Goal: Task Accomplishment & Management: Manage account settings

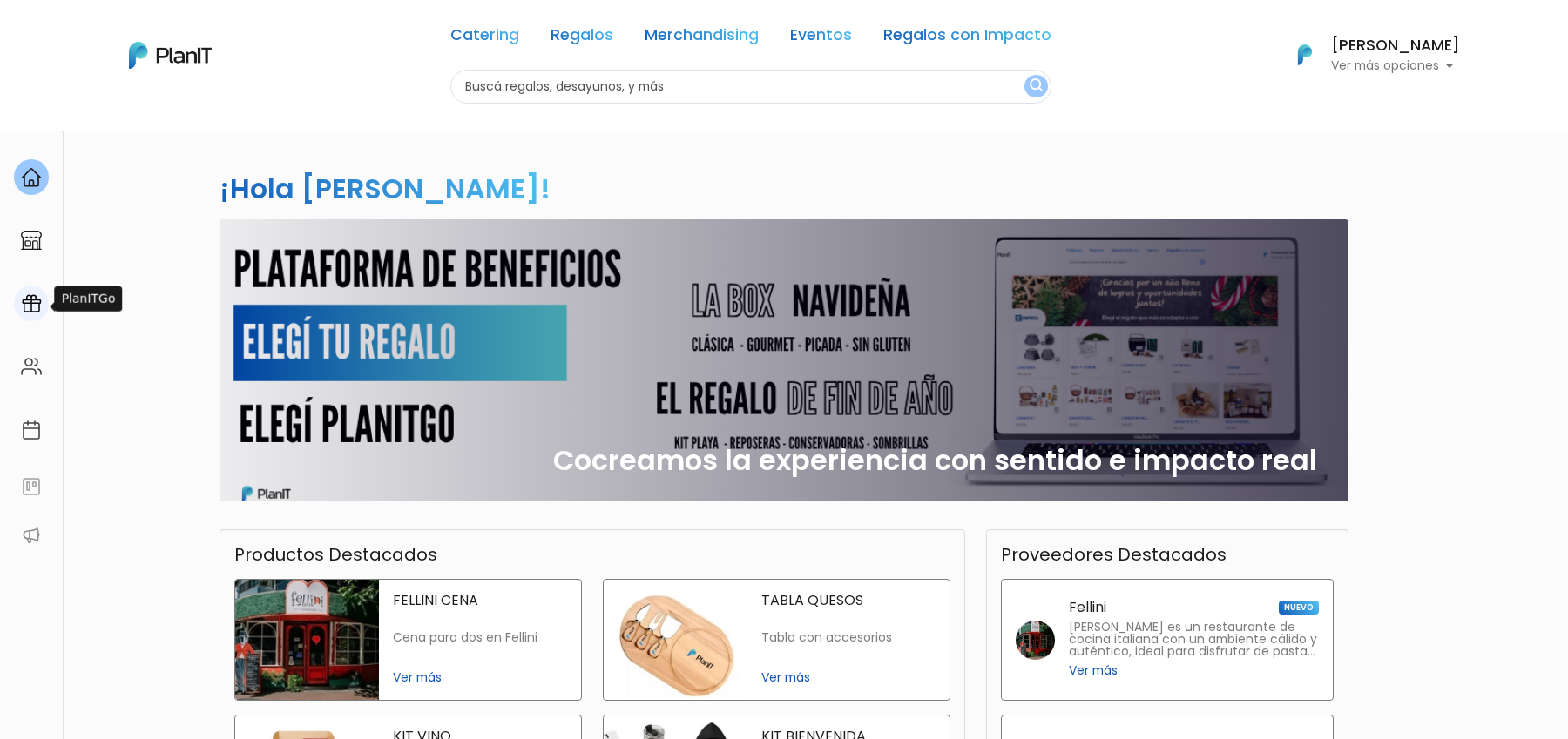
click at [38, 311] on img at bounding box center [32, 304] width 21 height 21
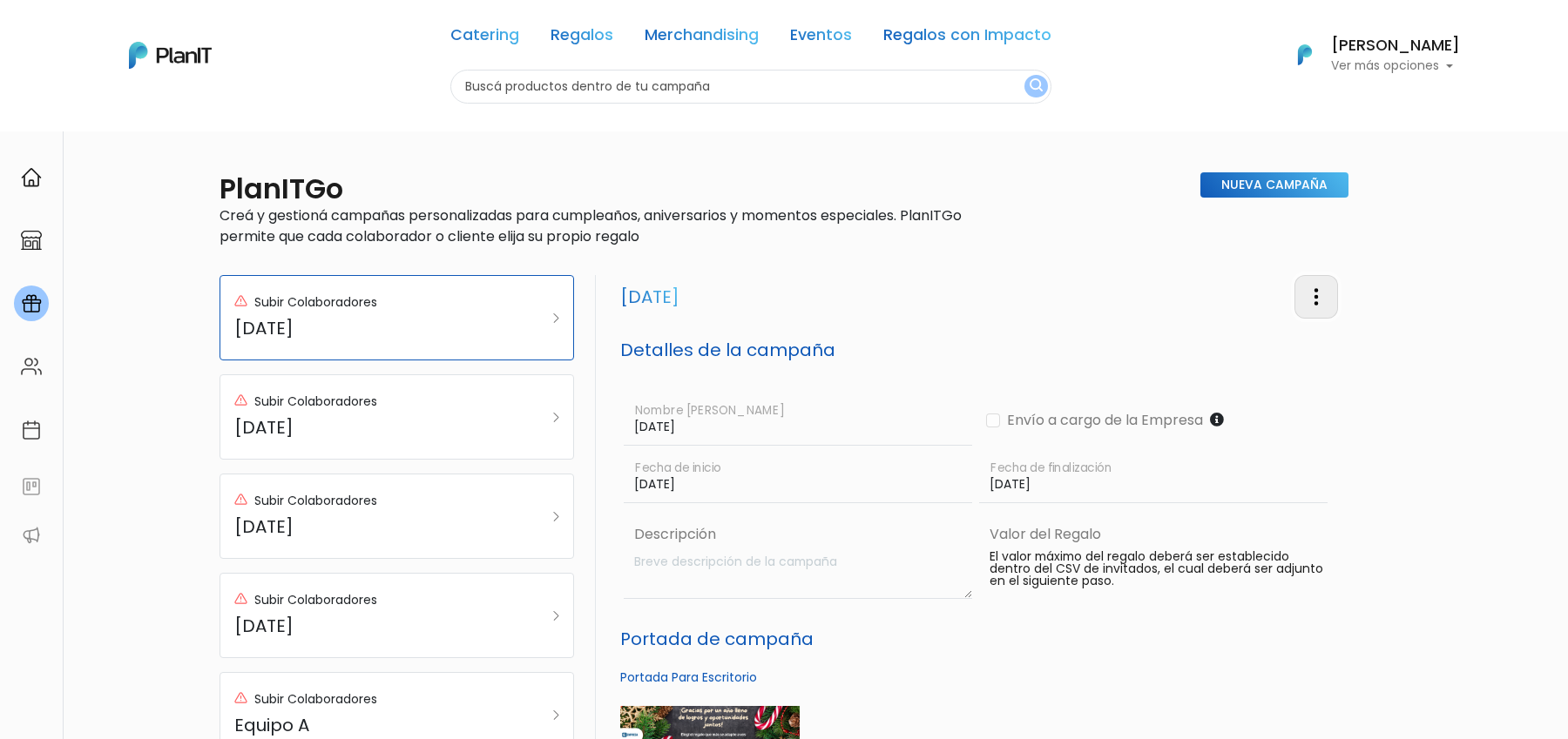
click at [1307, 295] on img "button" at bounding box center [1317, 298] width 21 height 21
click at [1232, 337] on link "Editar Campaña" at bounding box center [1259, 346] width 158 height 38
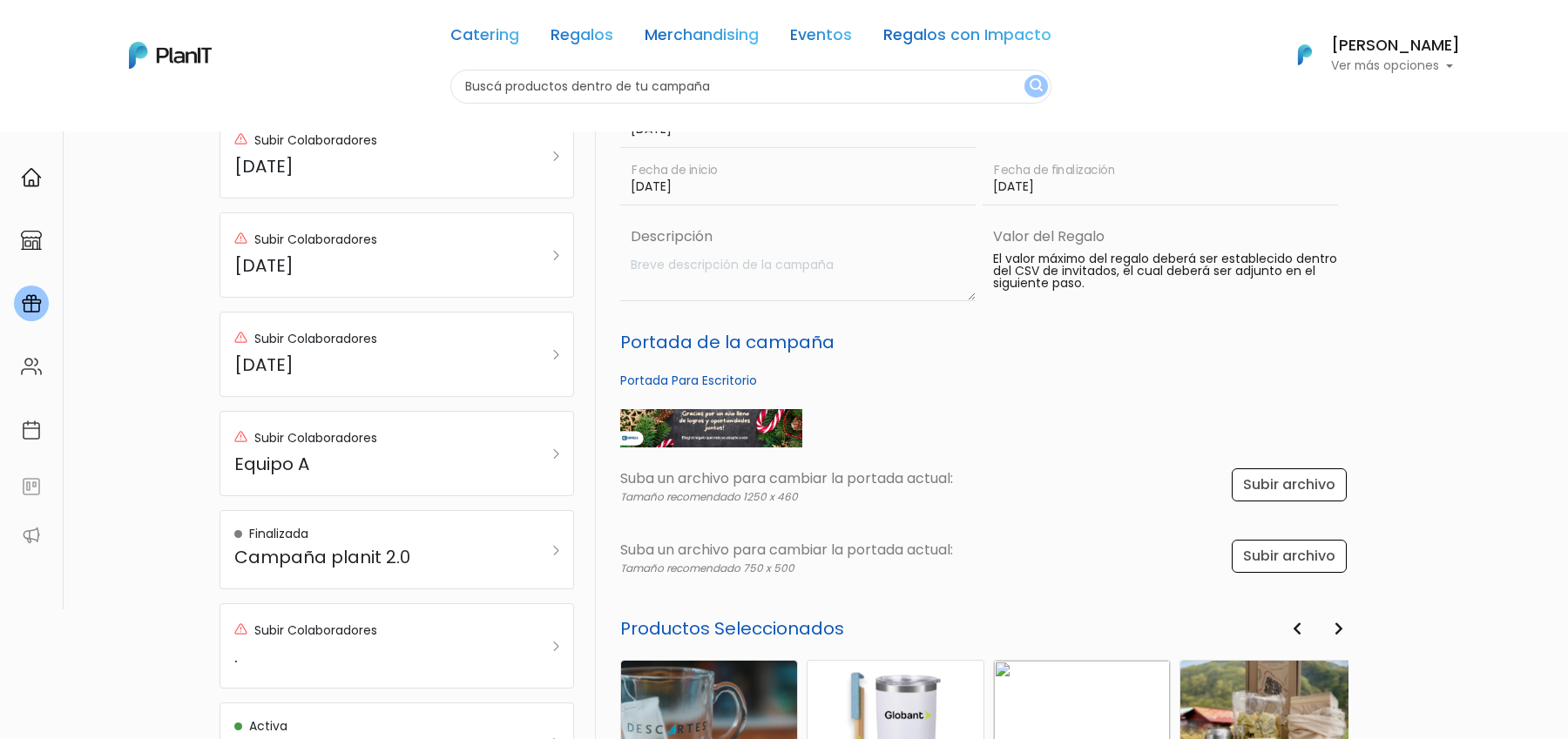
scroll to position [741, 0]
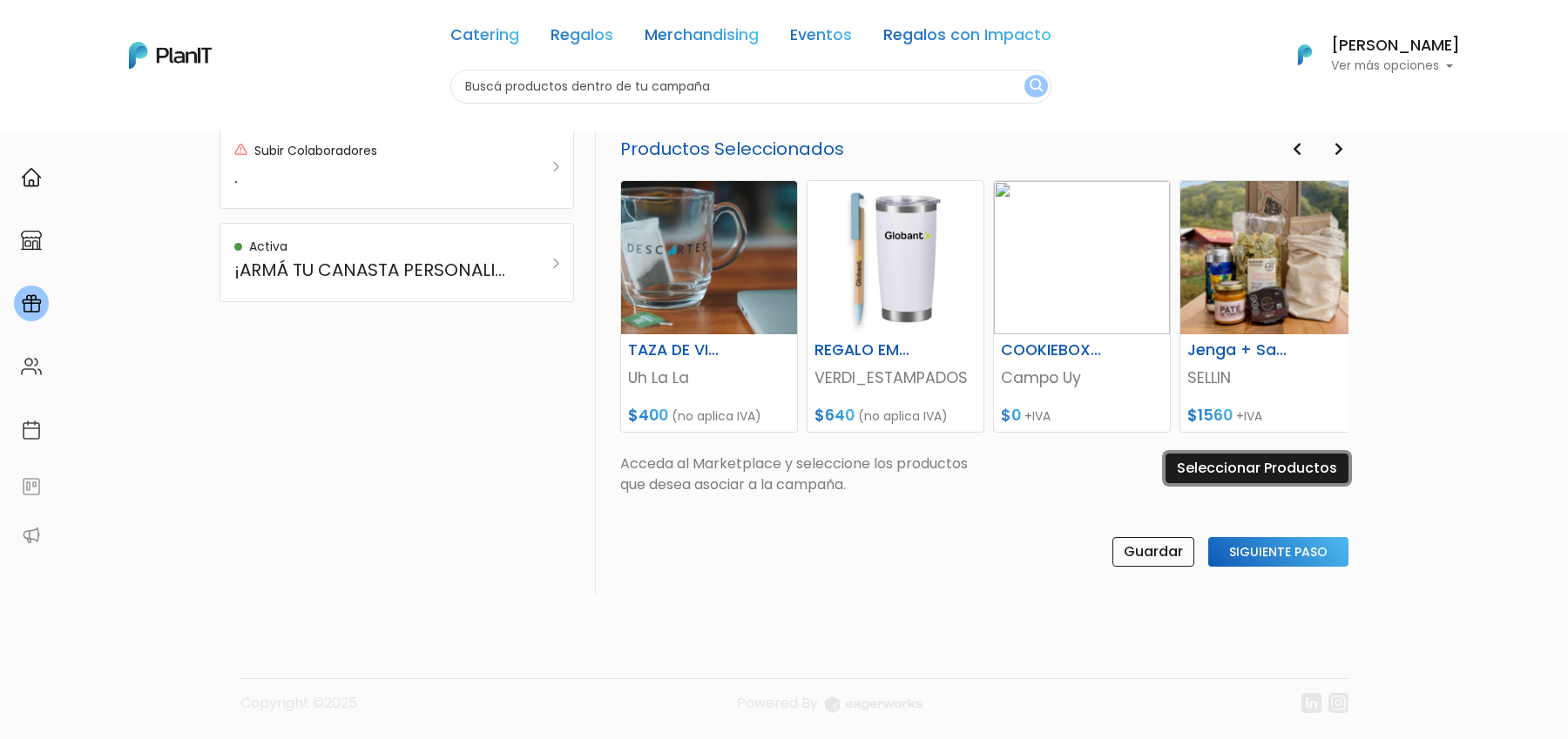
click at [1273, 462] on input "Seleccionar Productos" at bounding box center [1257, 469] width 183 height 30
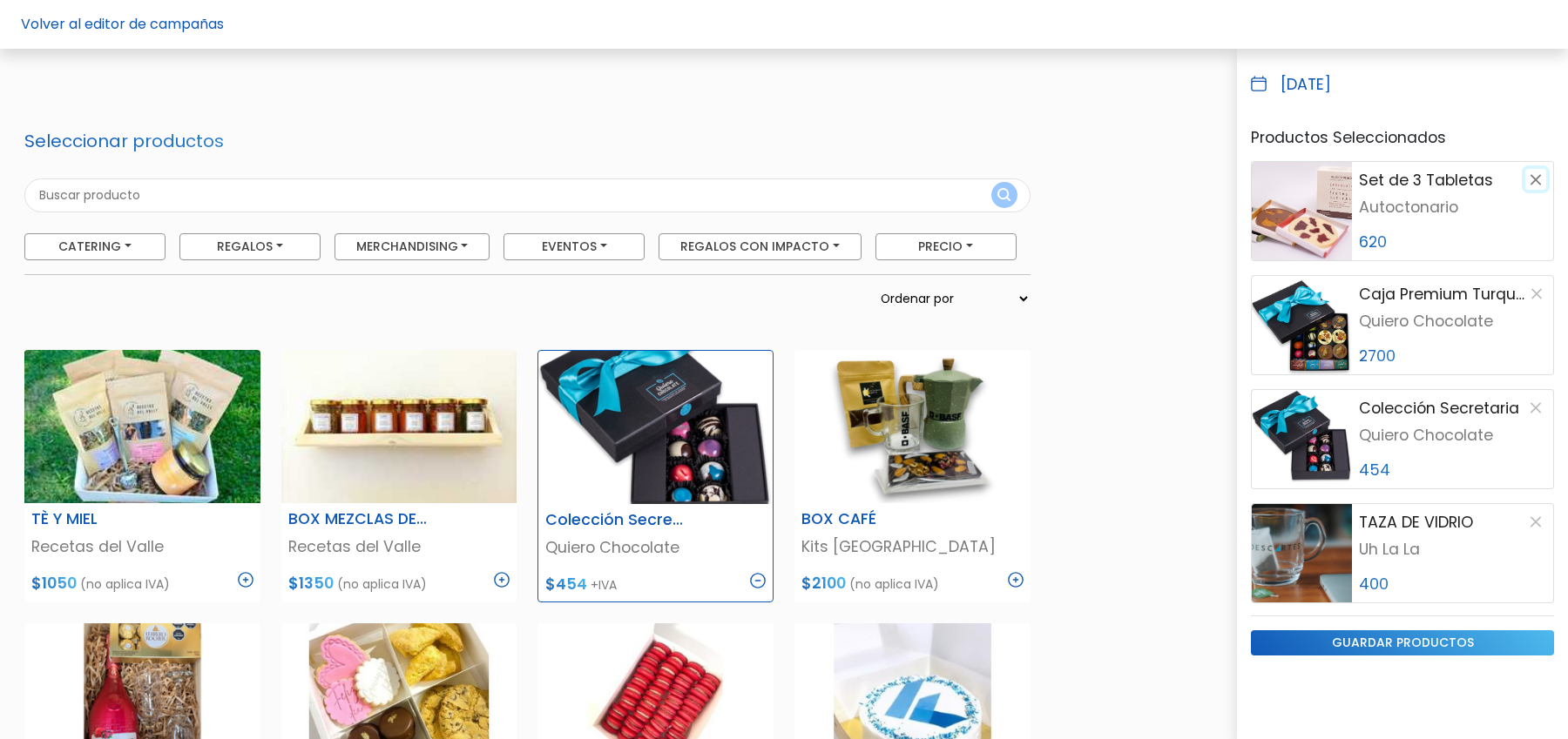
click at [1542, 182] on button "button" at bounding box center [1536, 179] width 21 height 21
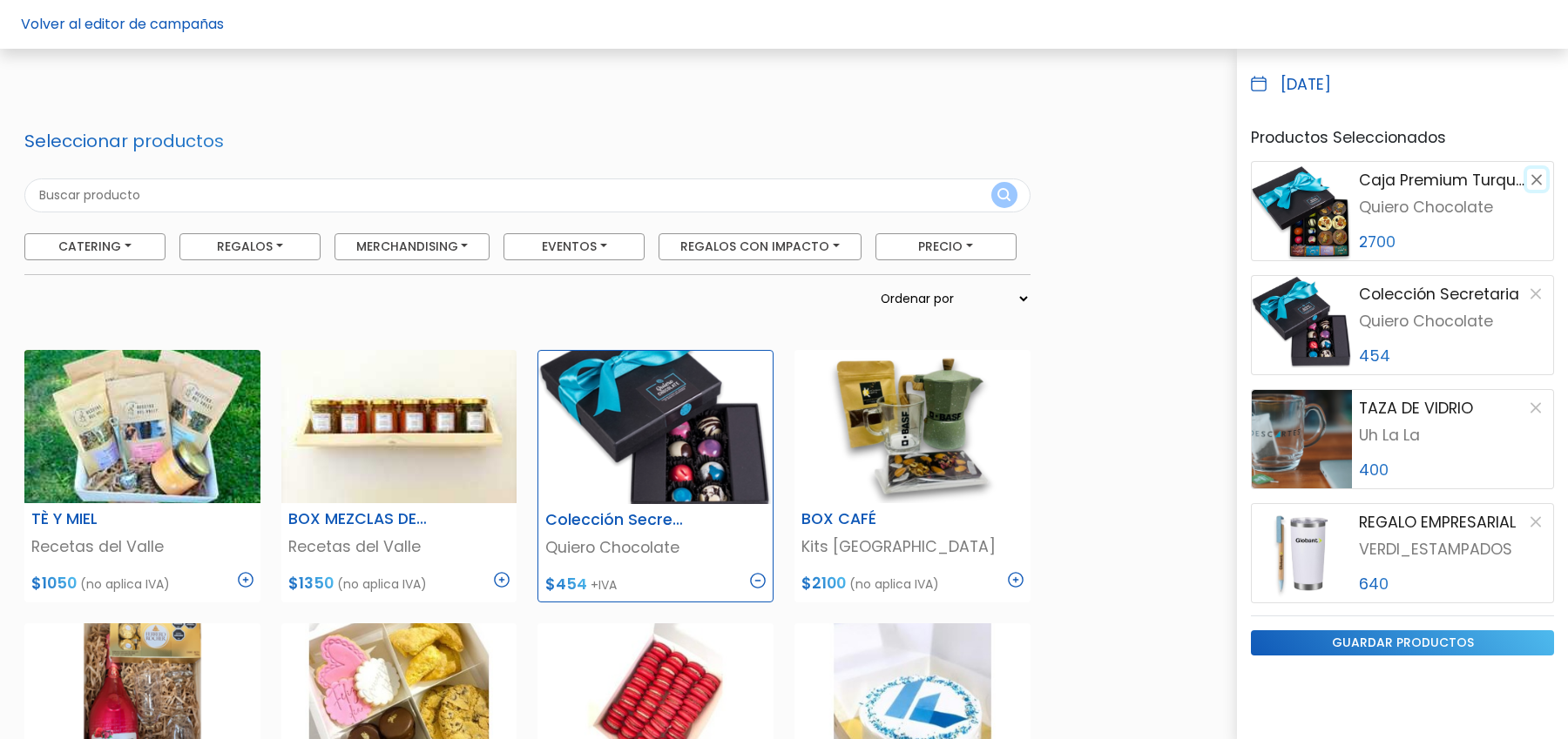
click at [1542, 182] on button "button" at bounding box center [1537, 179] width 19 height 21
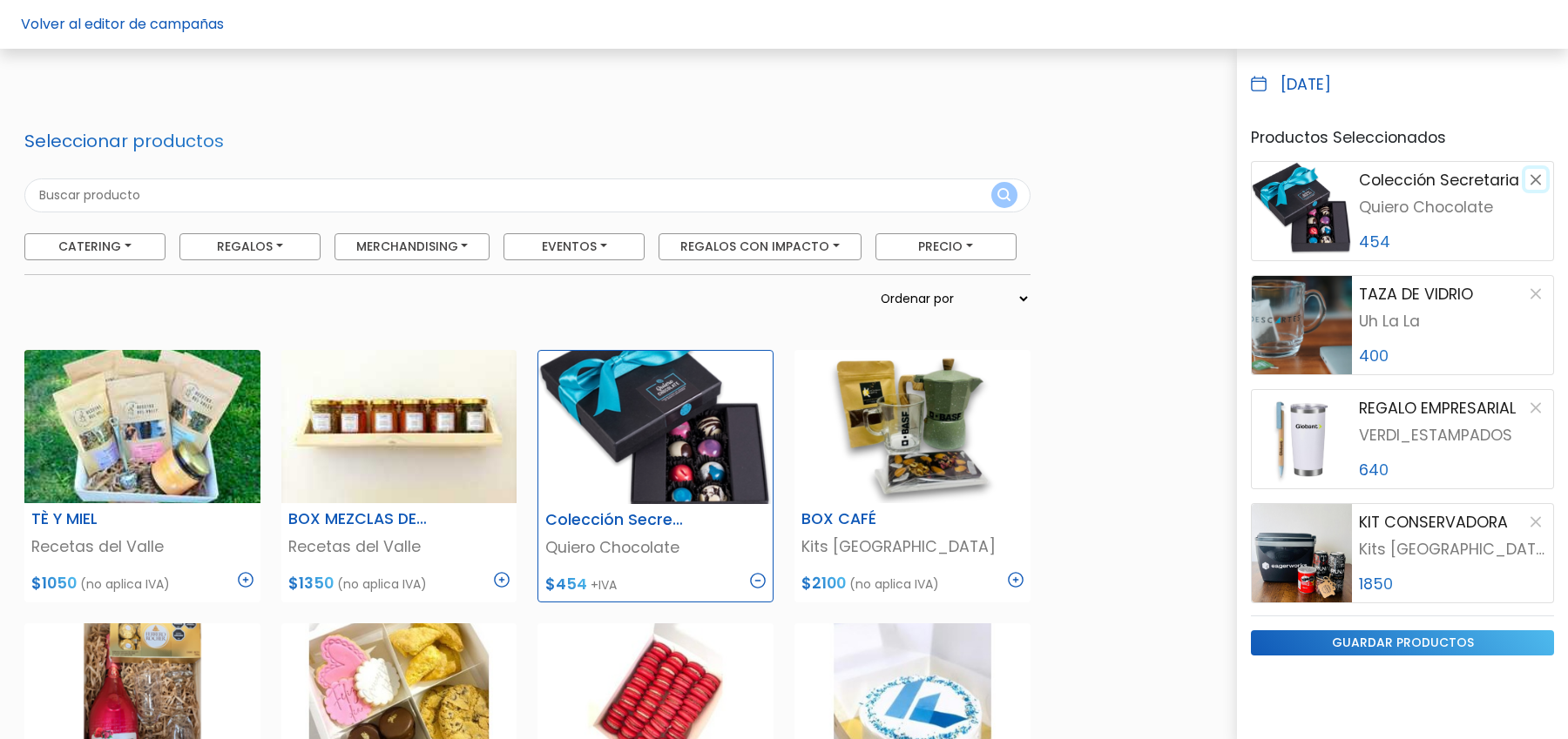
click at [1542, 182] on button "button" at bounding box center [1536, 179] width 21 height 21
click at [1542, 283] on button "button" at bounding box center [1536, 294] width 21 height 21
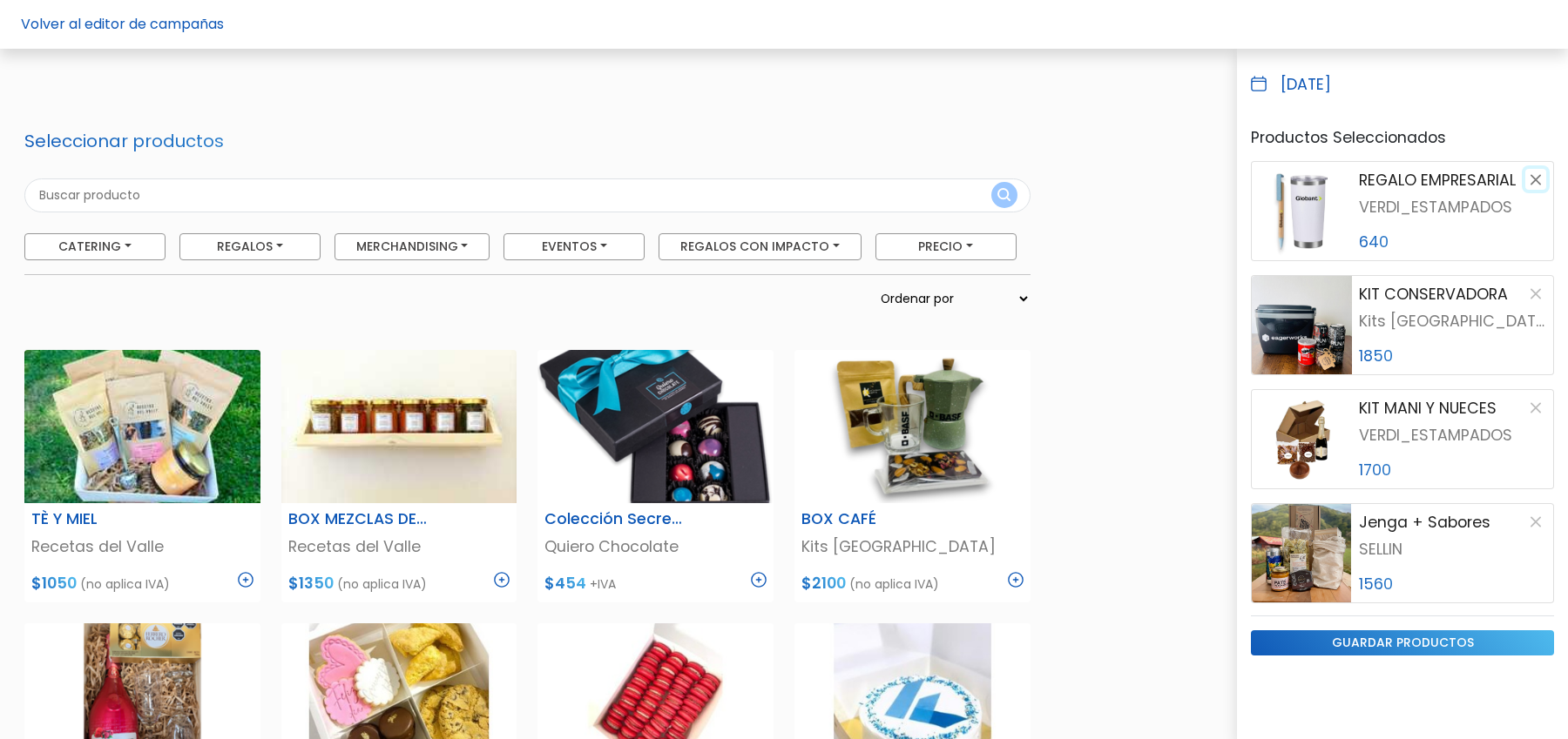
click at [1542, 182] on button "button" at bounding box center [1536, 179] width 21 height 21
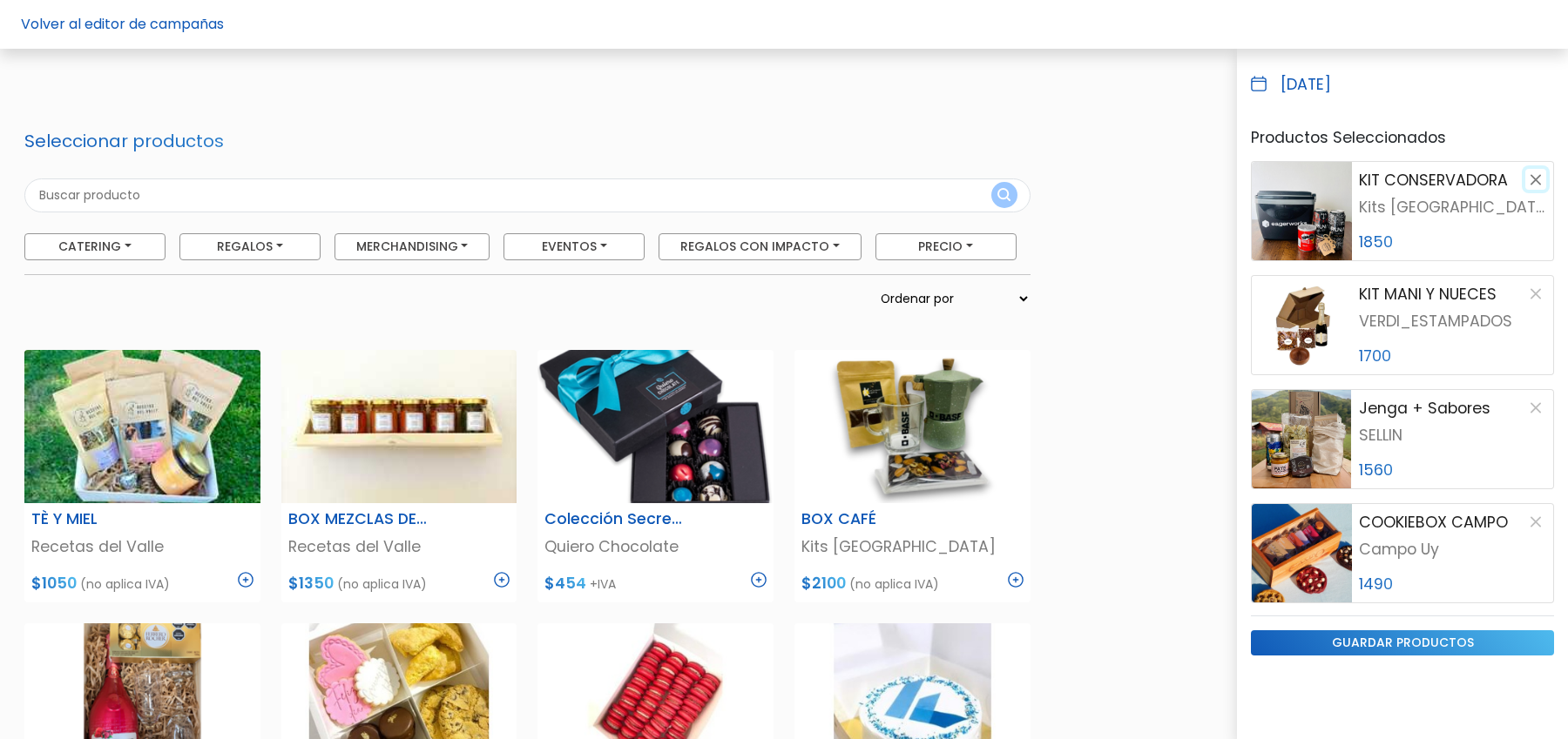
click at [1542, 182] on button "button" at bounding box center [1536, 179] width 21 height 21
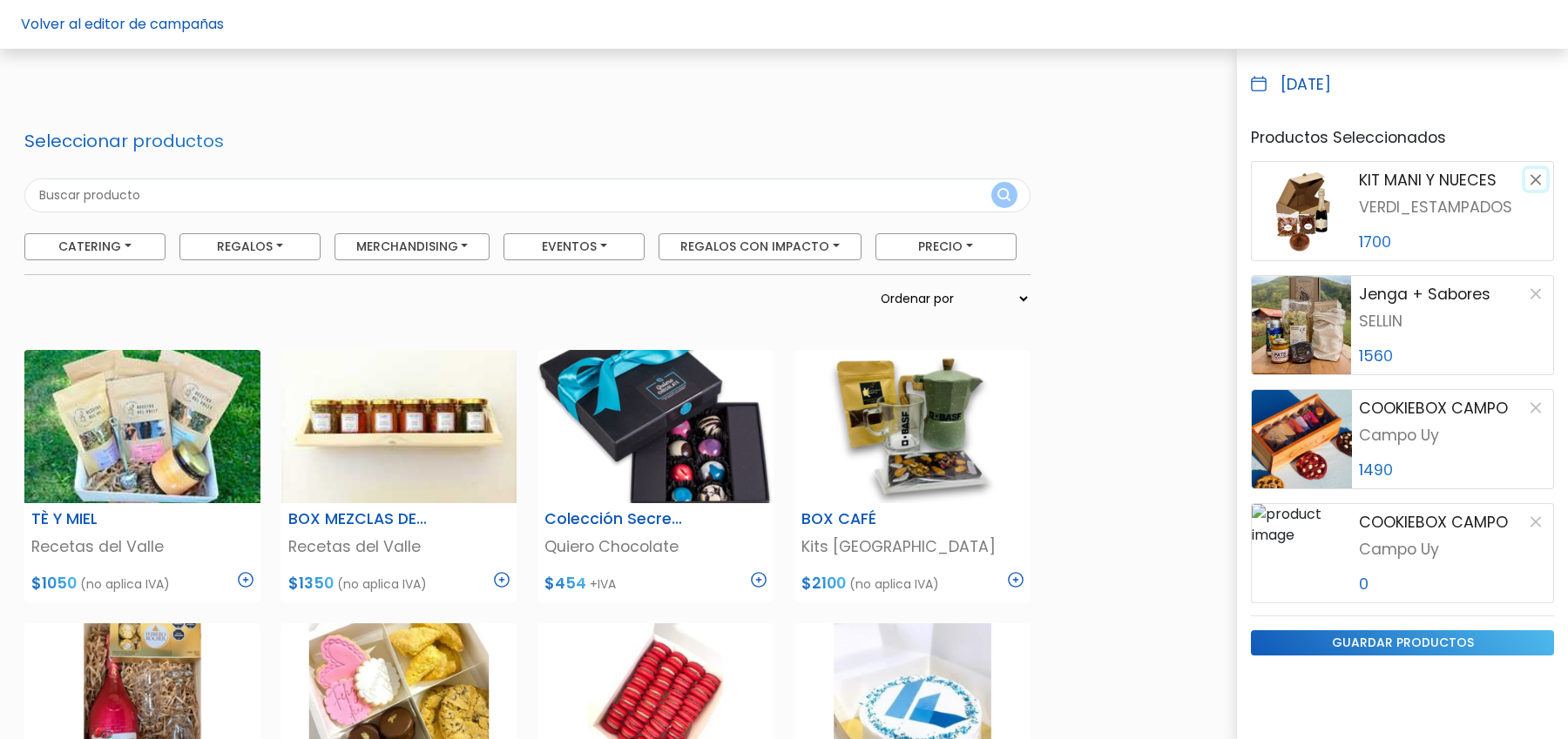
click at [1542, 182] on button "button" at bounding box center [1536, 179] width 21 height 21
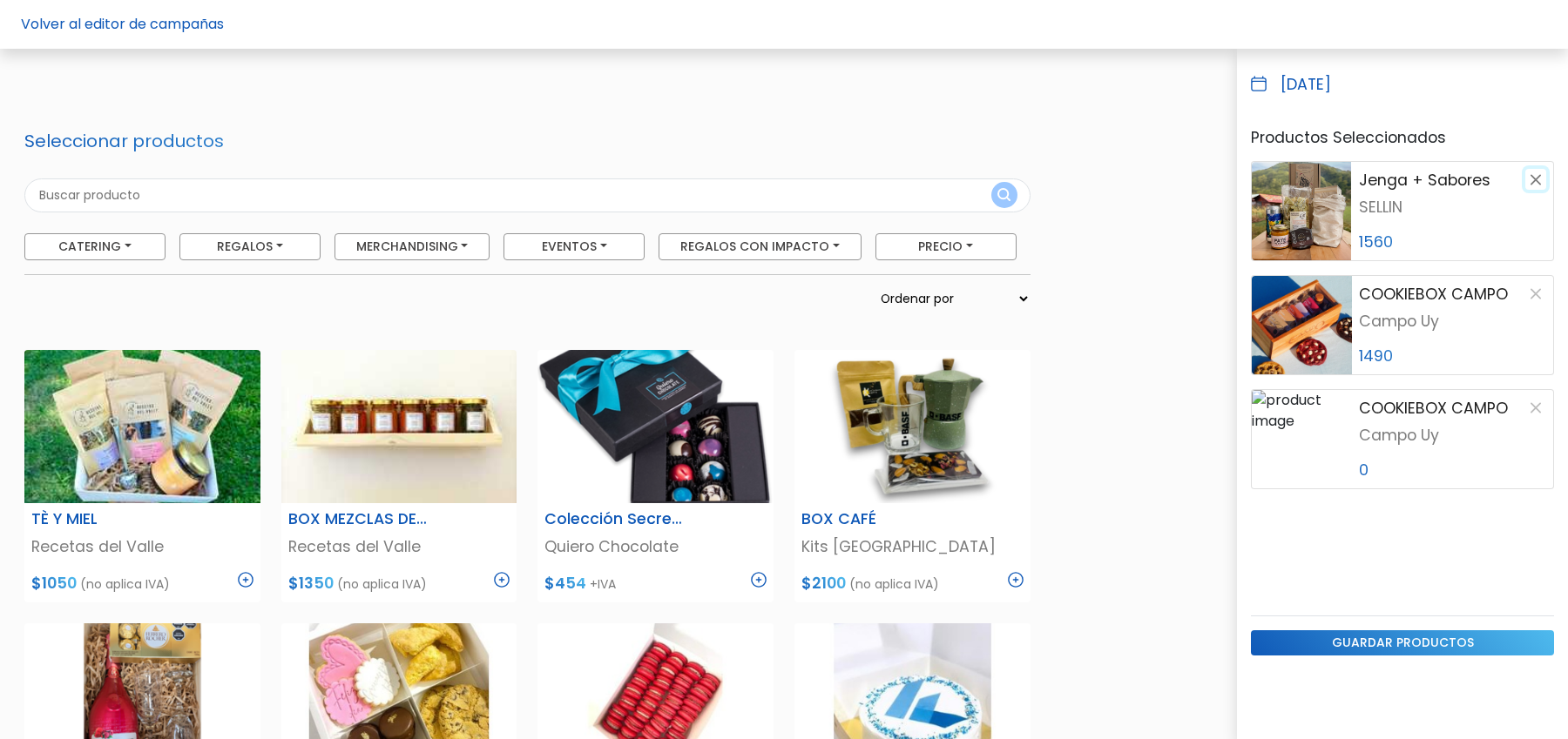
click at [1542, 182] on button "button" at bounding box center [1536, 179] width 21 height 21
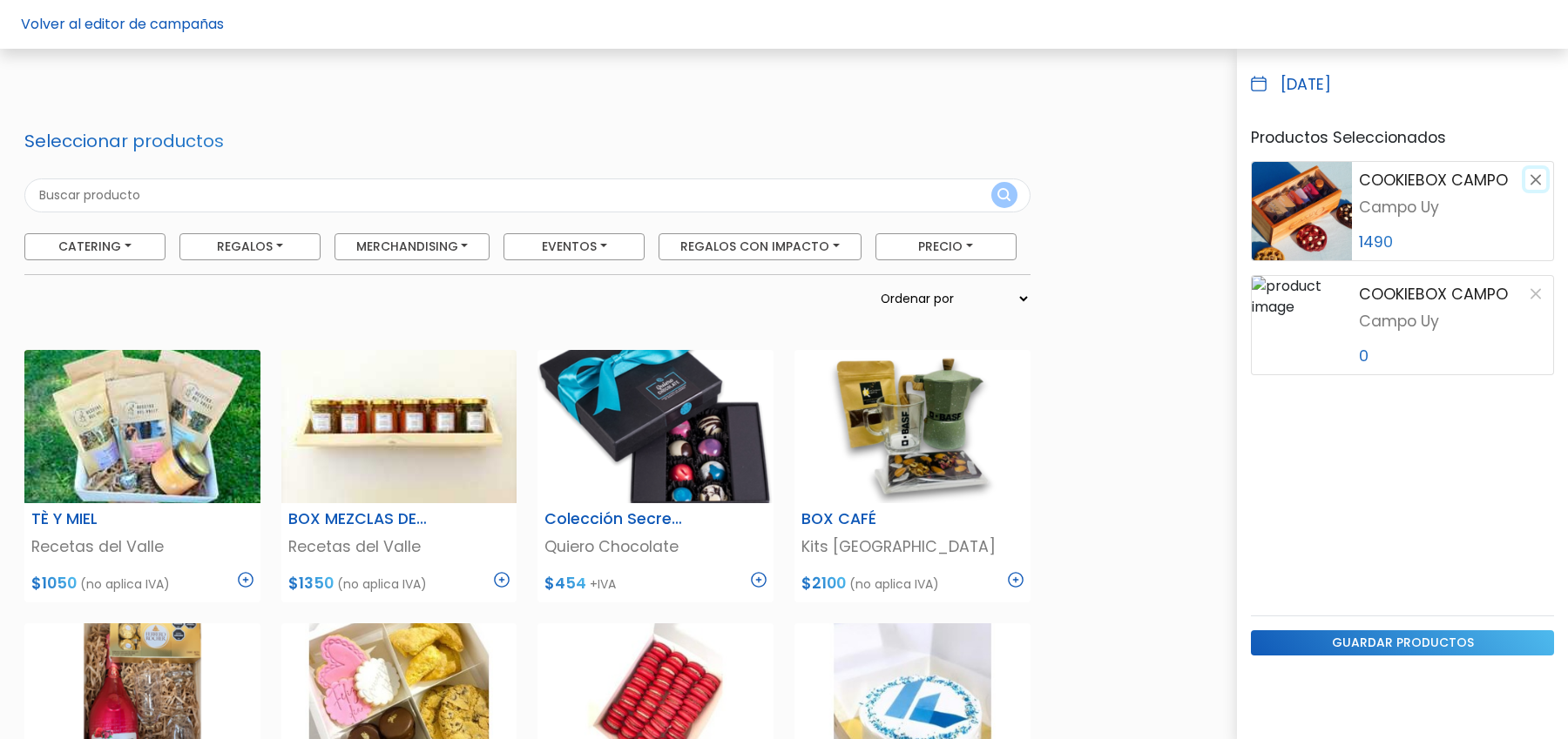
click at [1542, 182] on button "button" at bounding box center [1536, 179] width 21 height 21
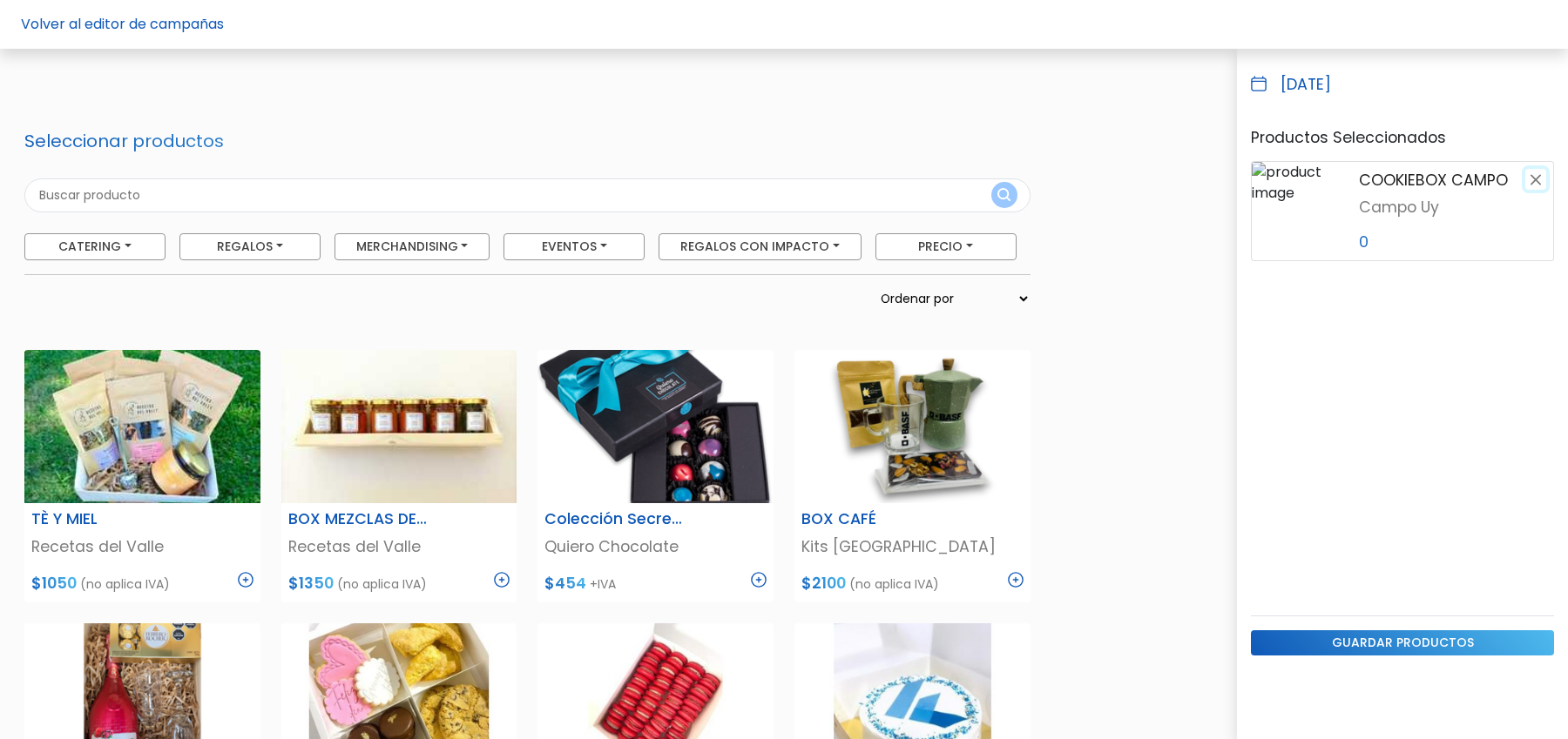
click at [1542, 182] on button "button" at bounding box center [1536, 179] width 21 height 21
click at [783, 241] on button "Regalos con Impacto" at bounding box center [761, 246] width 203 height 27
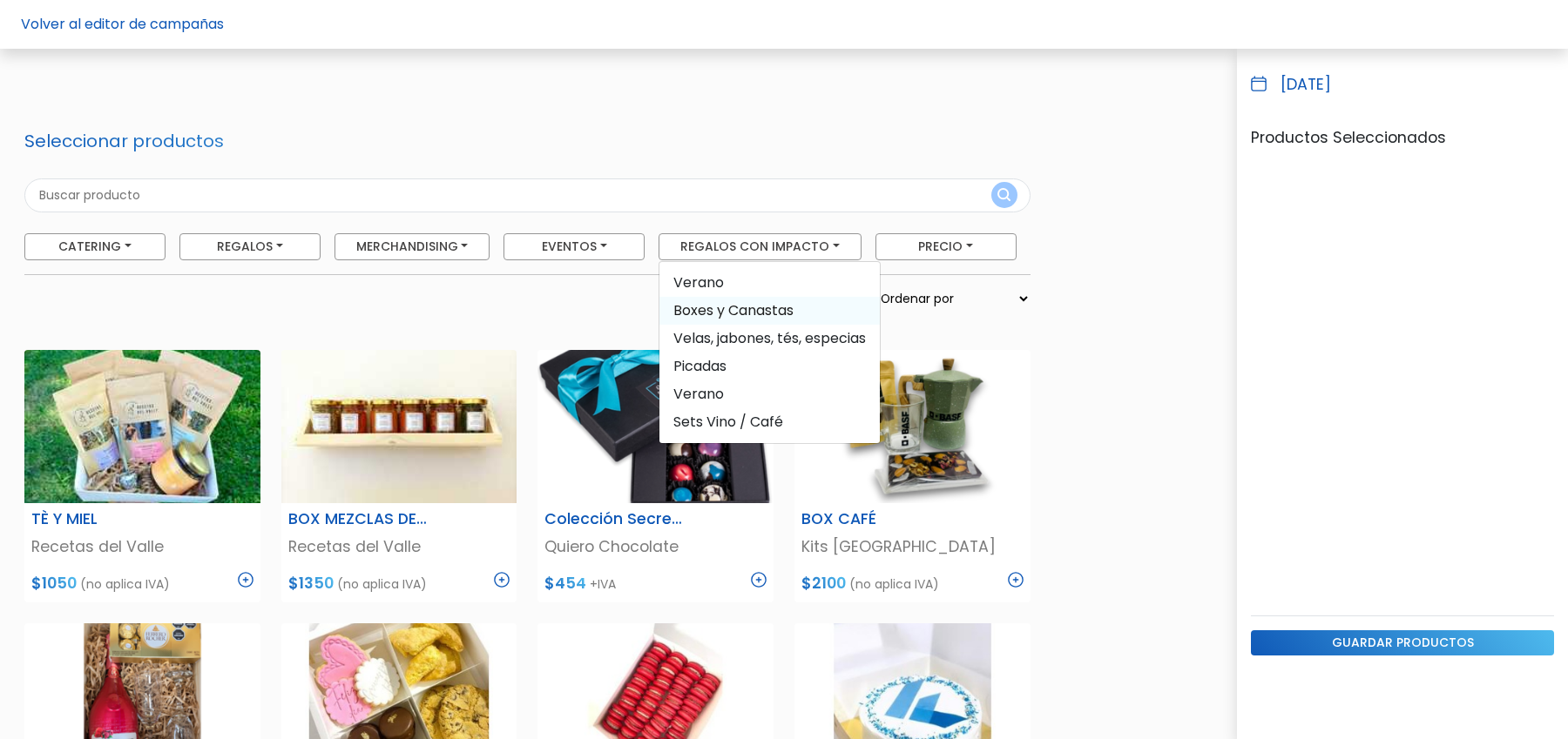
click at [747, 311] on span "Boxes y Canastas" at bounding box center [770, 311] width 221 height 28
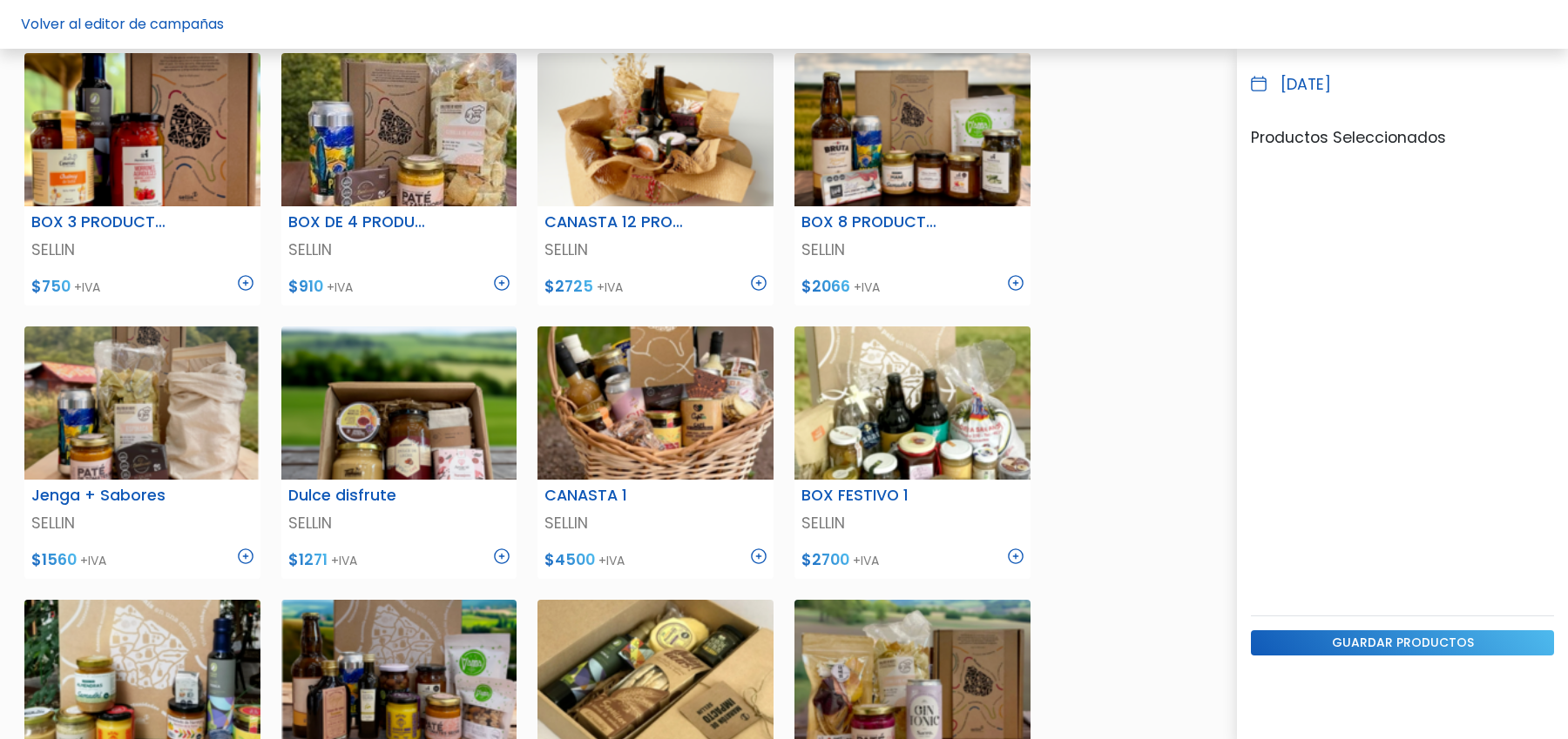
scroll to position [313, 0]
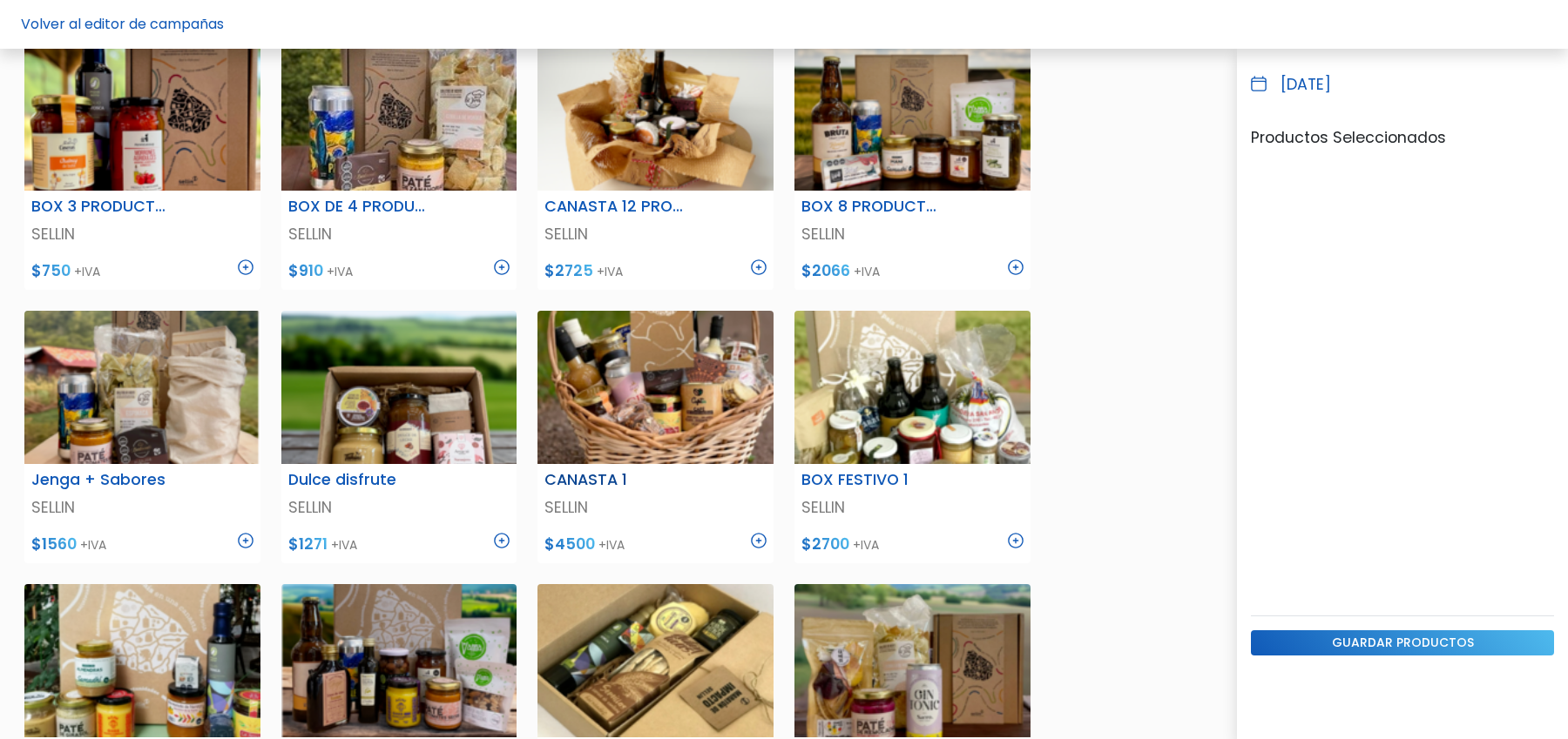
click at [758, 539] on img at bounding box center [759, 541] width 16 height 16
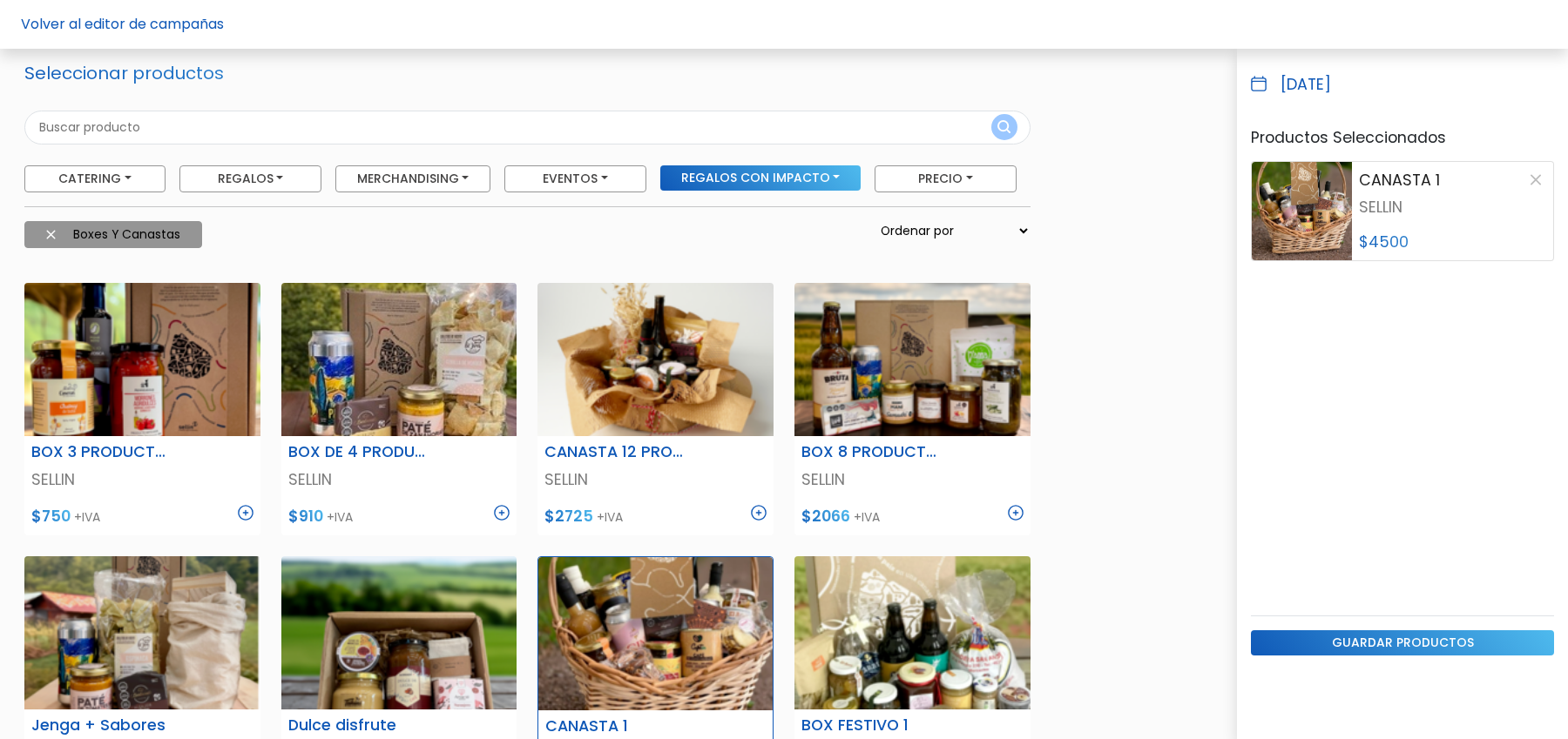
scroll to position [24, 0]
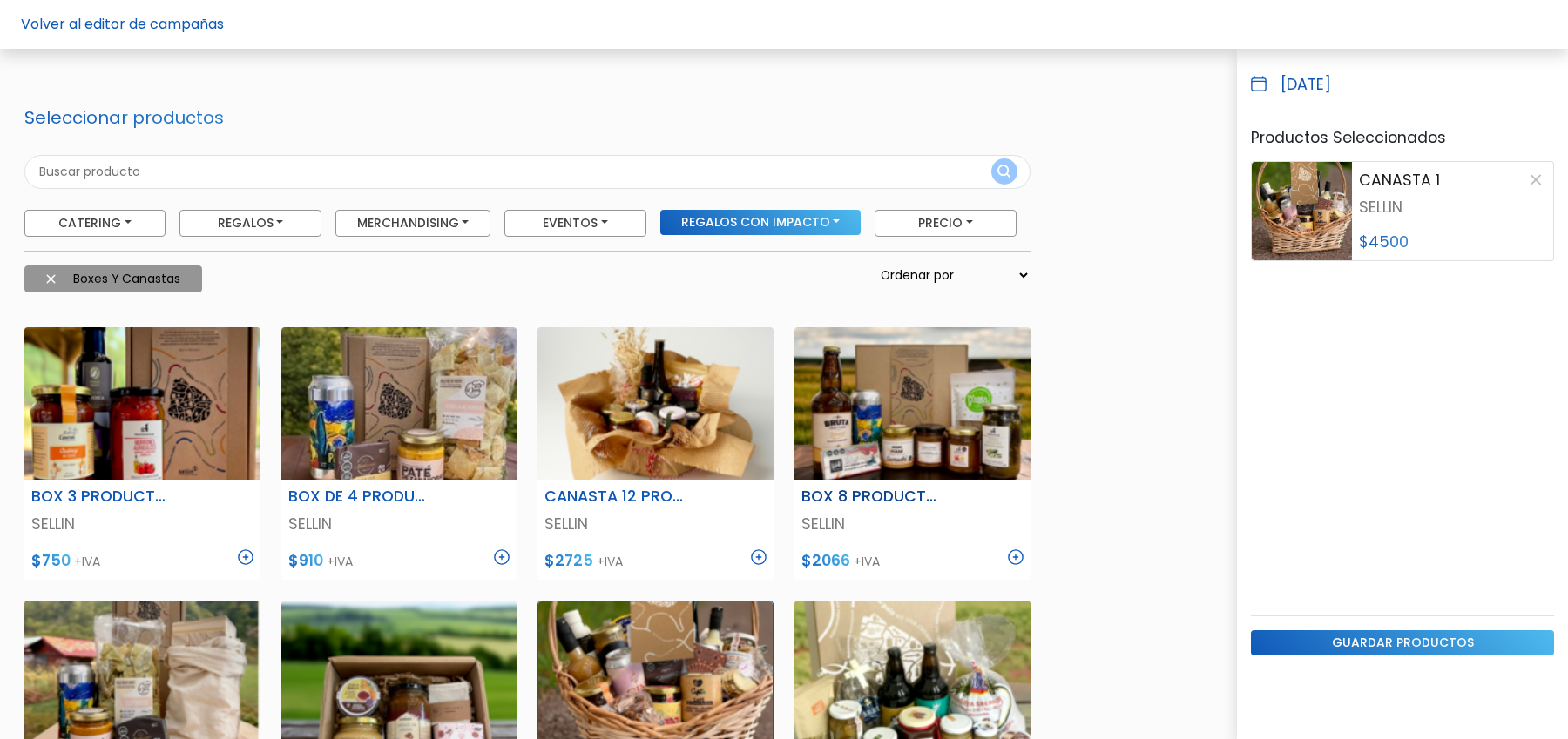
click at [1014, 555] on img at bounding box center [1016, 557] width 16 height 16
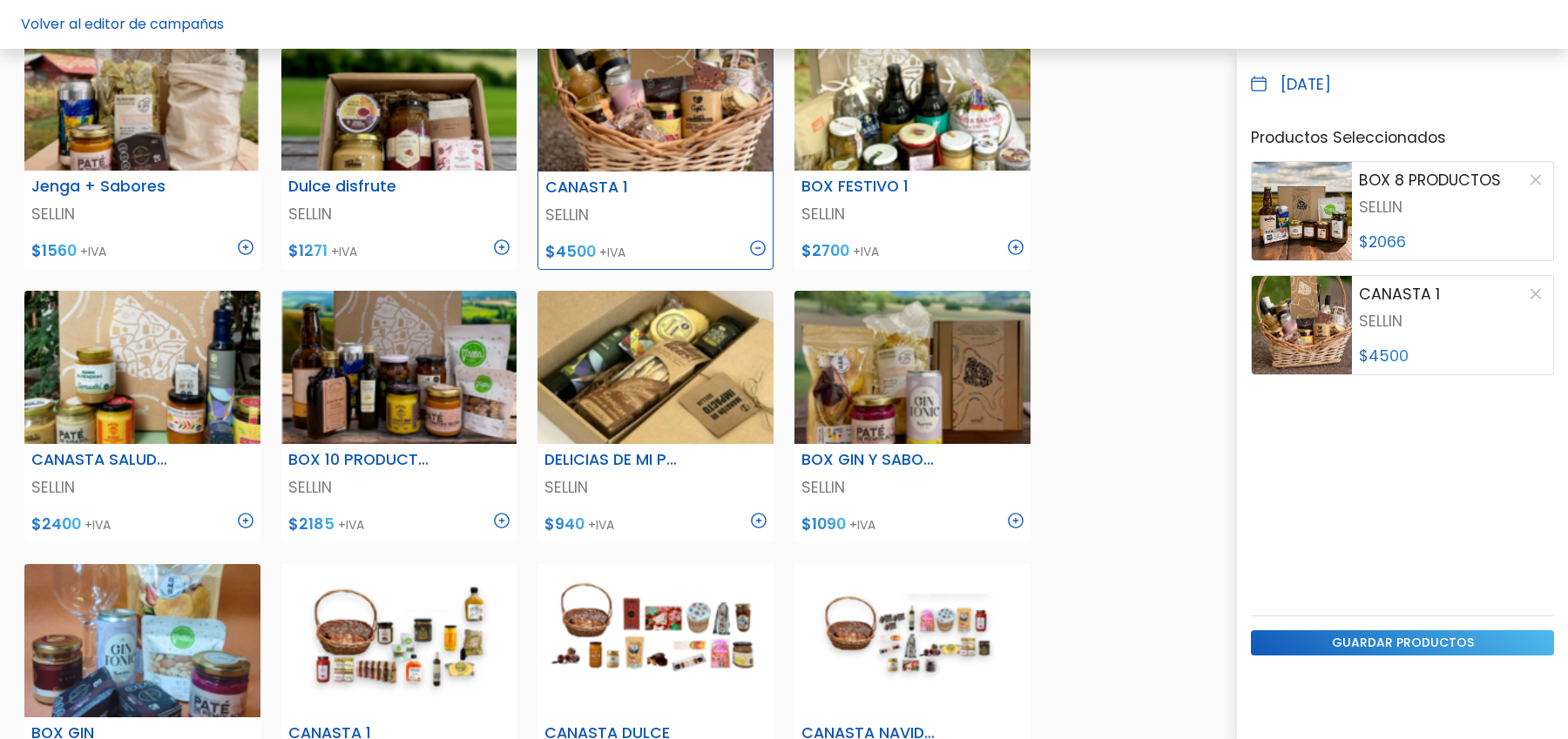
scroll to position [511, 0]
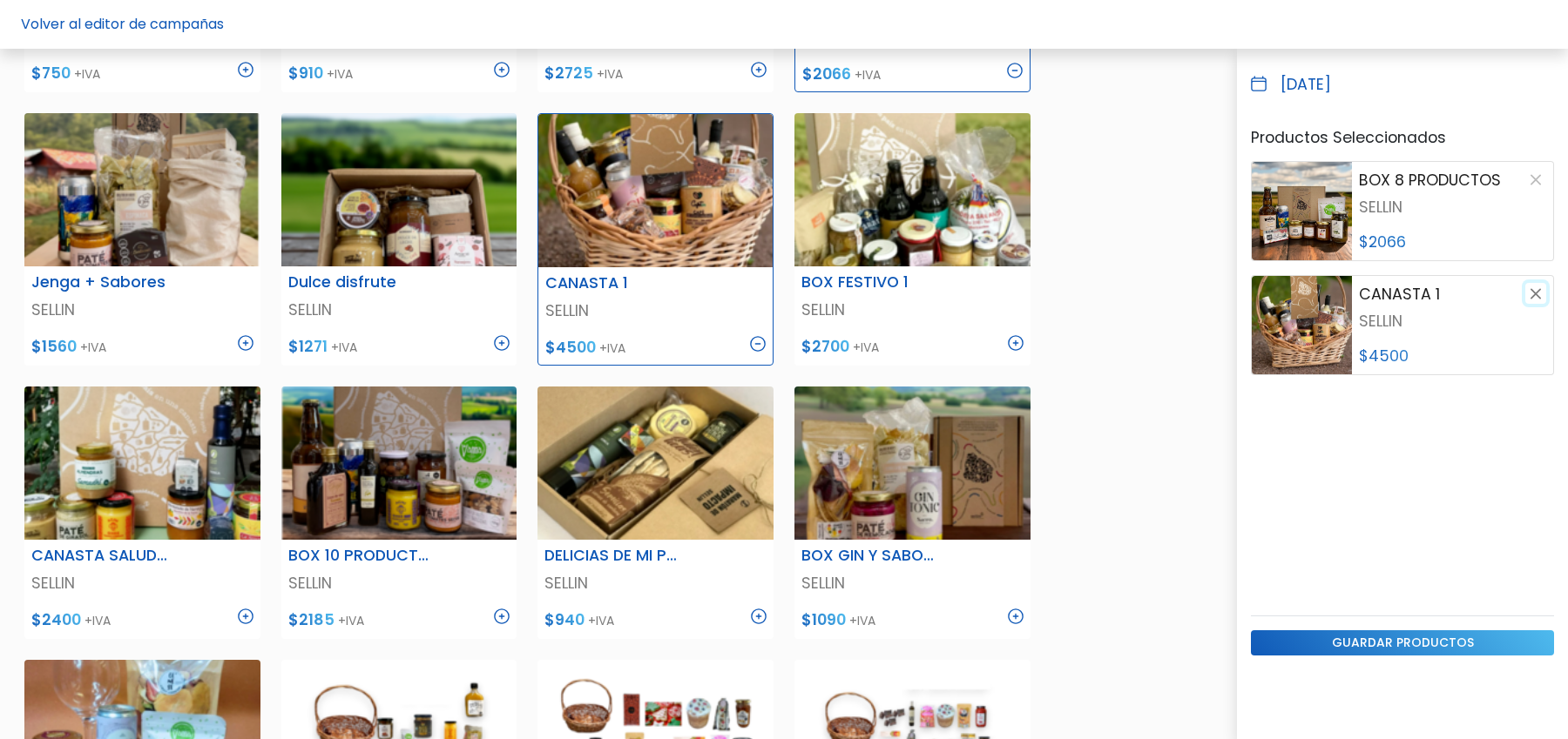
click at [1541, 292] on button "button" at bounding box center [1536, 294] width 21 height 21
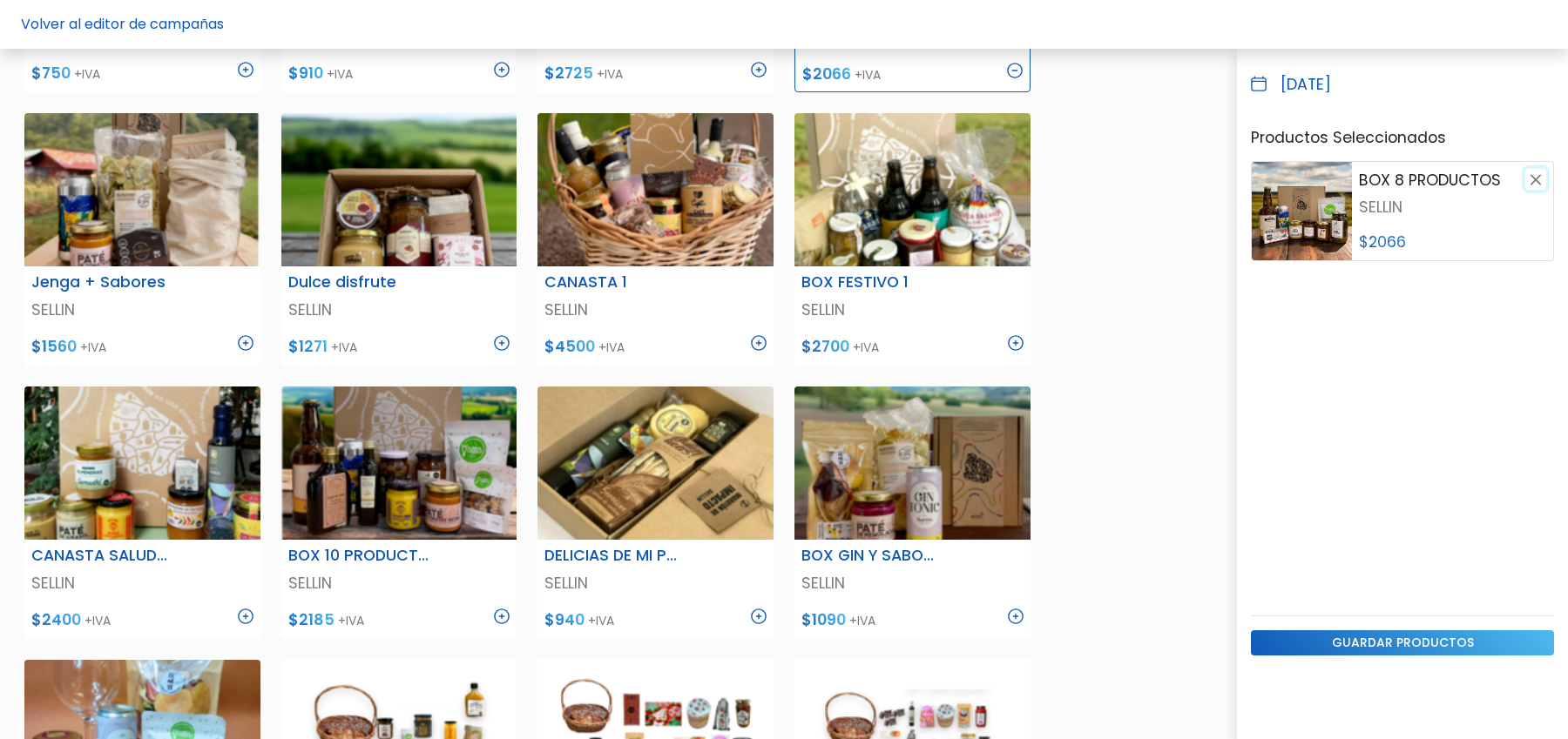
click at [1531, 177] on button "button" at bounding box center [1536, 179] width 21 height 21
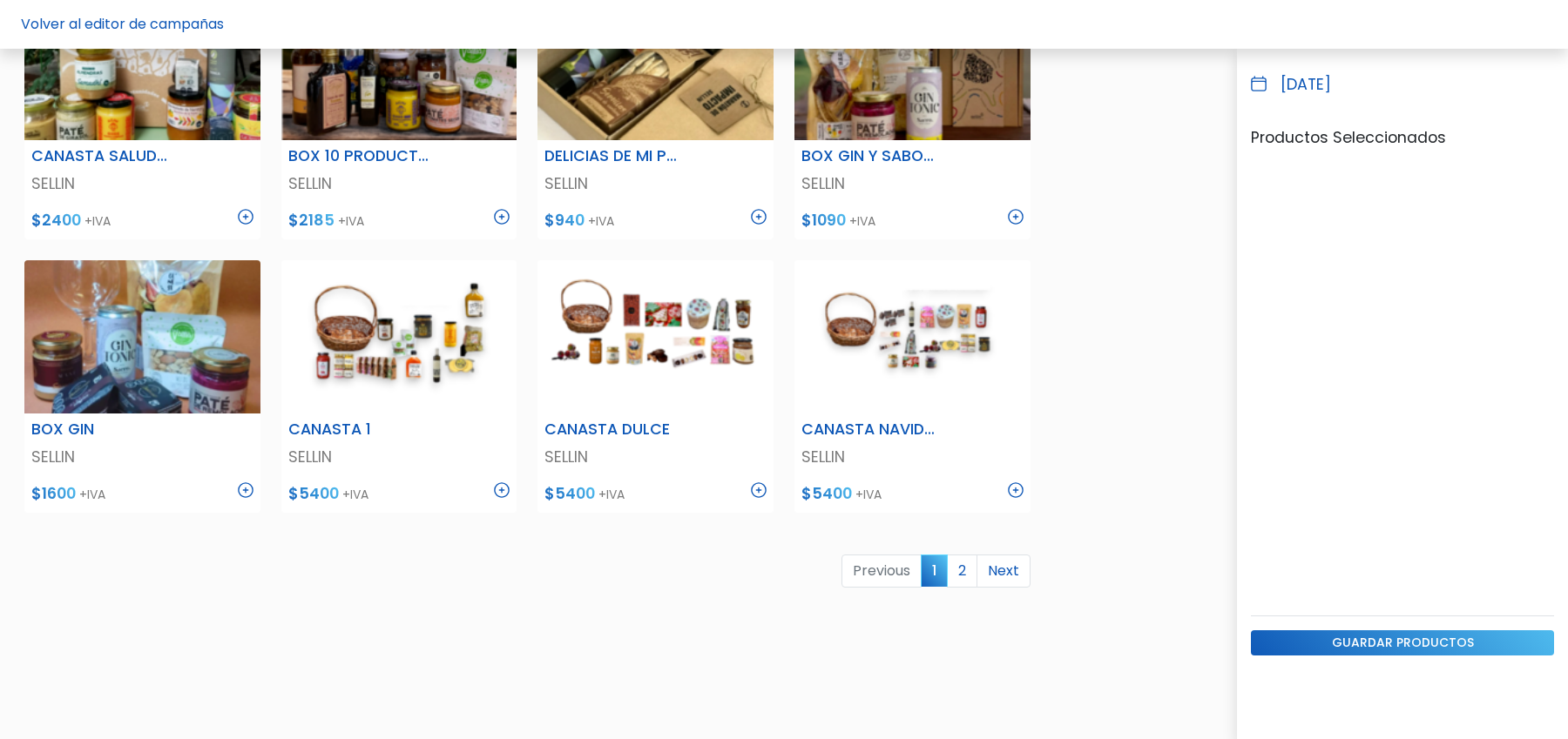
scroll to position [909, 0]
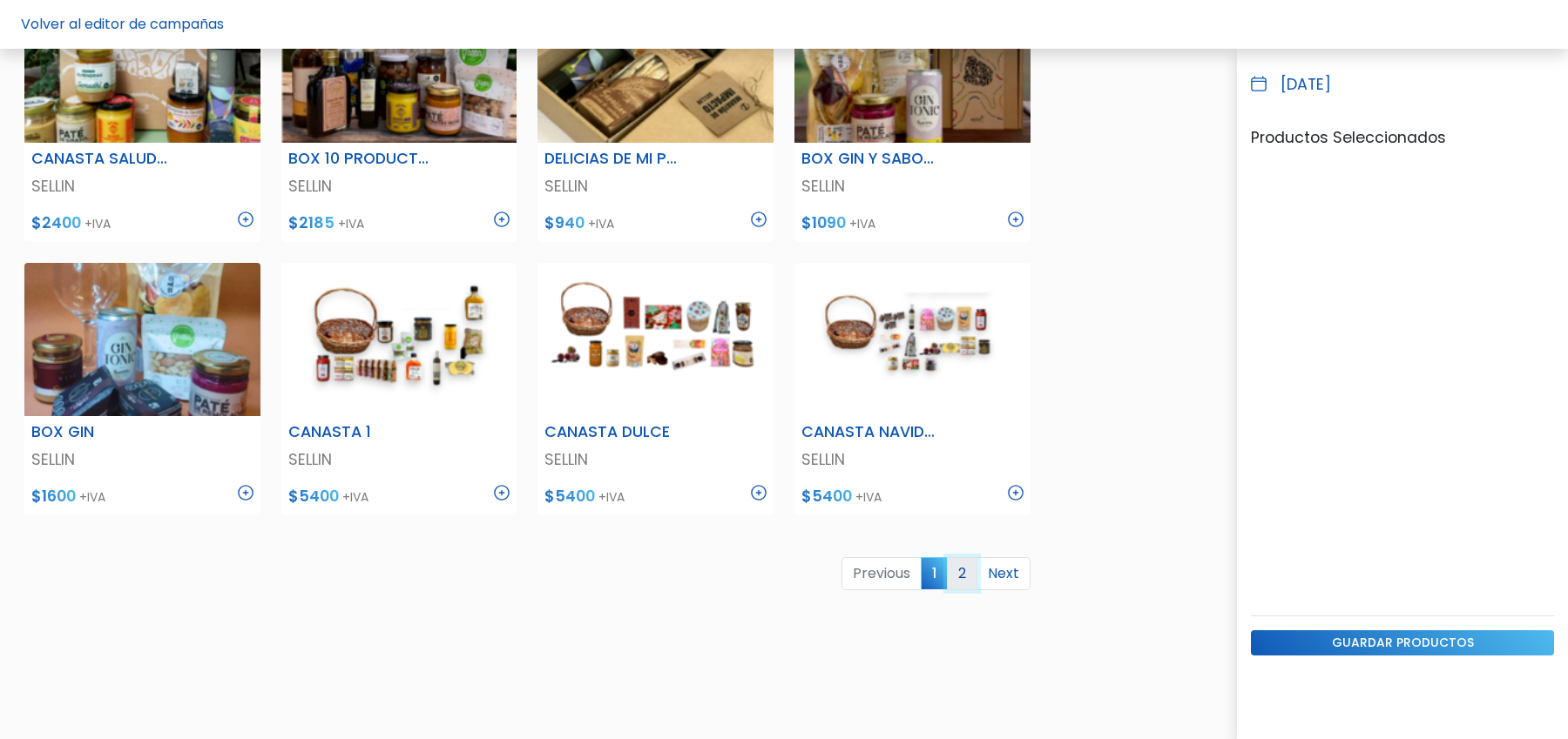
click at [963, 574] on link "2" at bounding box center [962, 573] width 31 height 33
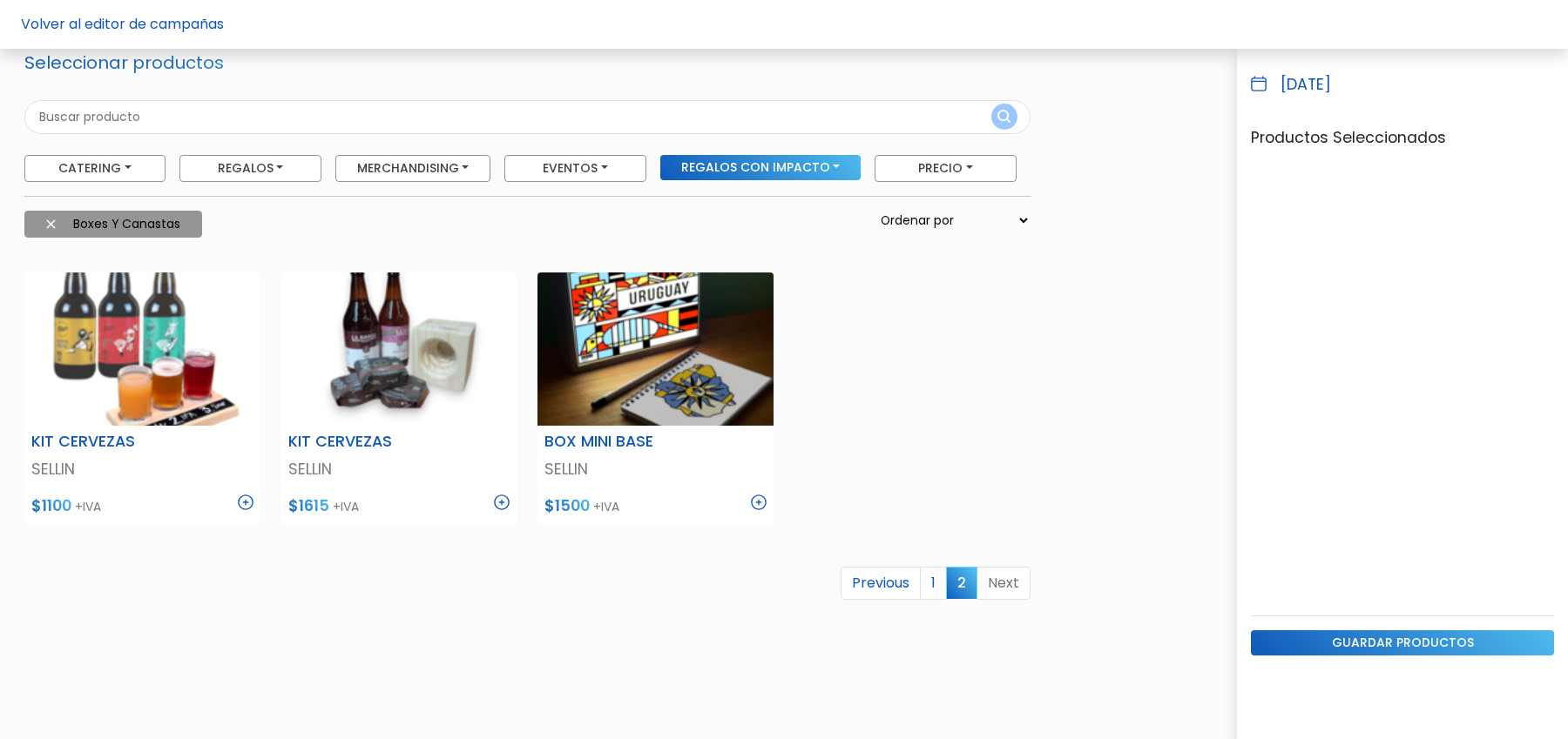
scroll to position [77, 0]
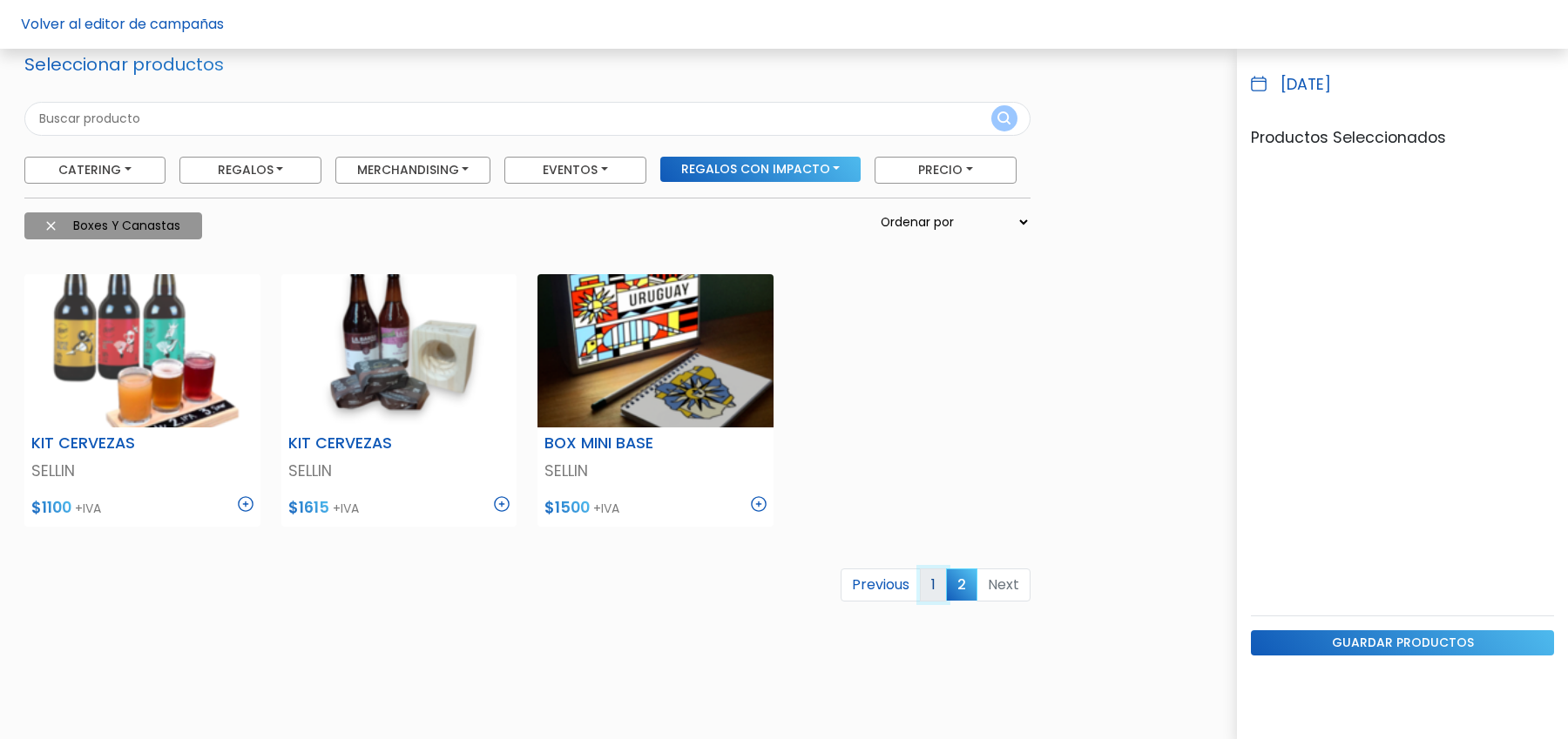
click at [930, 584] on link "1" at bounding box center [934, 584] width 27 height 33
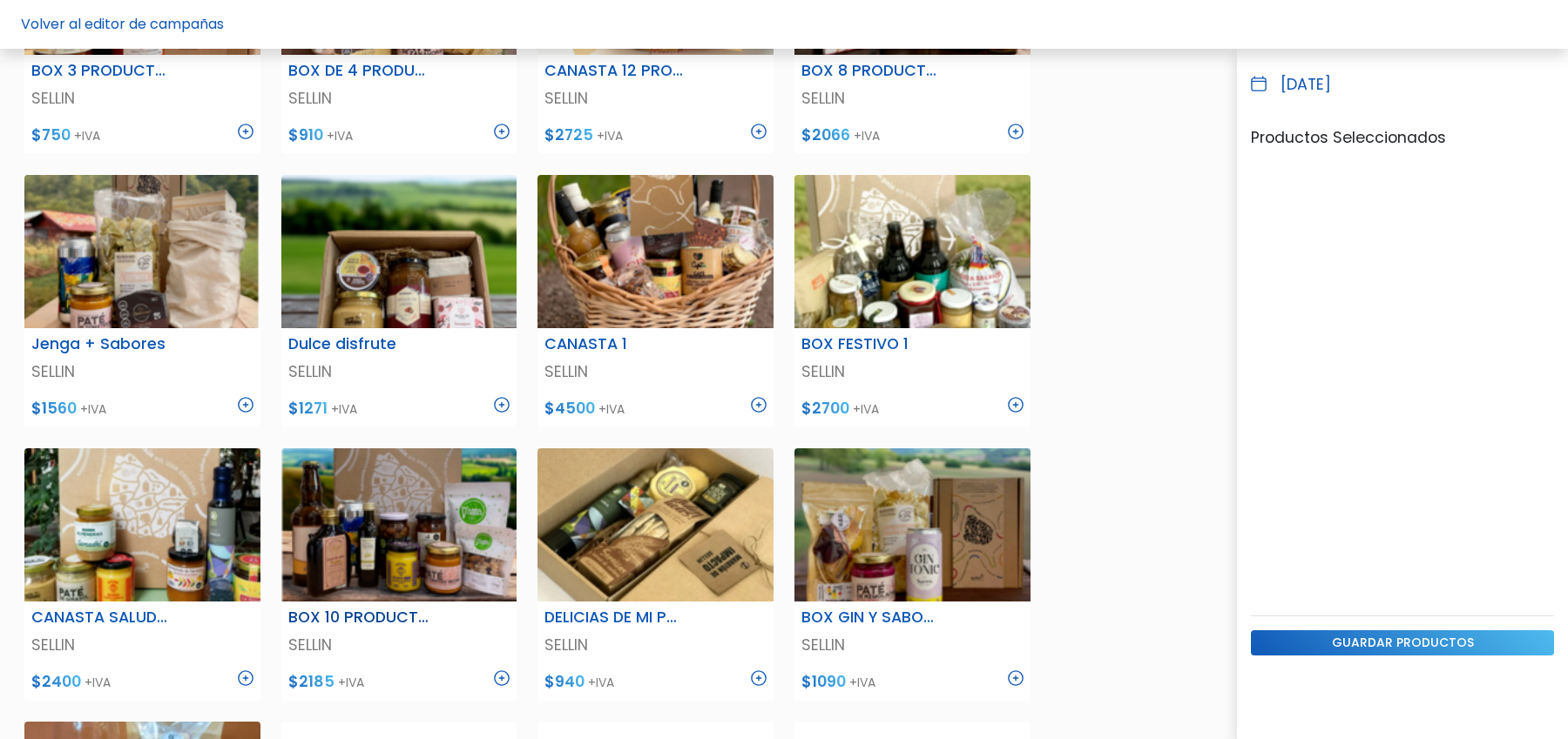
scroll to position [515, 0]
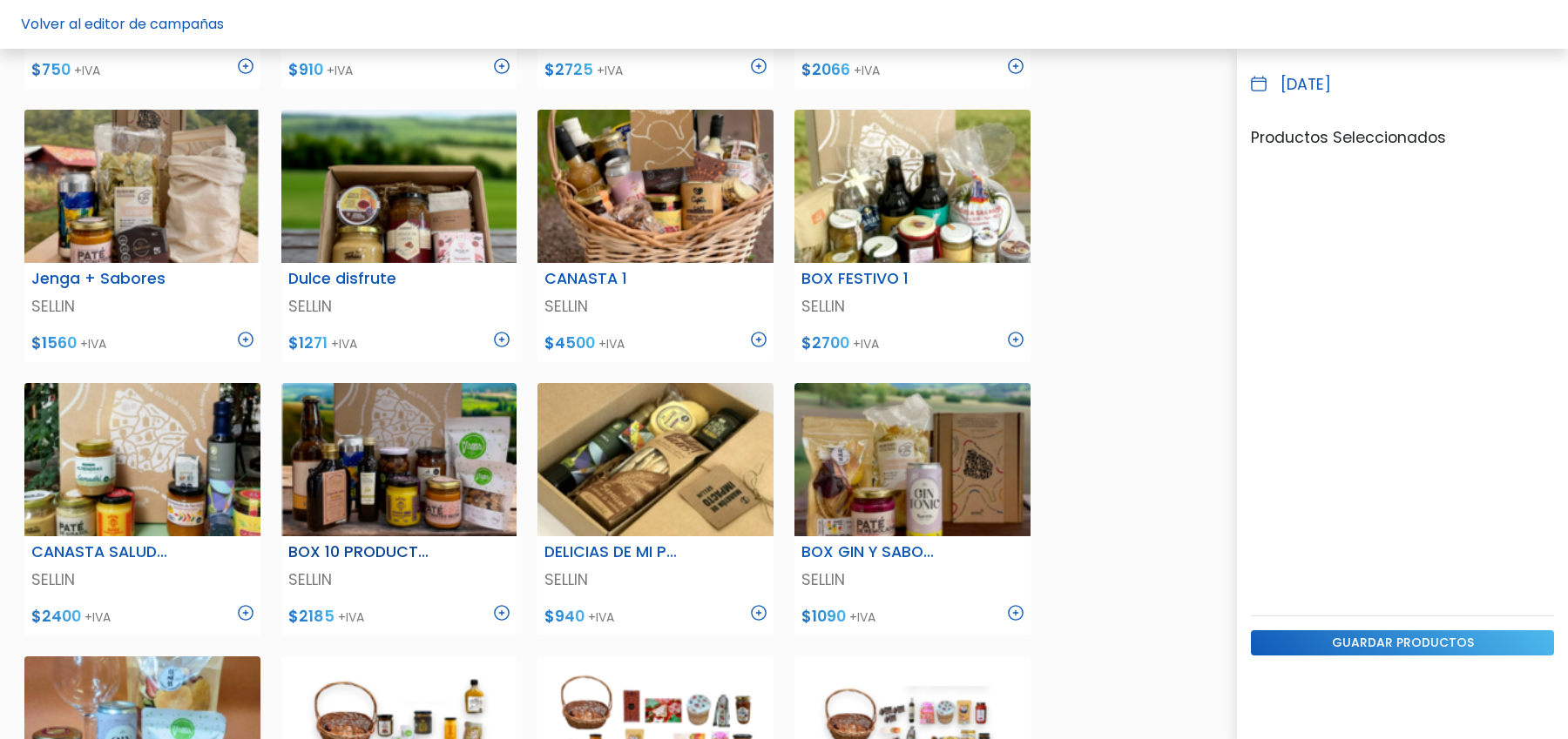
click at [502, 611] on img at bounding box center [502, 613] width 16 height 16
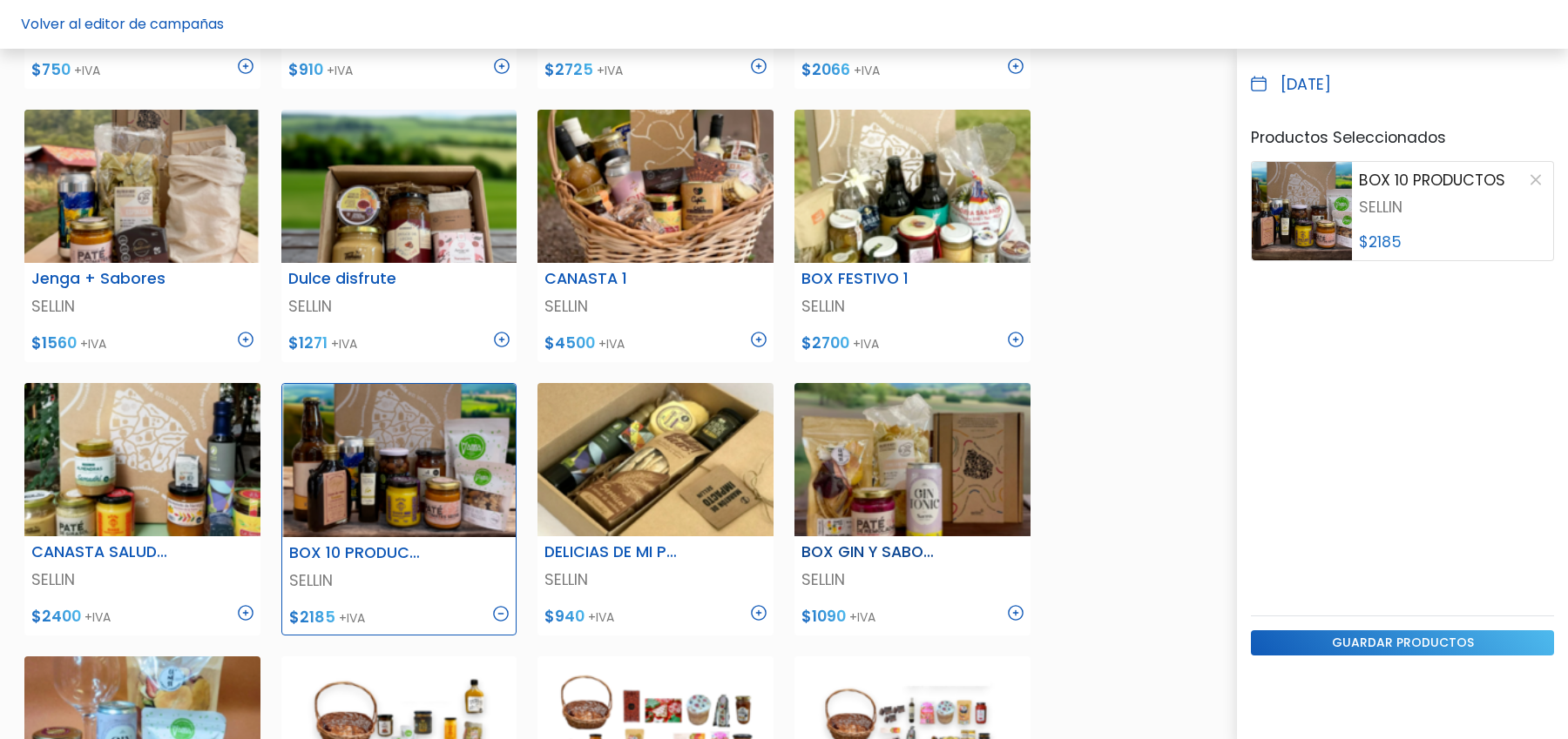
click at [1017, 609] on img at bounding box center [1016, 613] width 16 height 16
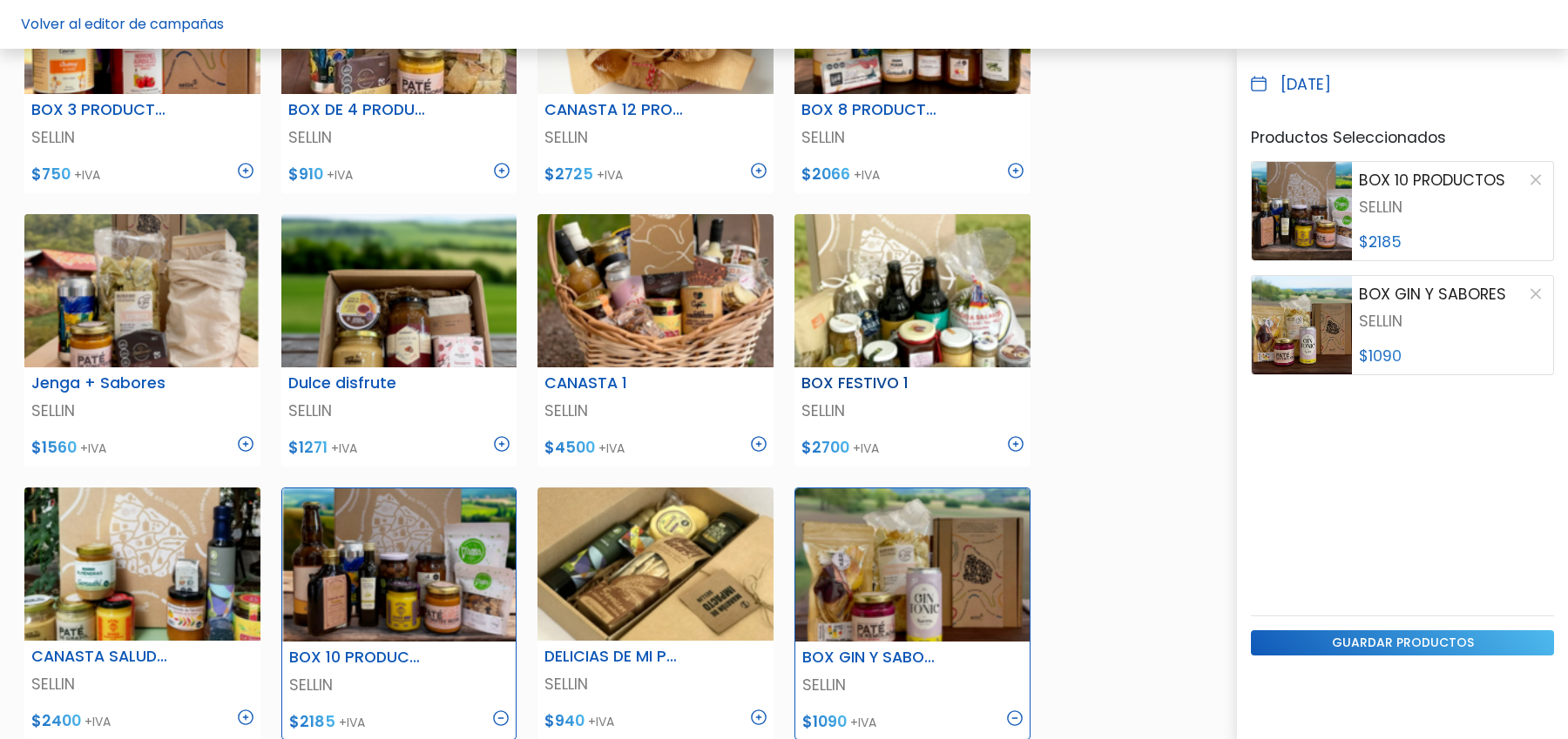
scroll to position [373, 0]
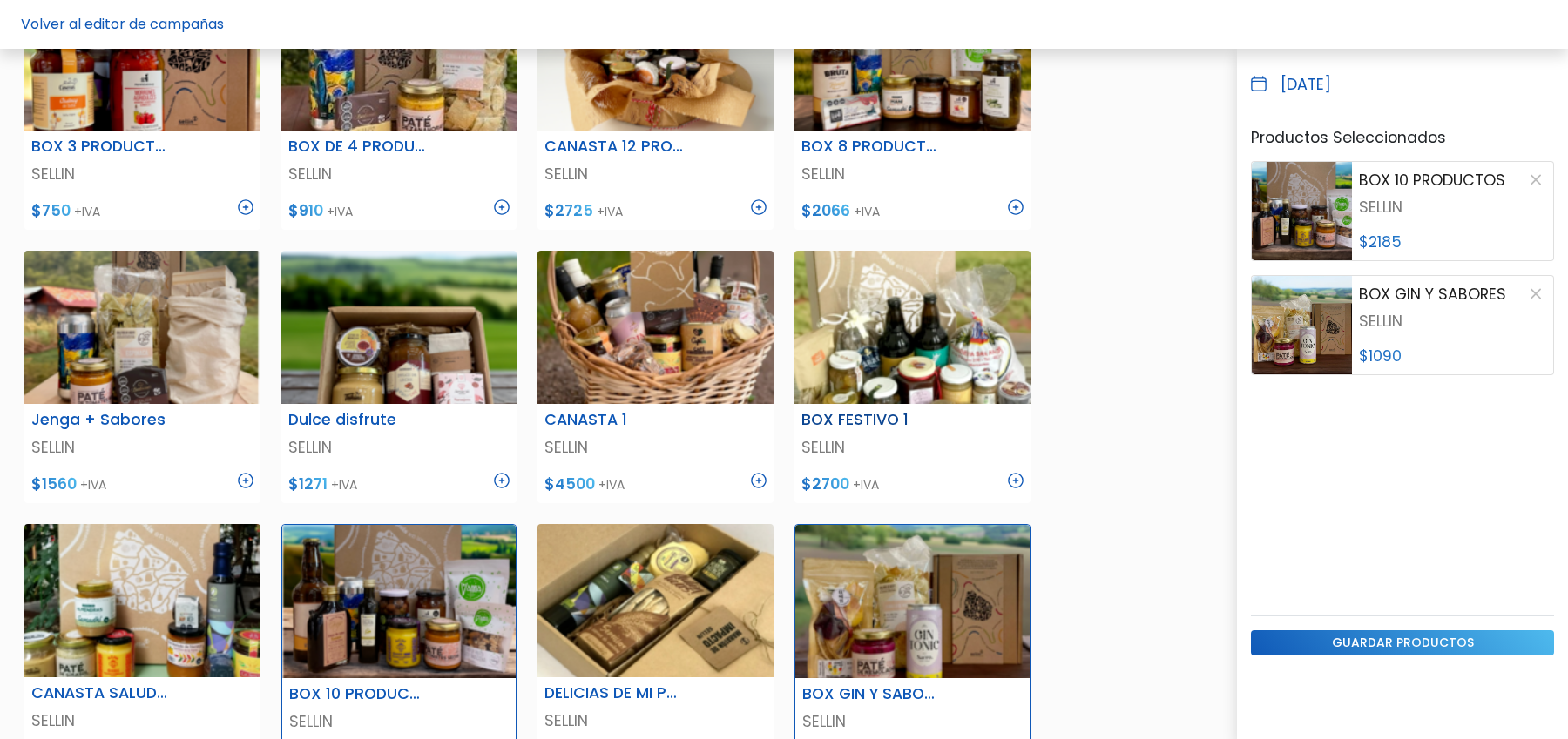
click at [1014, 481] on img at bounding box center [1016, 481] width 16 height 16
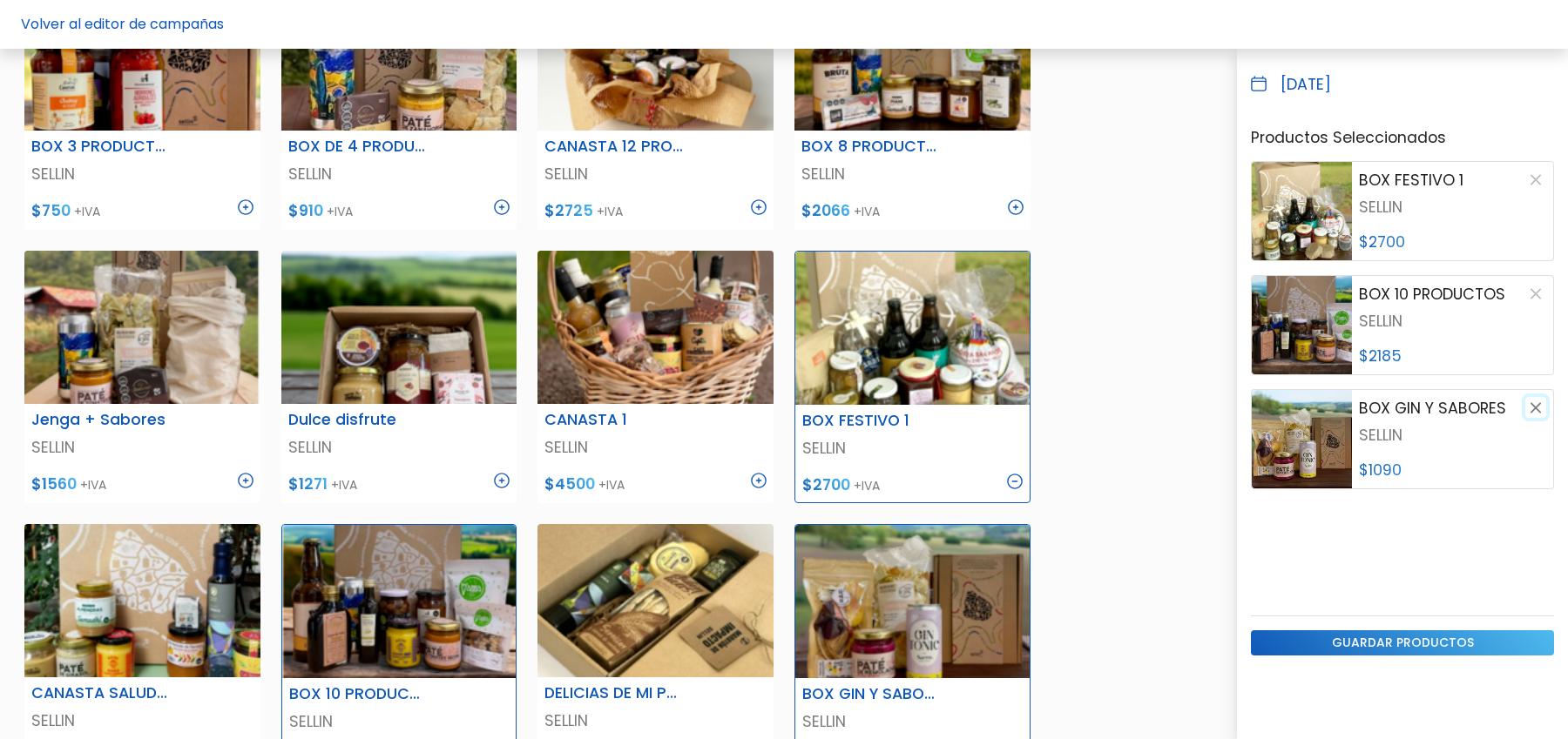
click at [1538, 411] on button "button" at bounding box center [1536, 408] width 21 height 21
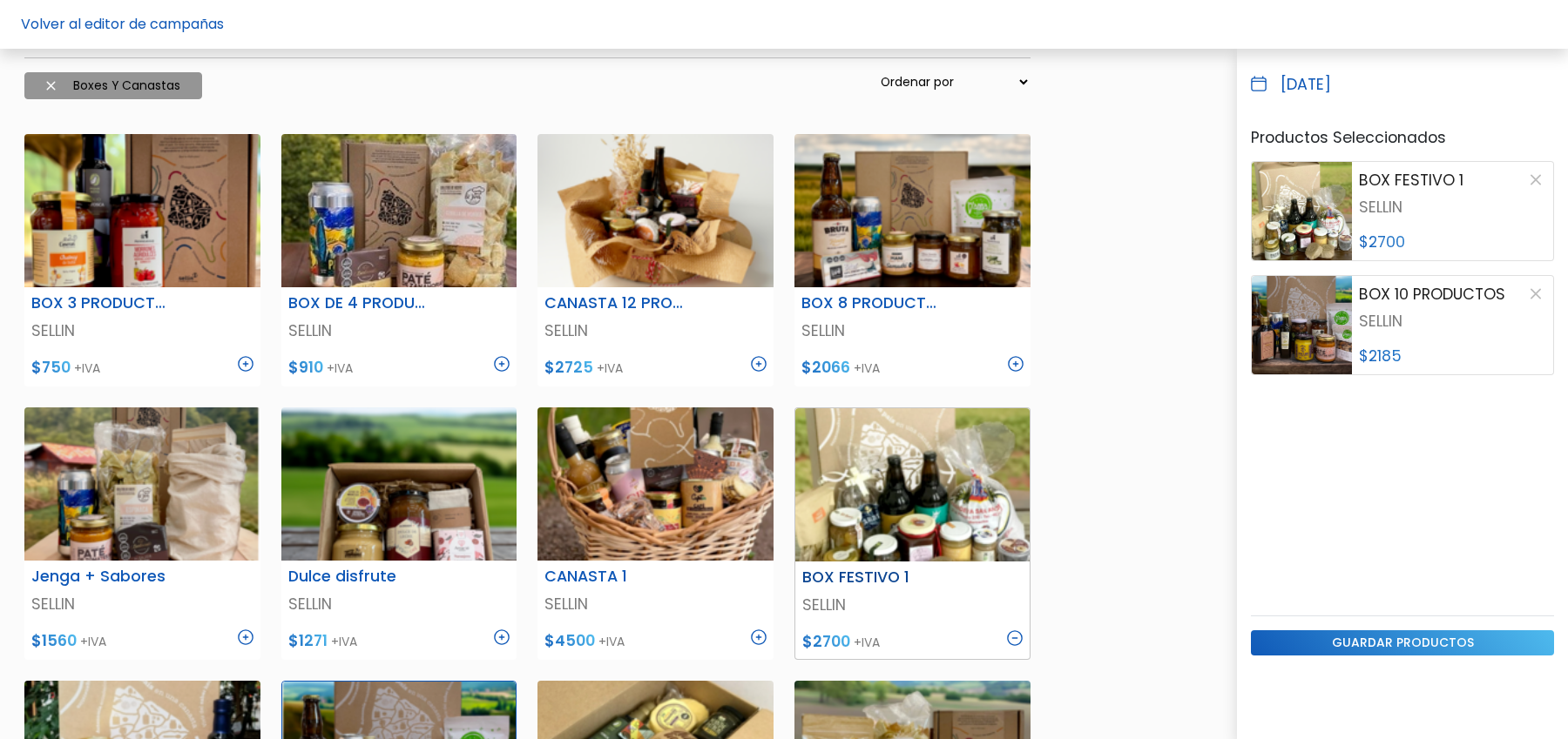
scroll to position [208, 0]
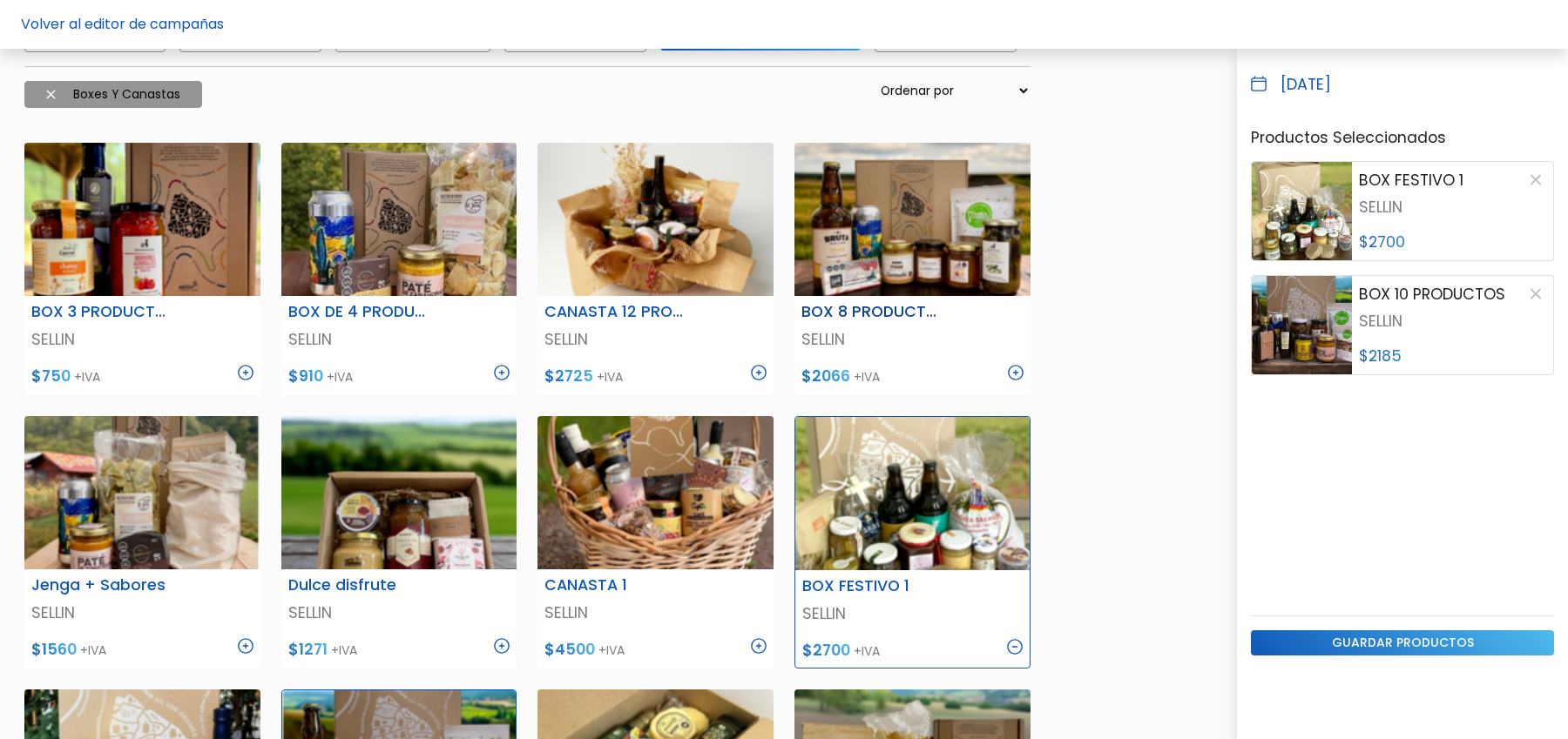
click at [1015, 365] on img at bounding box center [1016, 373] width 16 height 16
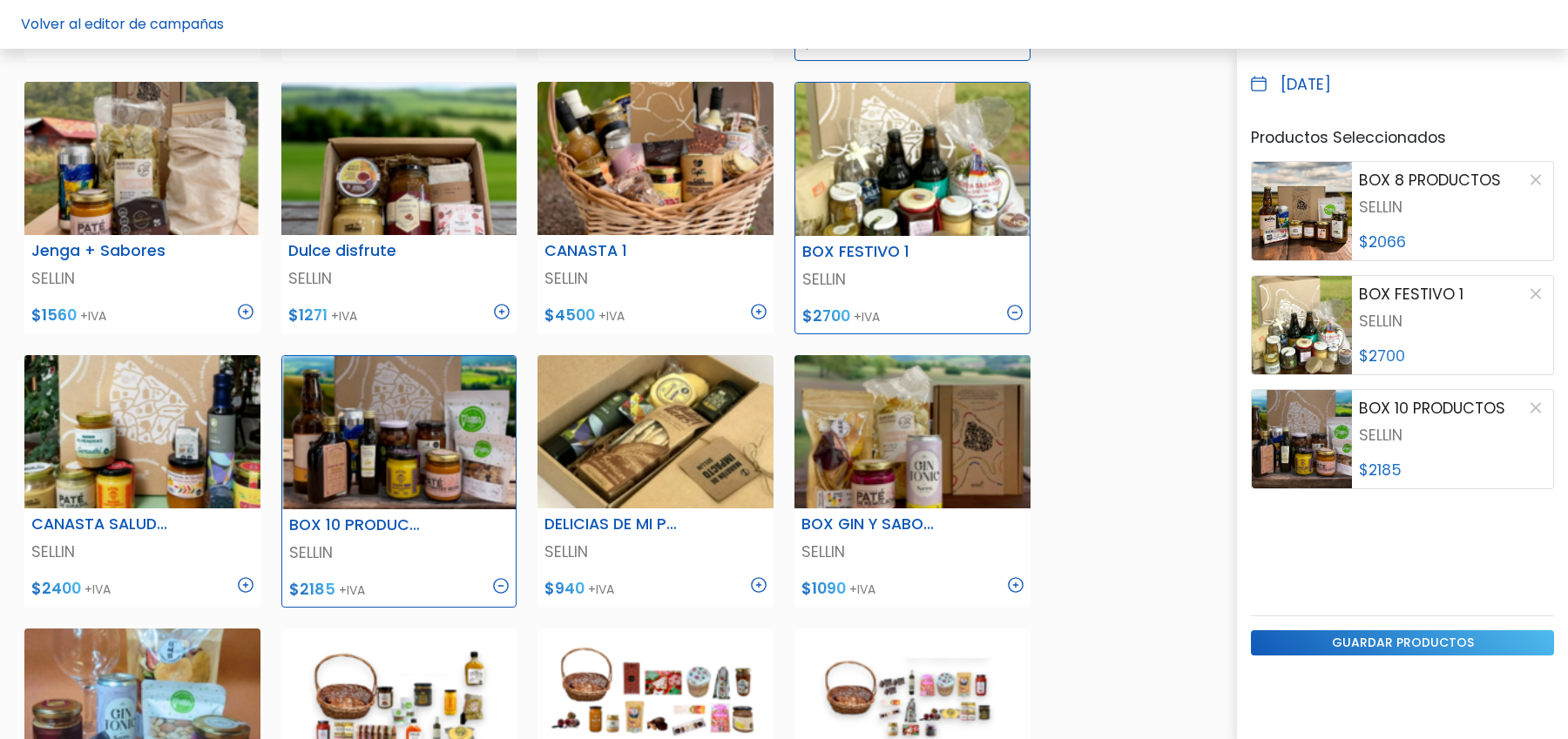
scroll to position [545, 0]
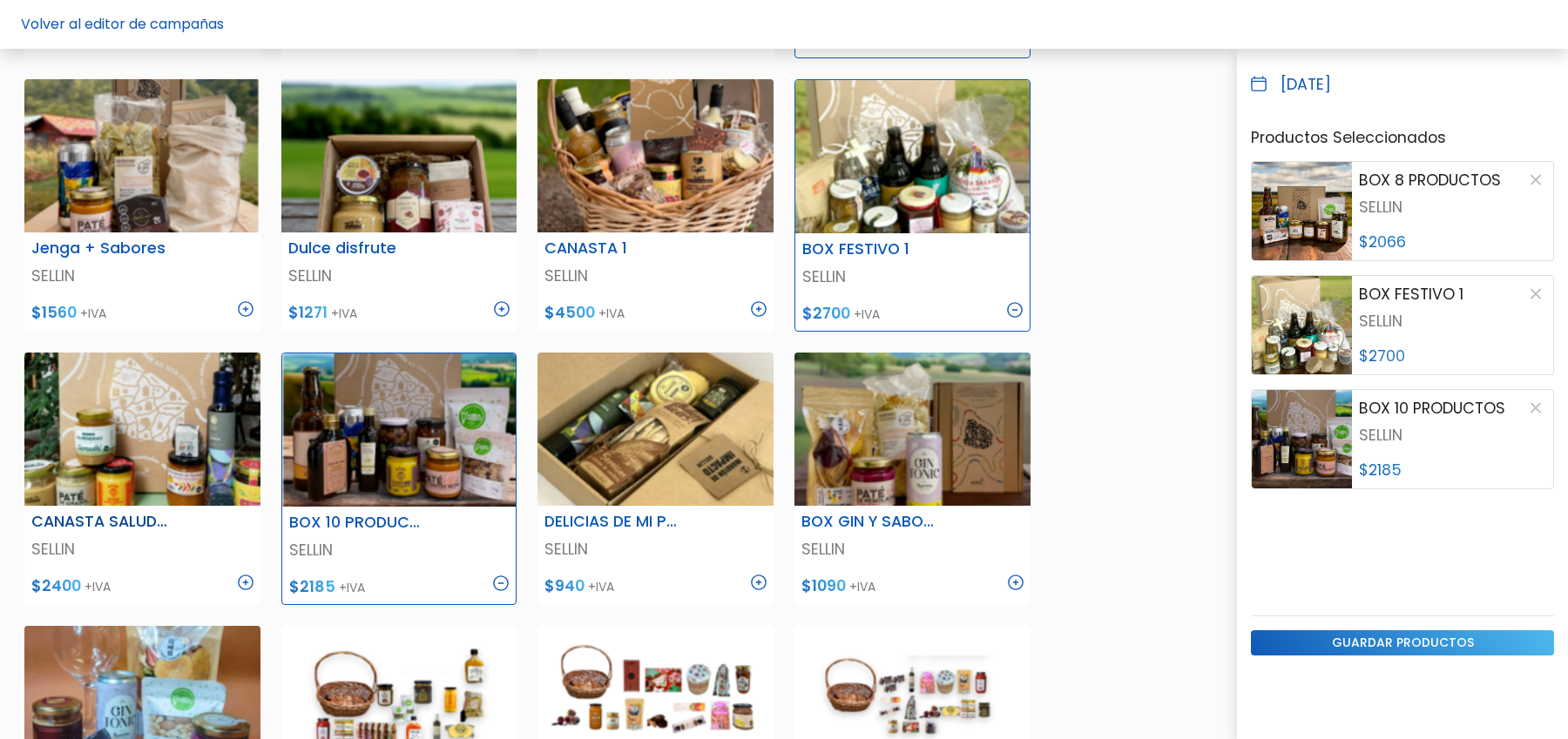
click at [248, 584] on img at bounding box center [246, 583] width 16 height 16
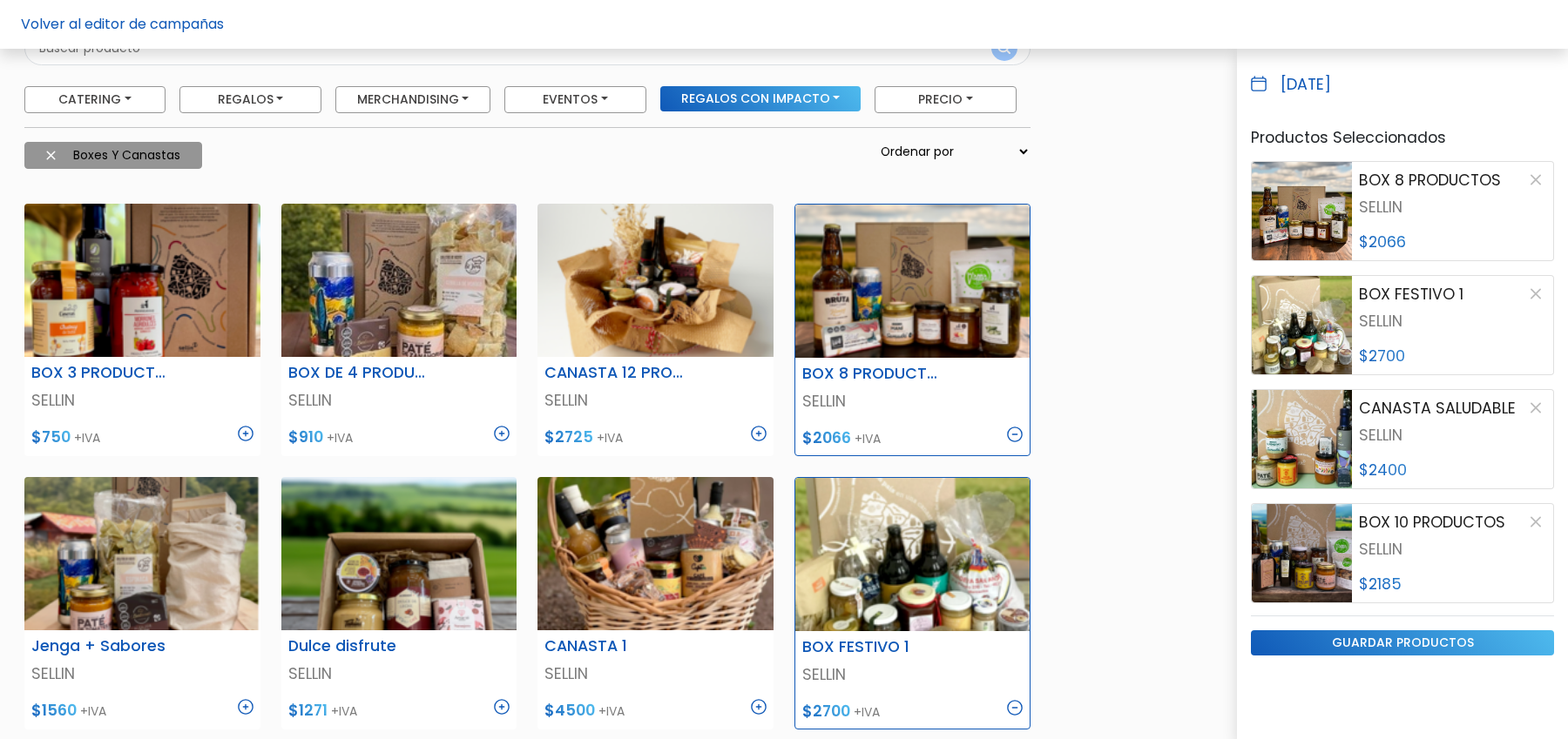
scroll to position [0, 0]
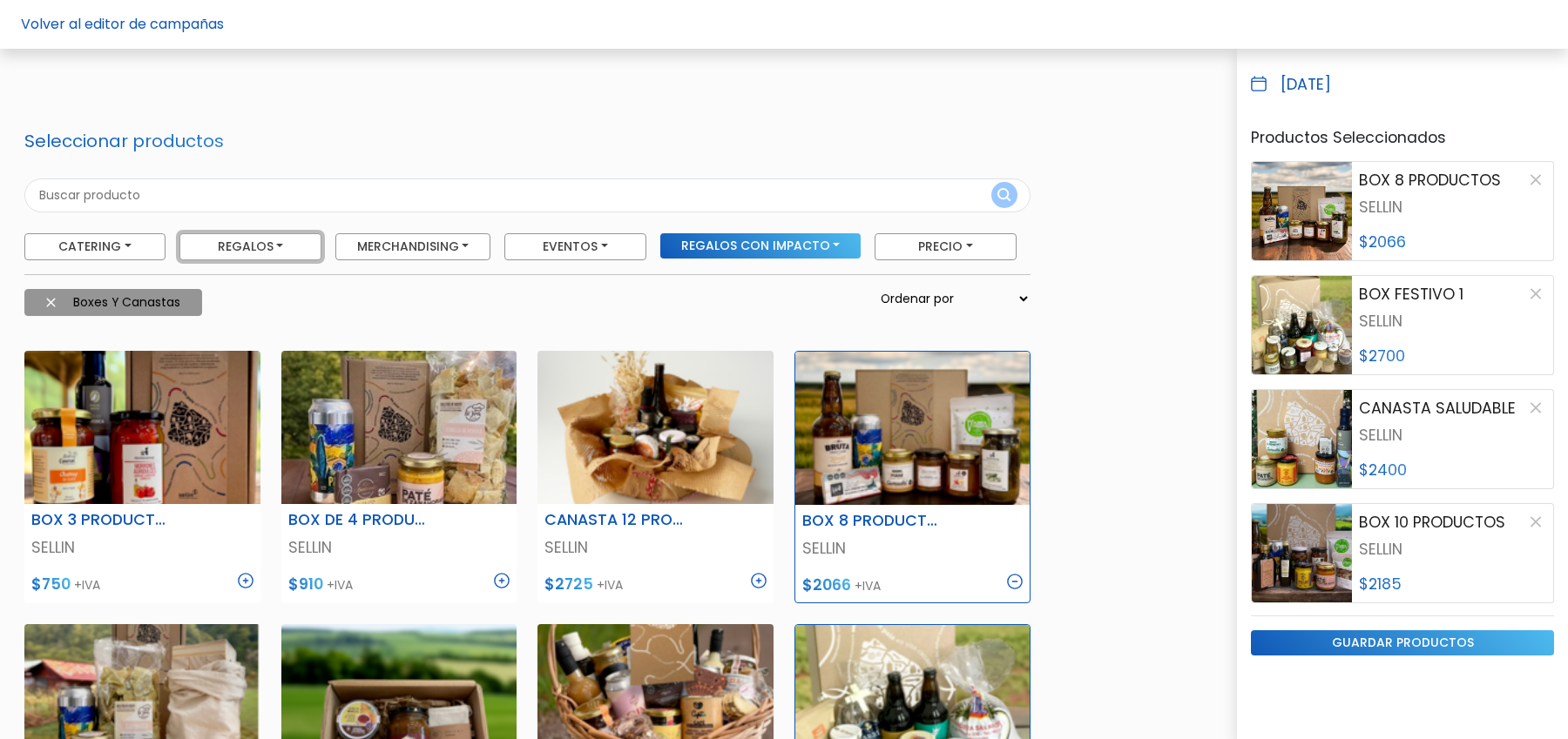
click at [287, 236] on button "Regalos" at bounding box center [250, 246] width 141 height 27
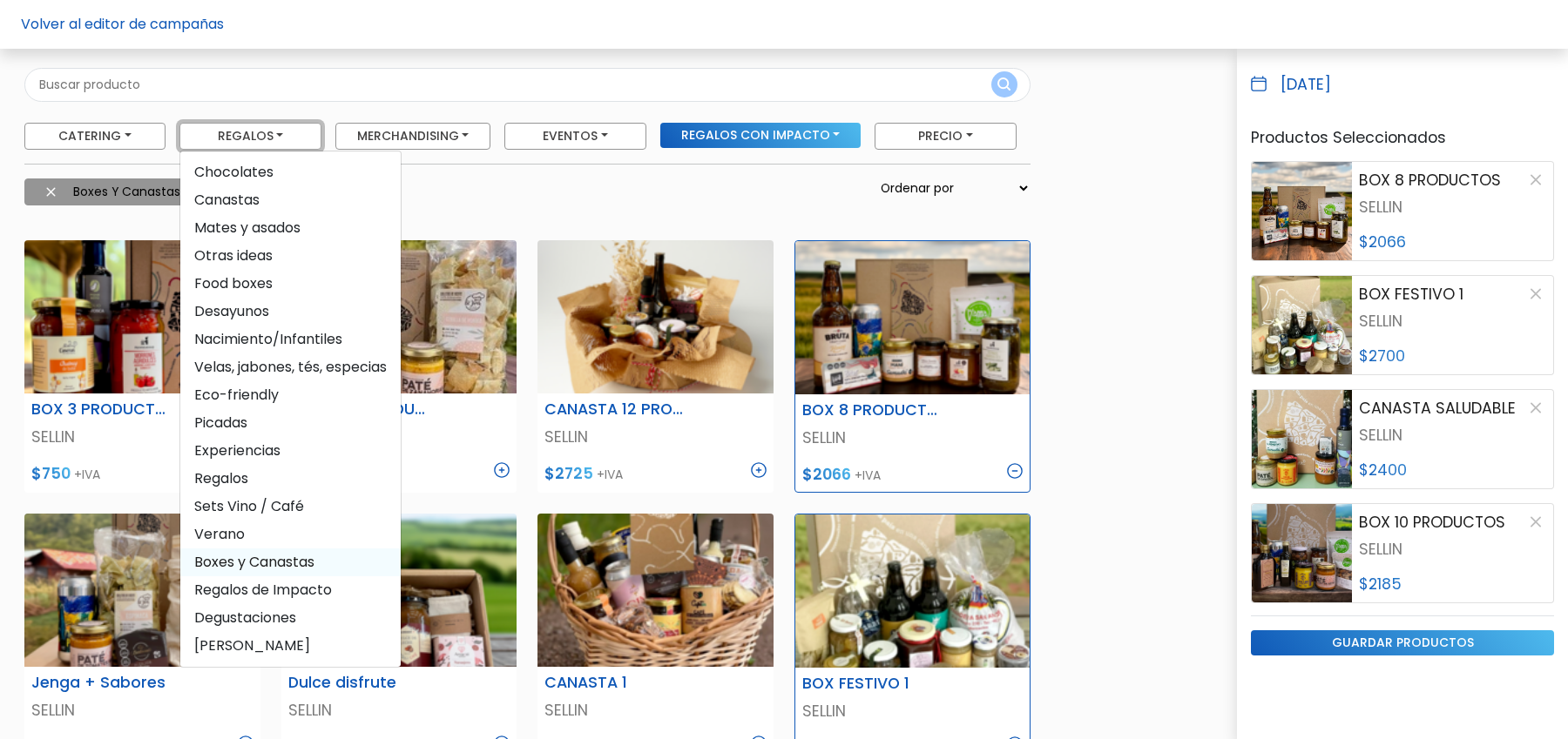
scroll to position [111, 0]
click at [296, 563] on span "Boxes y Canastas" at bounding box center [291, 562] width 221 height 28
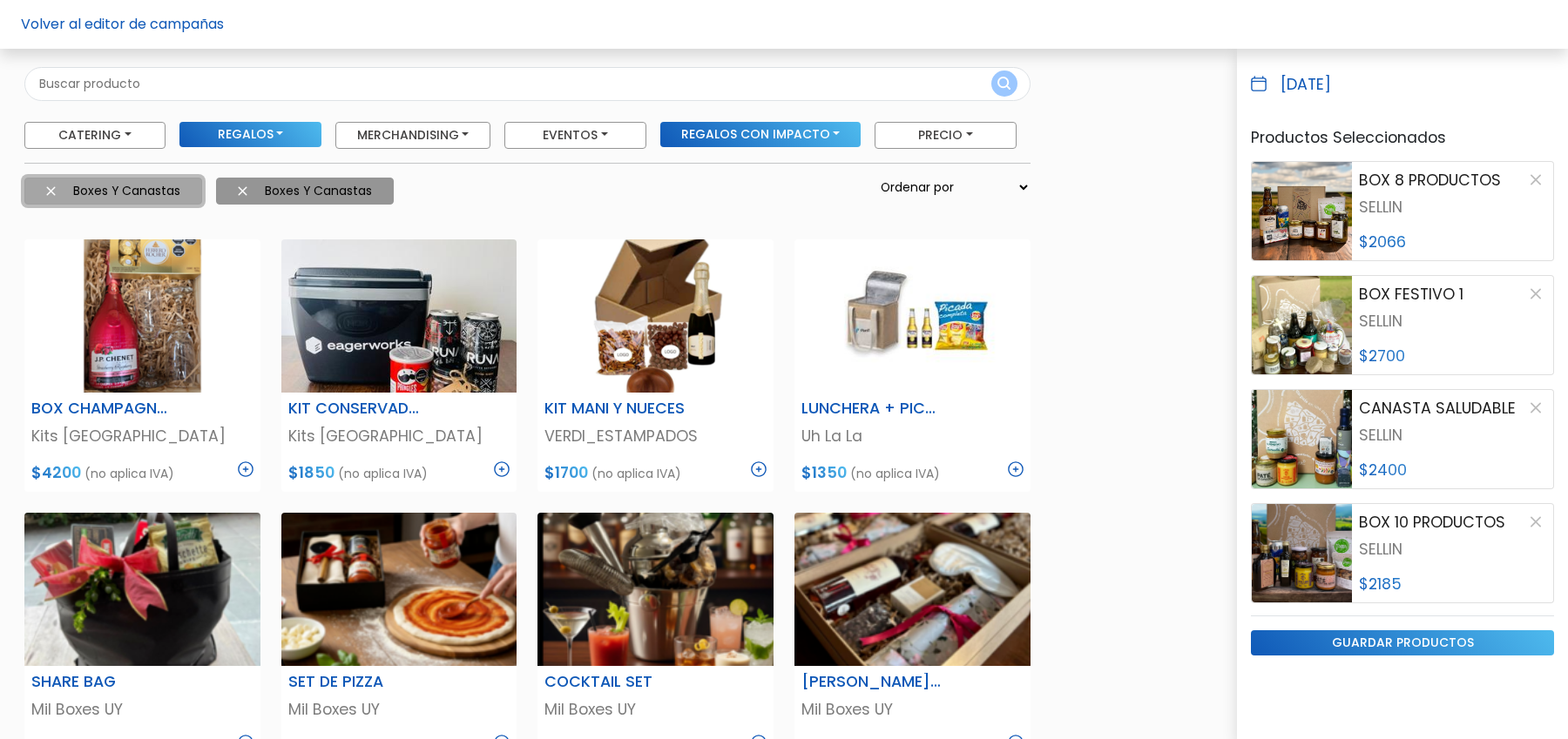
click at [46, 182] on button "Boxes y Canastas" at bounding box center [113, 191] width 178 height 27
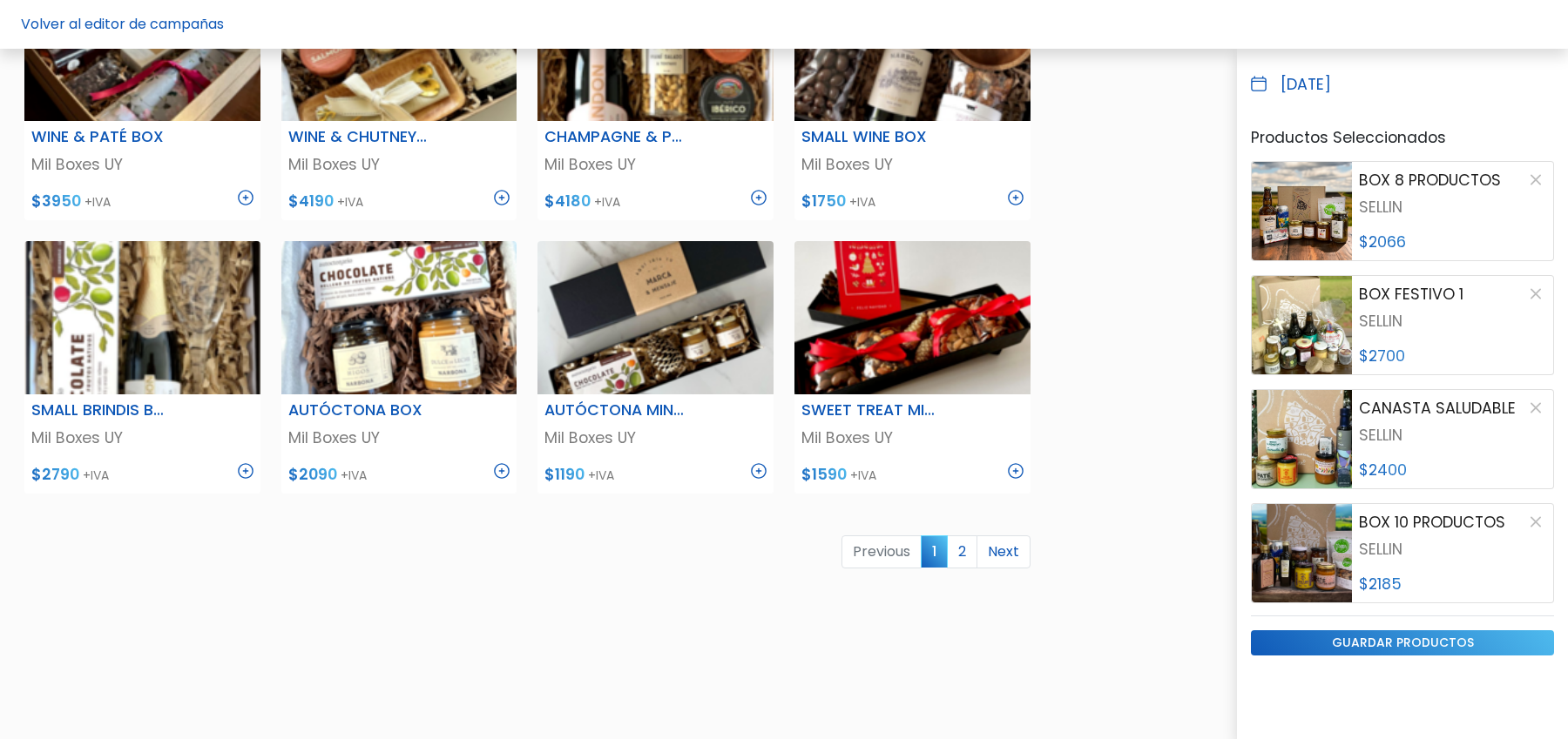
scroll to position [928, 0]
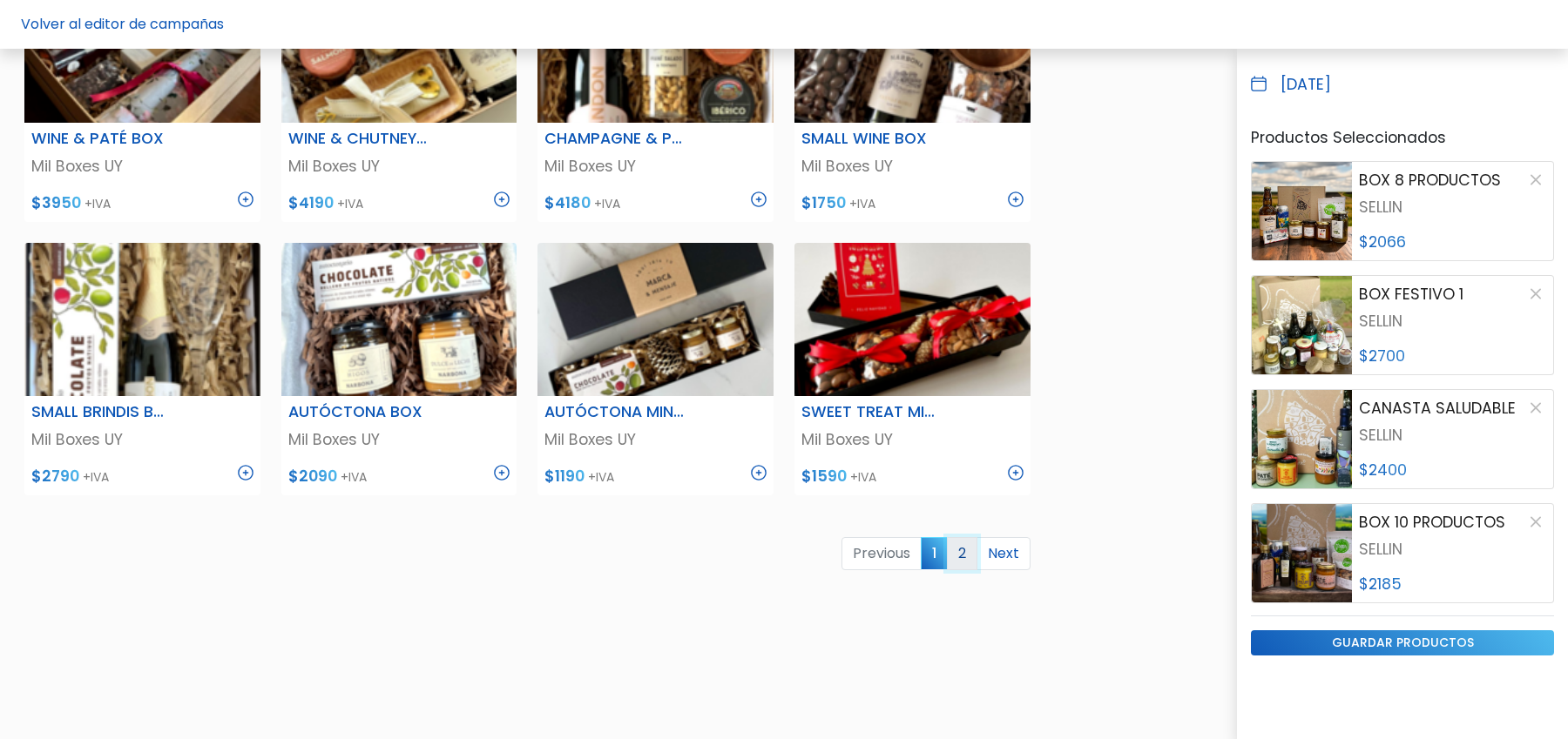
click at [960, 549] on link "2" at bounding box center [962, 554] width 31 height 33
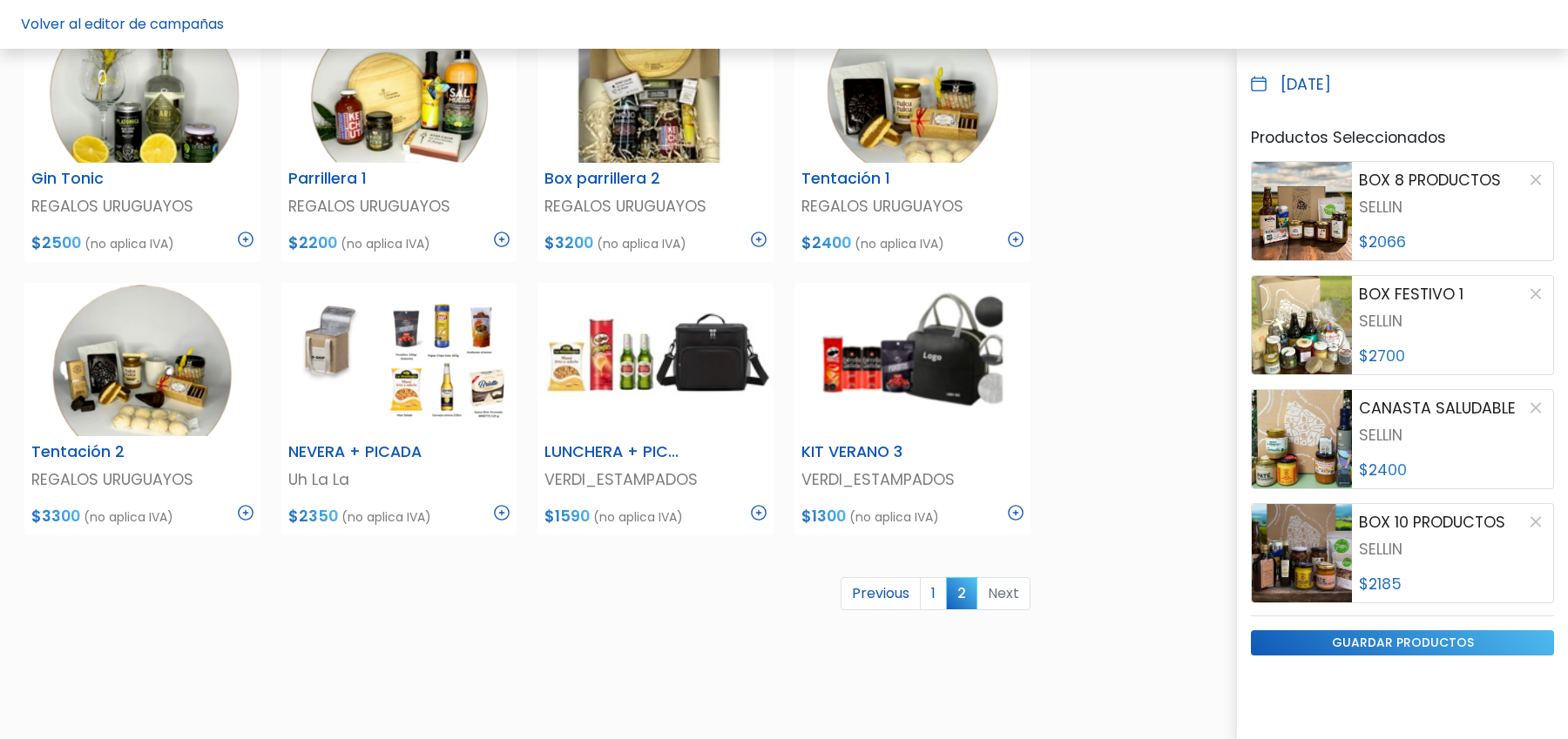
scroll to position [622, 0]
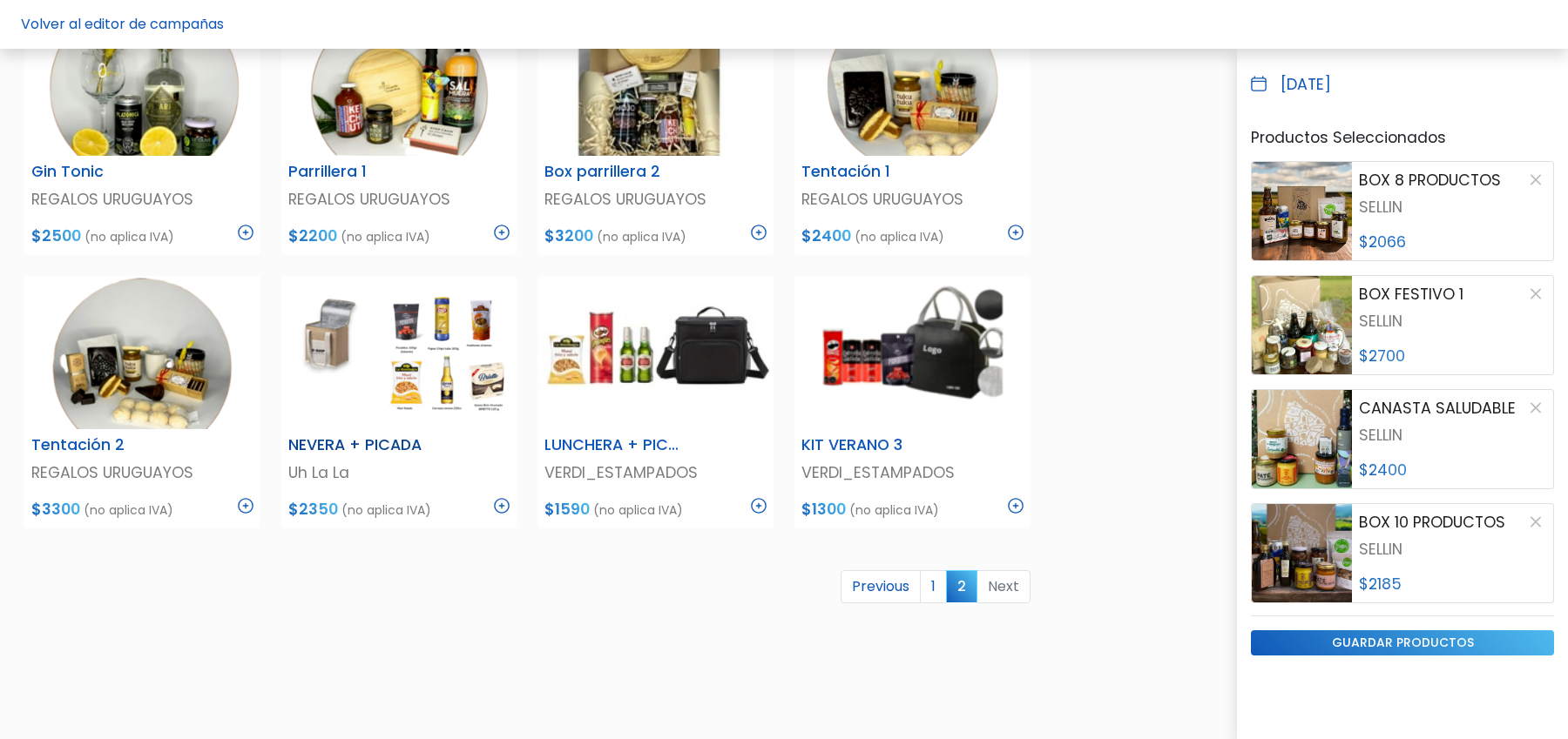
click at [504, 508] on img at bounding box center [502, 506] width 16 height 16
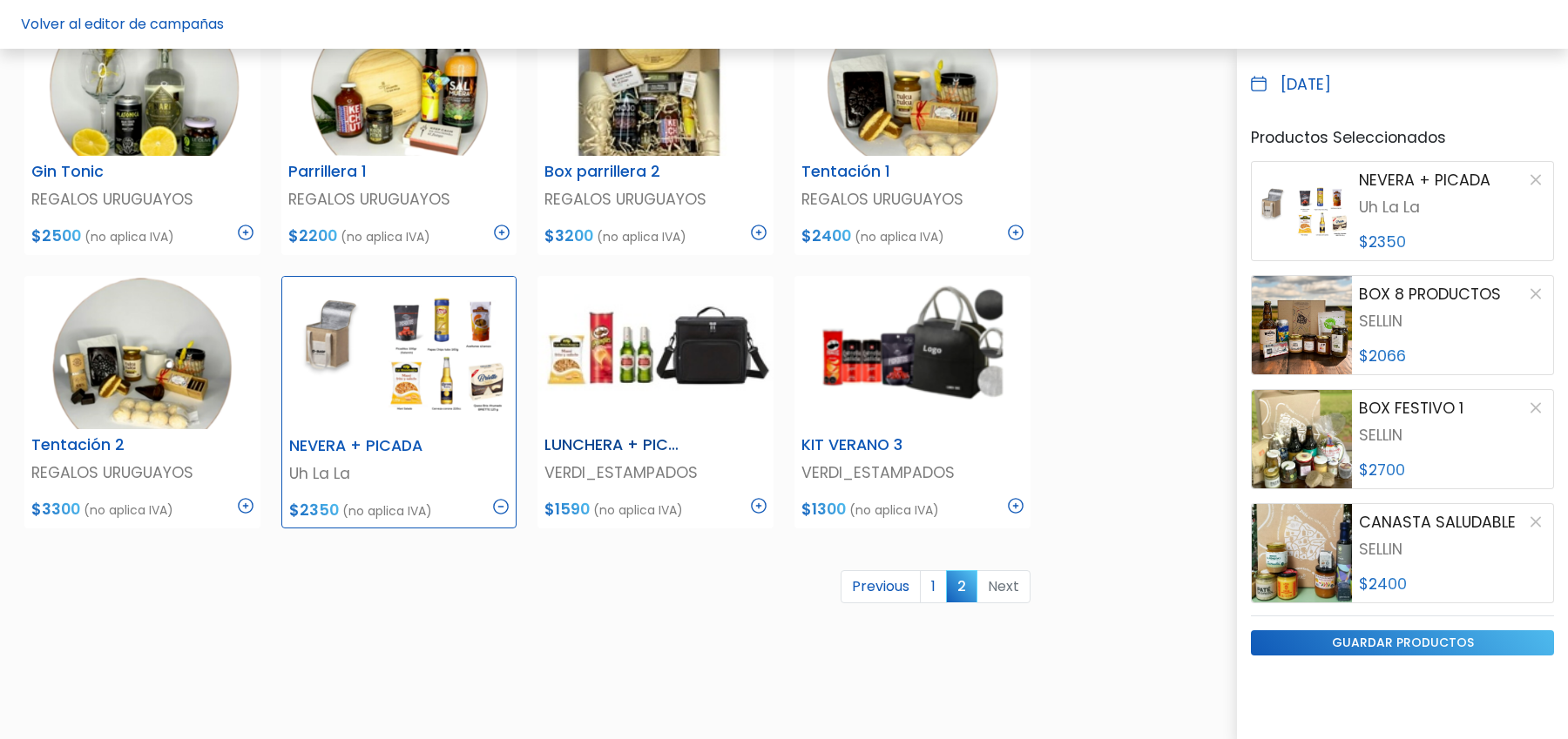
click at [760, 504] on img at bounding box center [759, 506] width 16 height 16
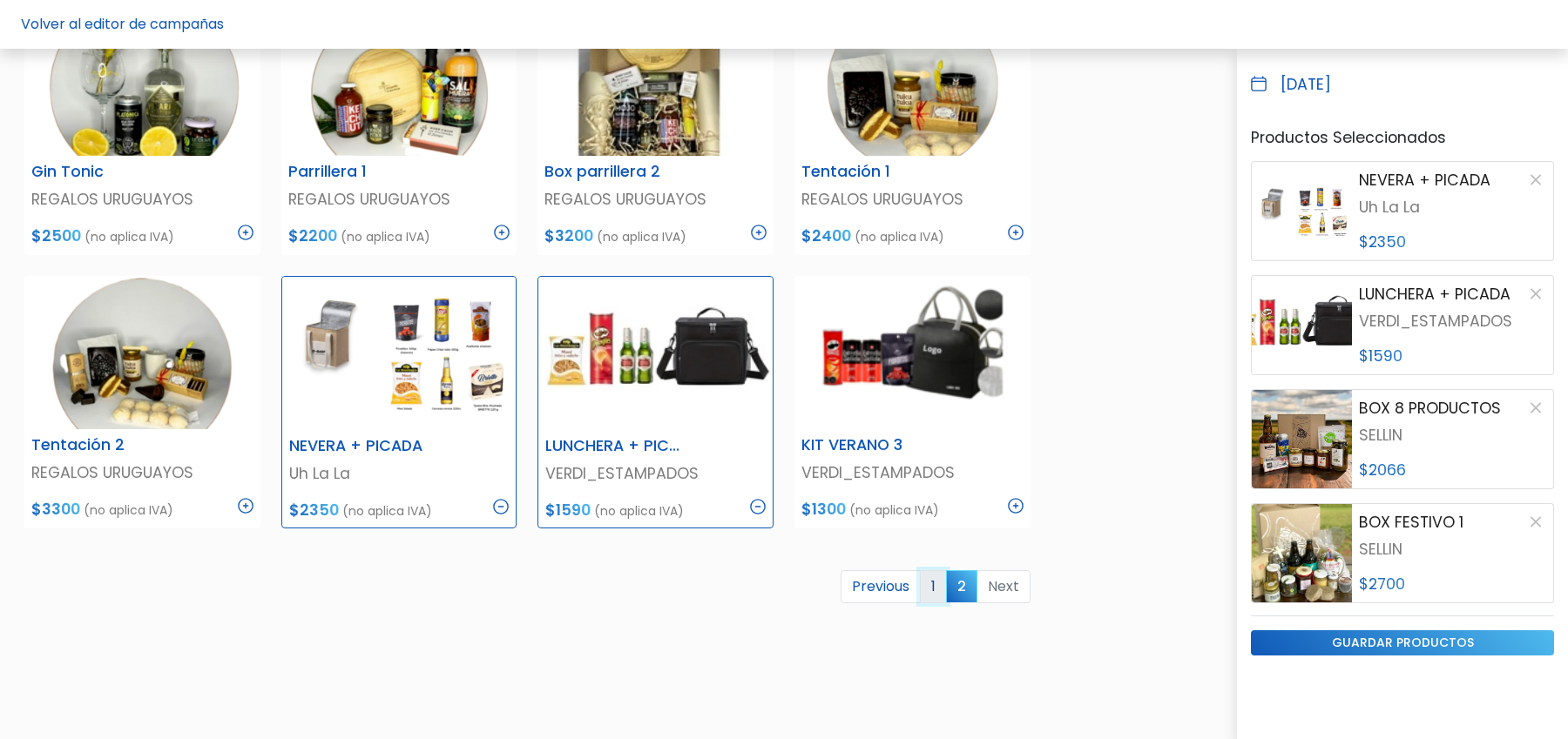
click at [936, 594] on link "1" at bounding box center [934, 586] width 27 height 33
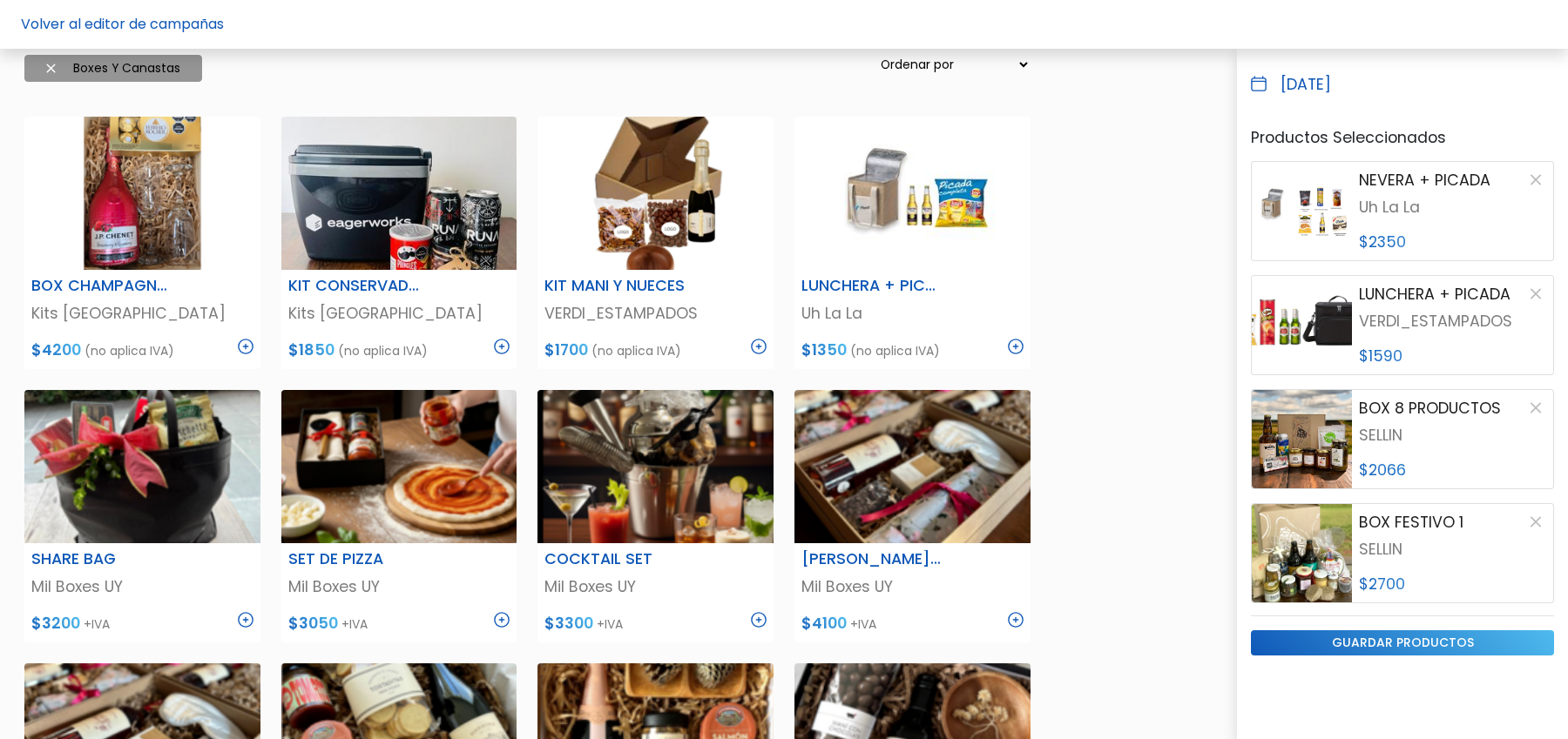
scroll to position [239, 0]
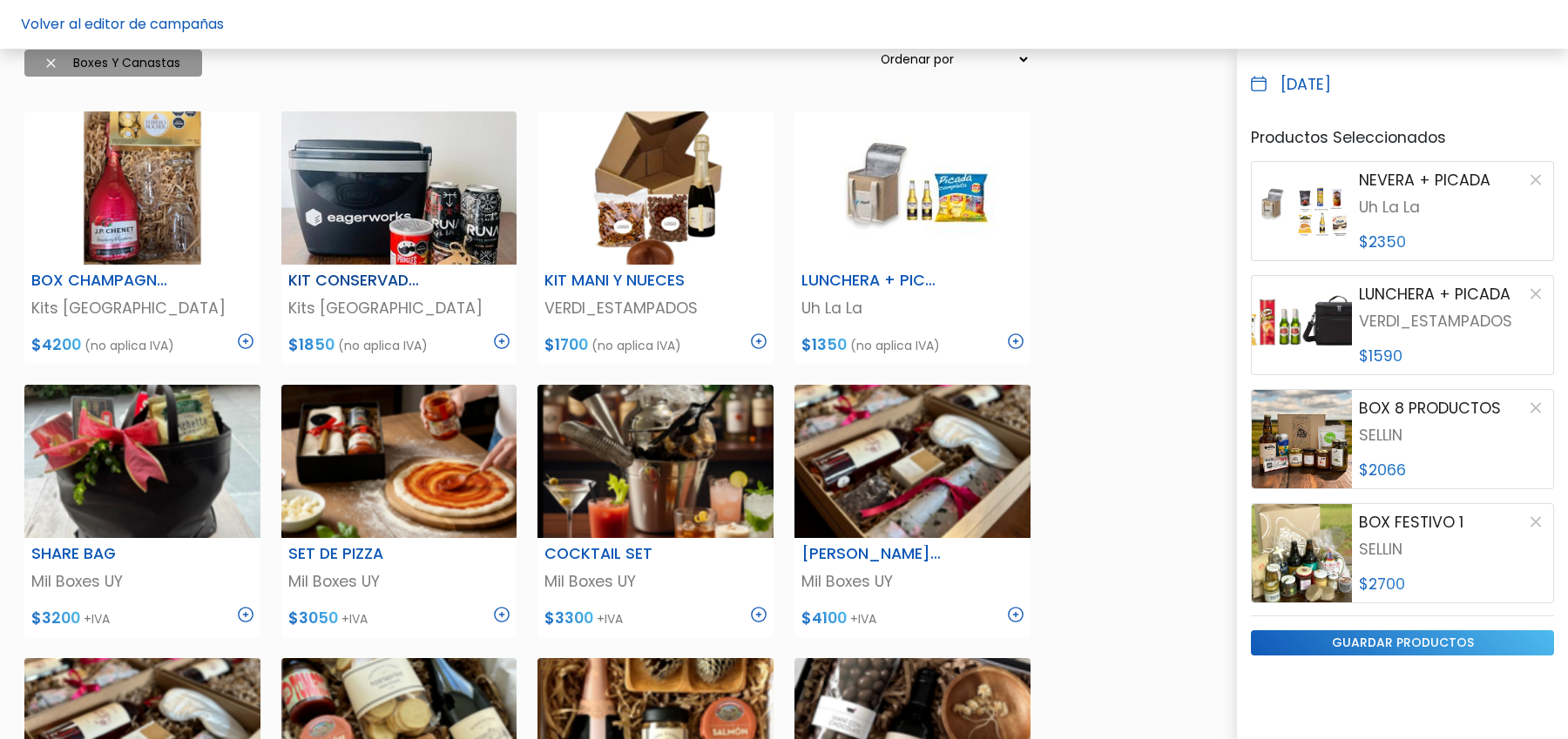
click at [505, 340] on img at bounding box center [502, 342] width 16 height 16
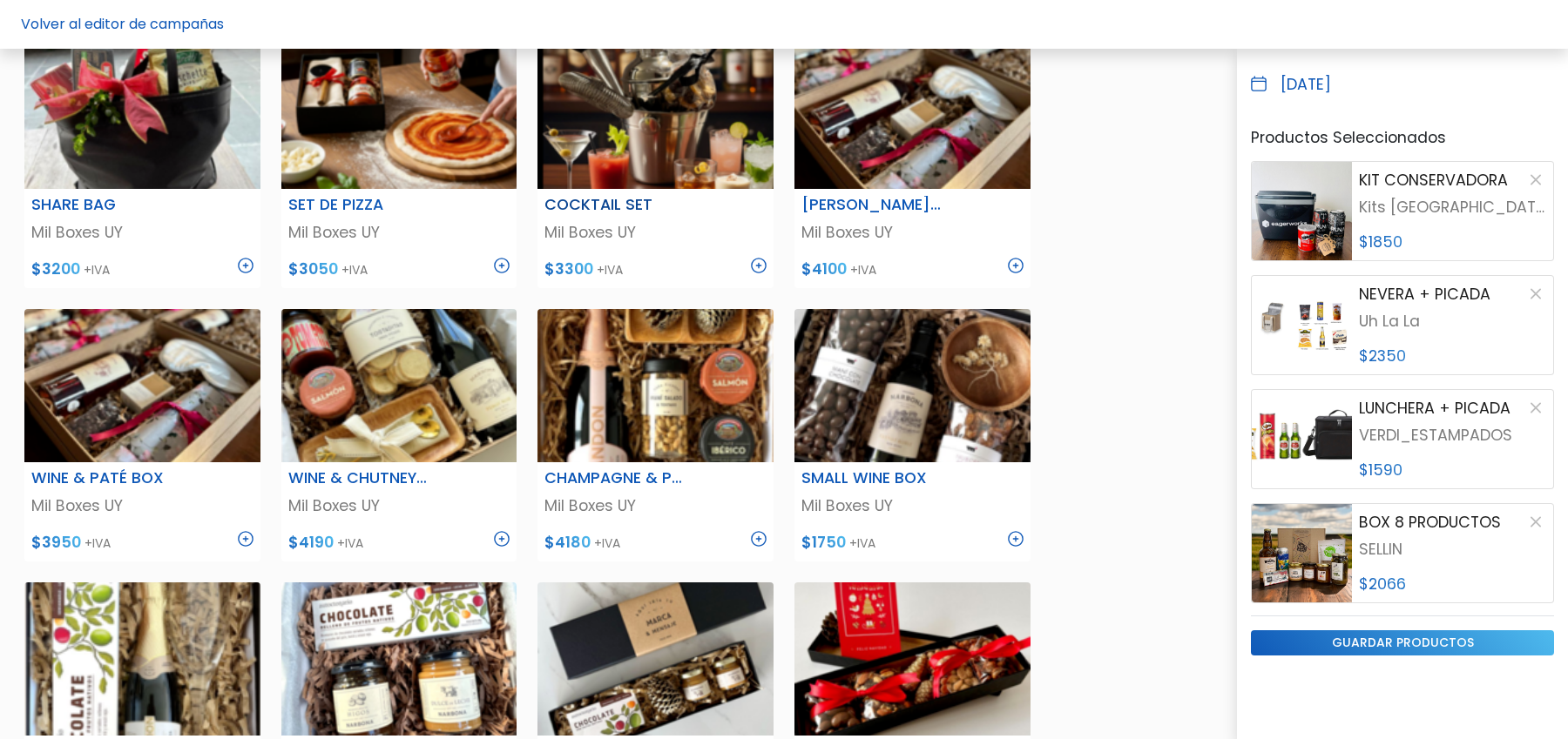
scroll to position [788, 0]
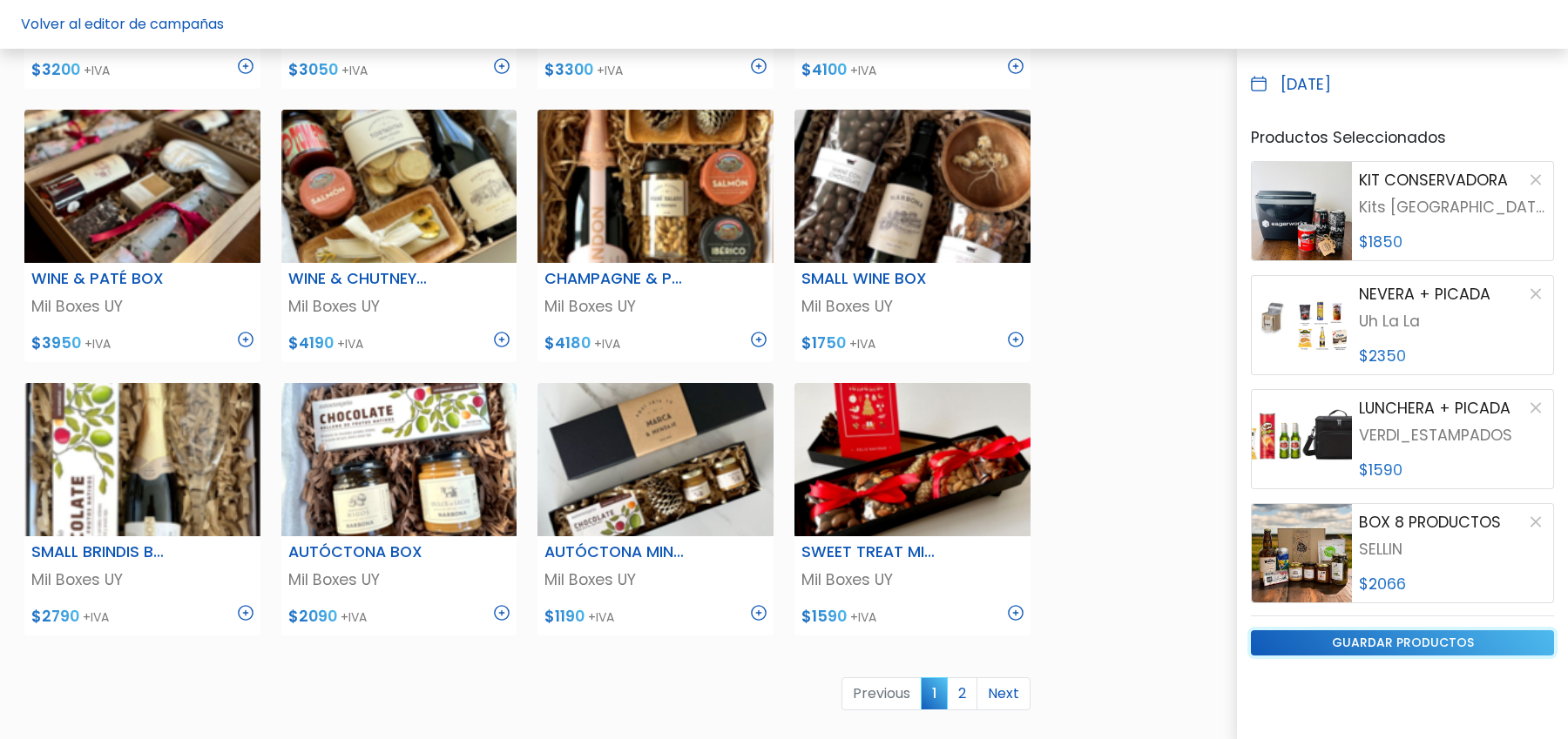
click at [1291, 640] on input "guardar productos" at bounding box center [1402, 643] width 303 height 26
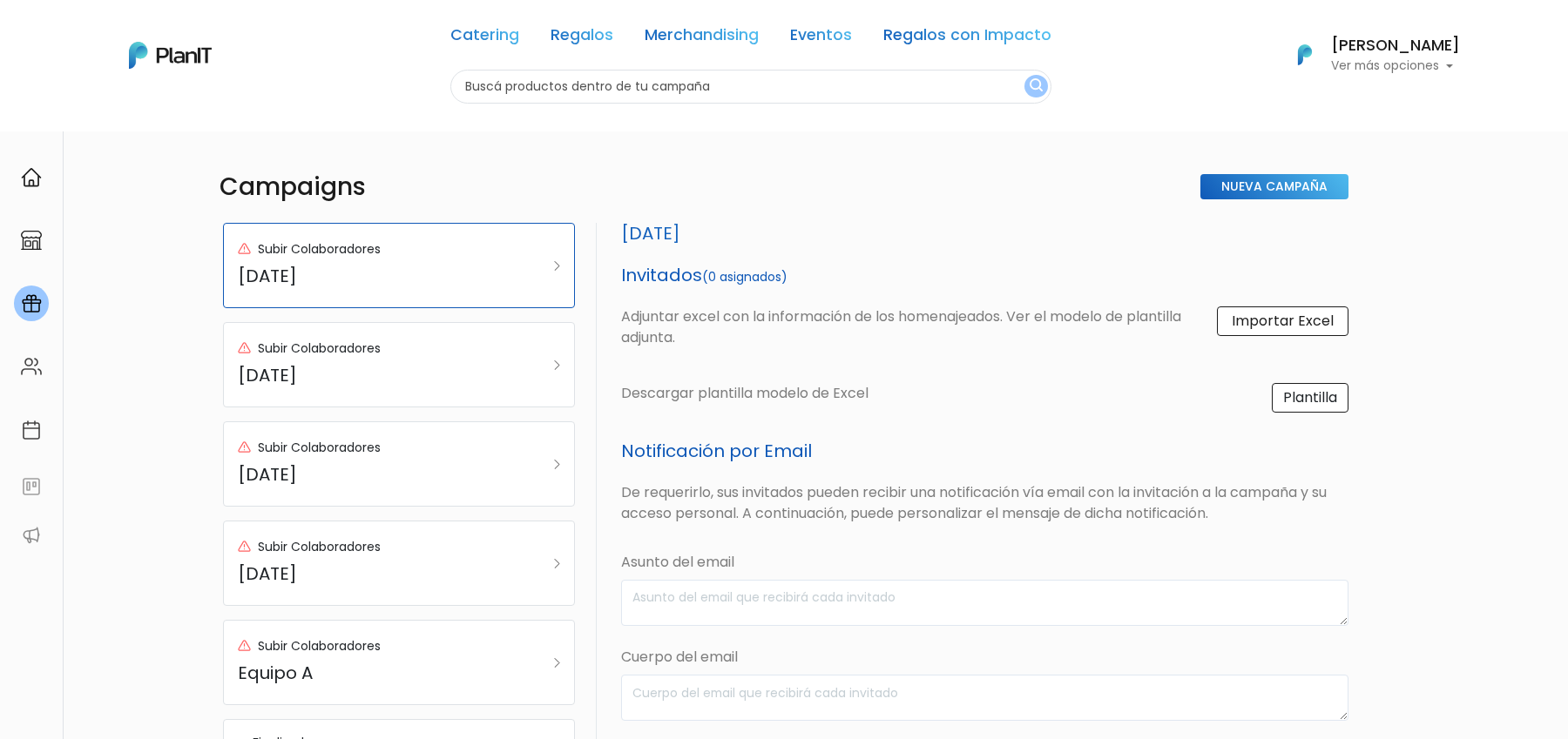
select select "custom"
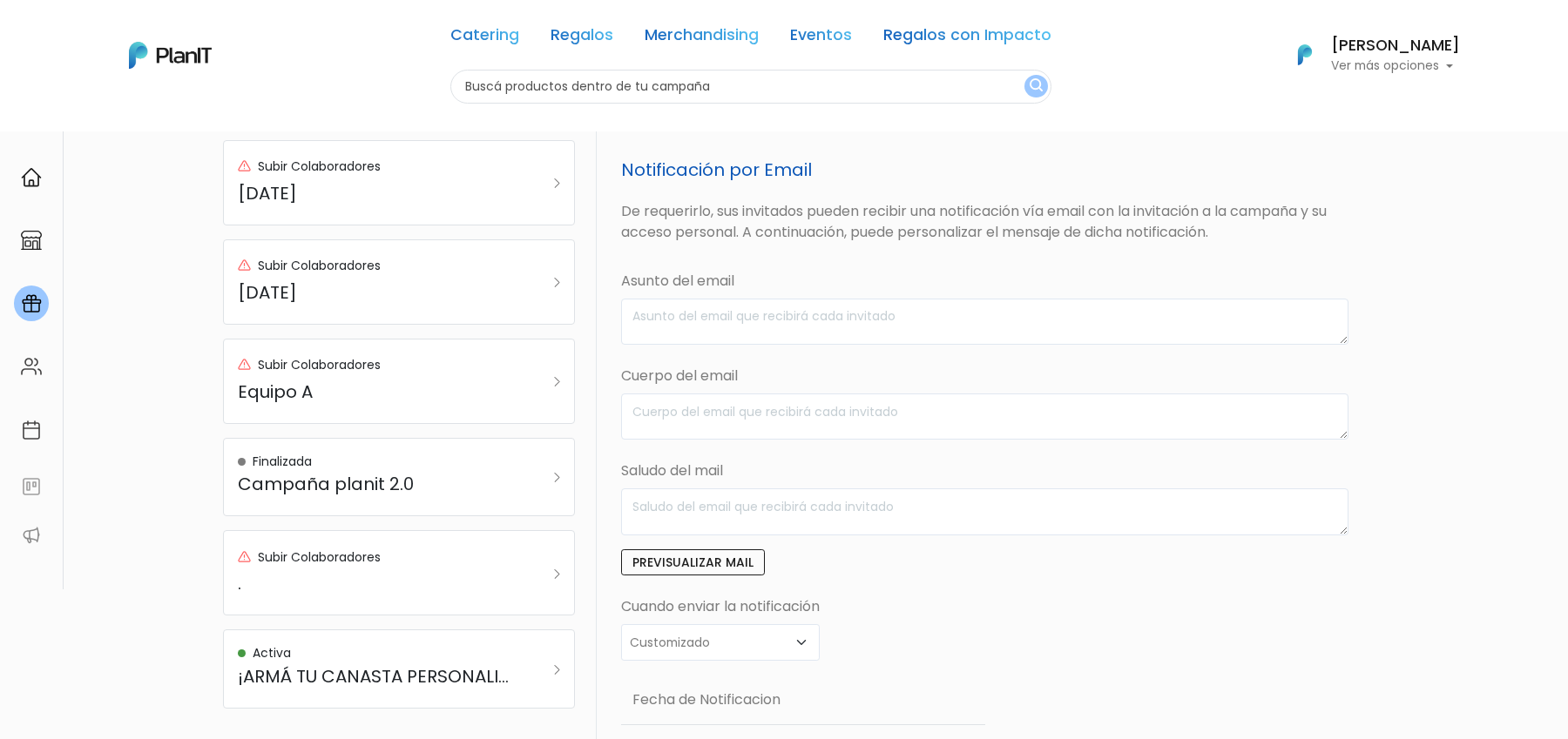
scroll to position [494, 0]
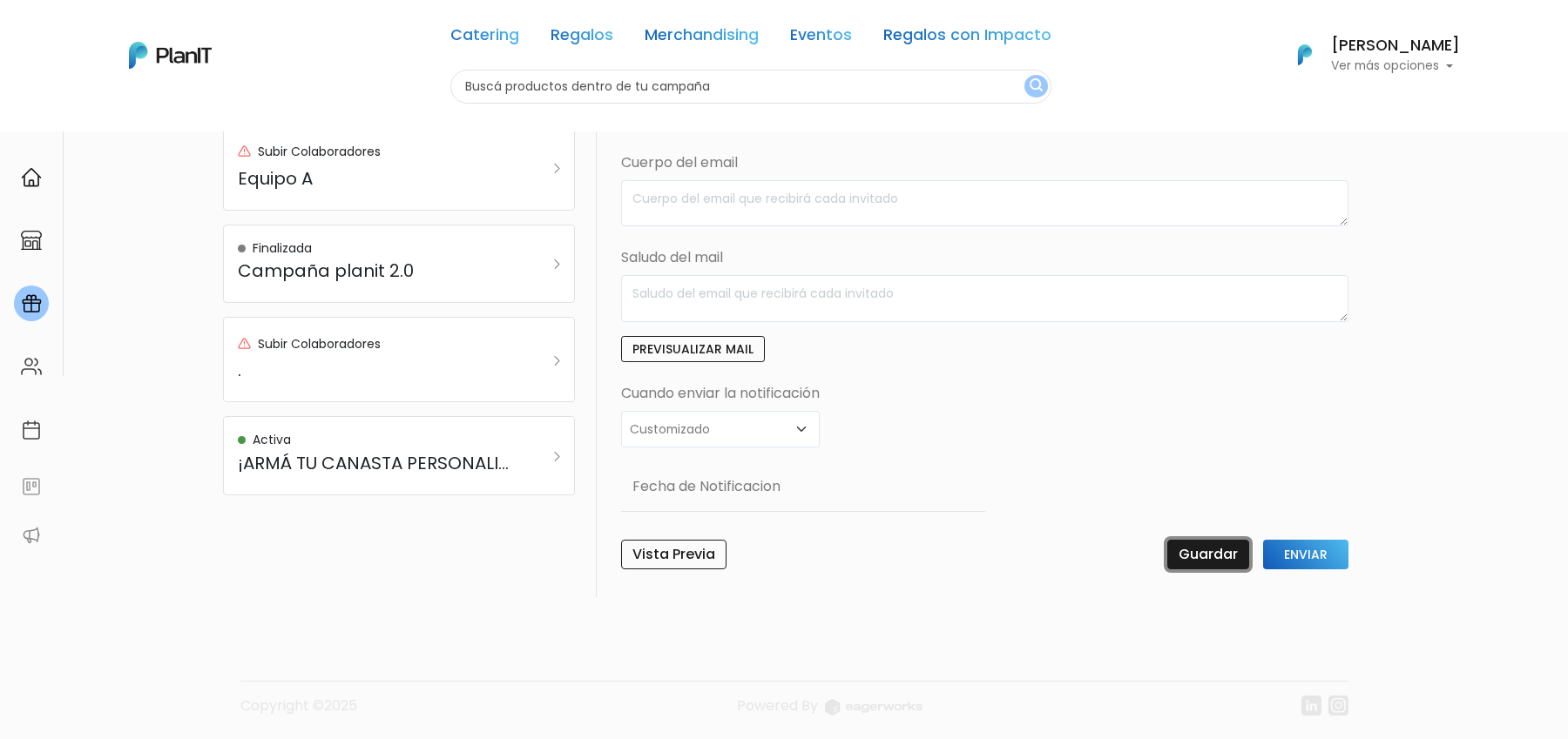
click at [1216, 549] on input "Guardar" at bounding box center [1208, 555] width 82 height 30
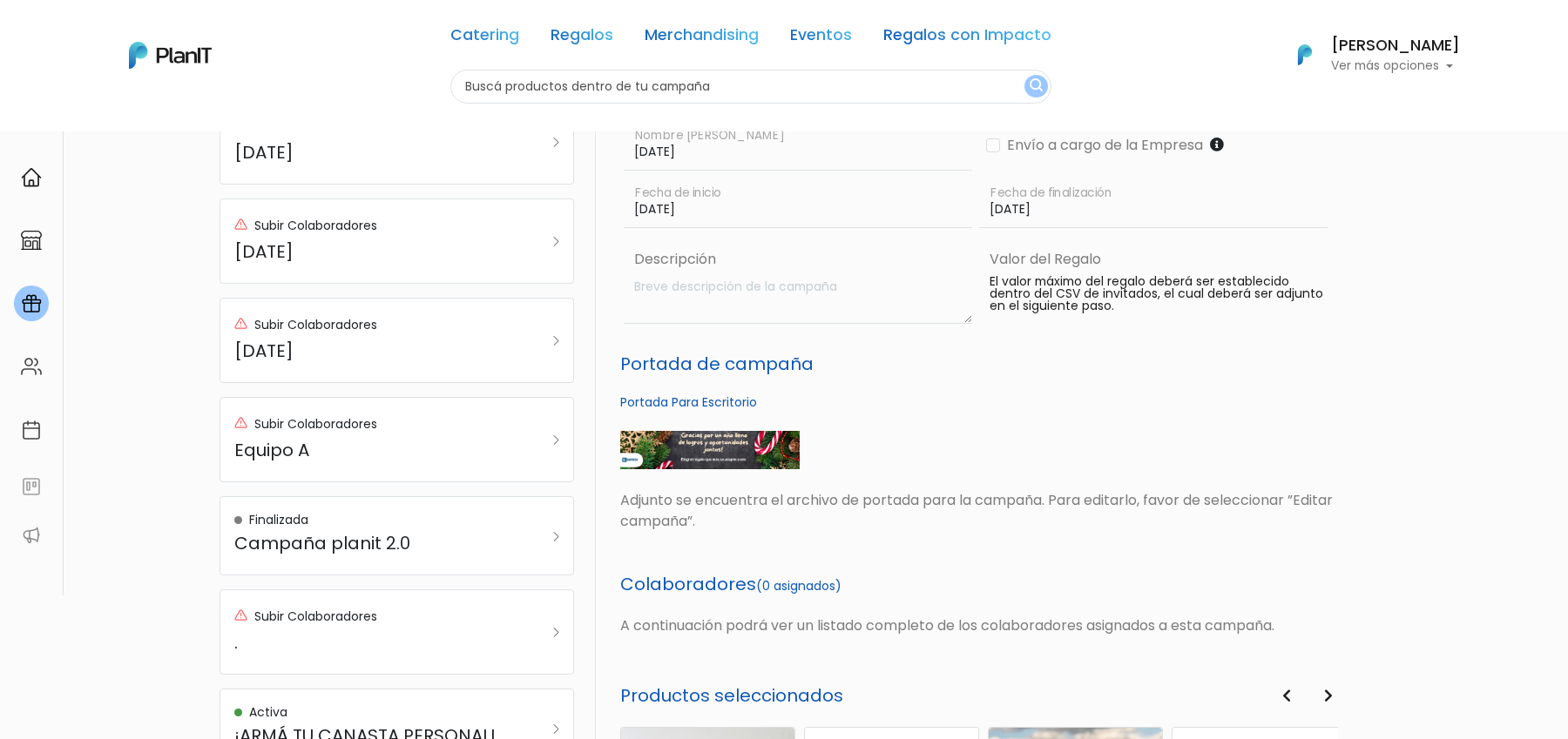
scroll to position [717, 0]
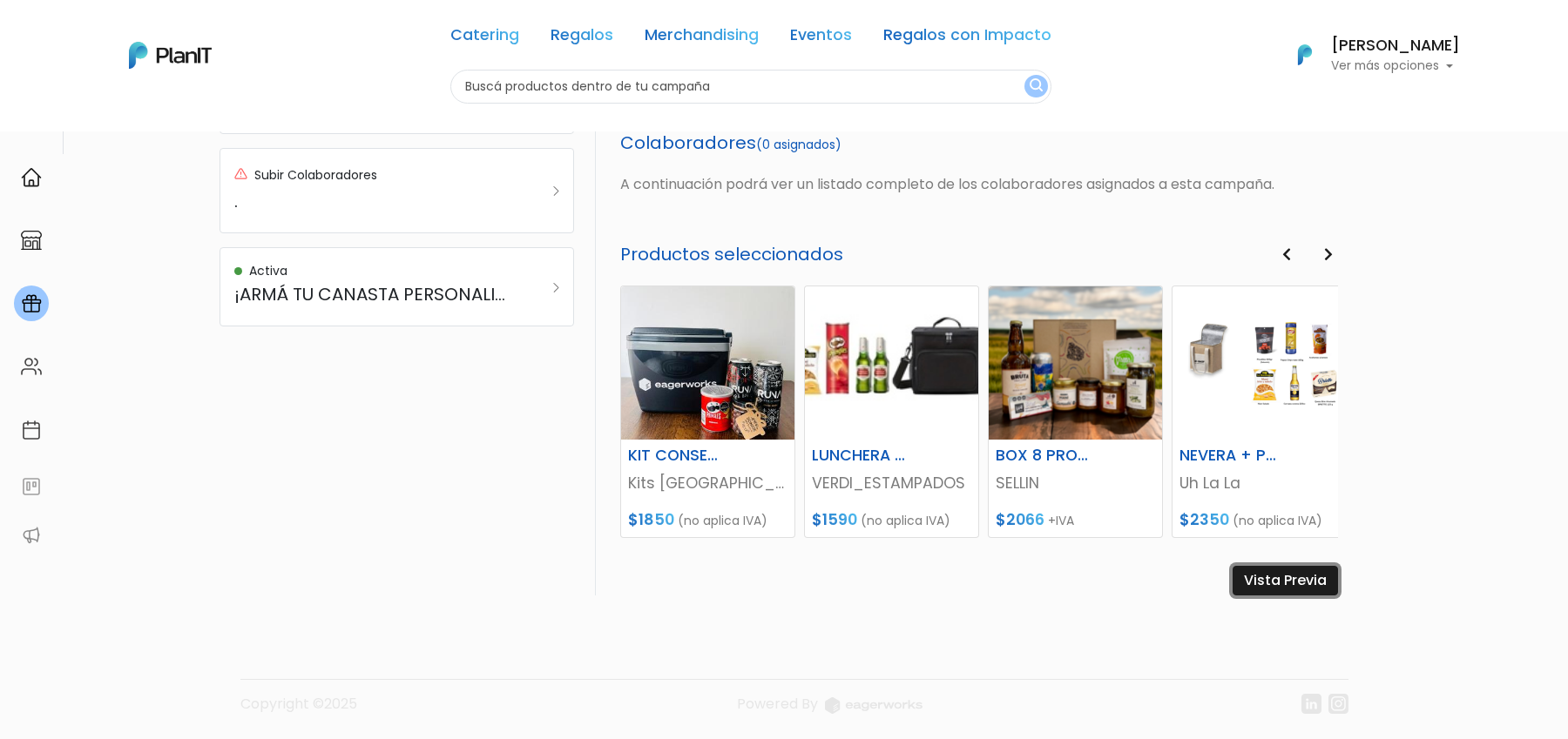
click at [1293, 575] on link "Vista Previa" at bounding box center [1285, 581] width 105 height 30
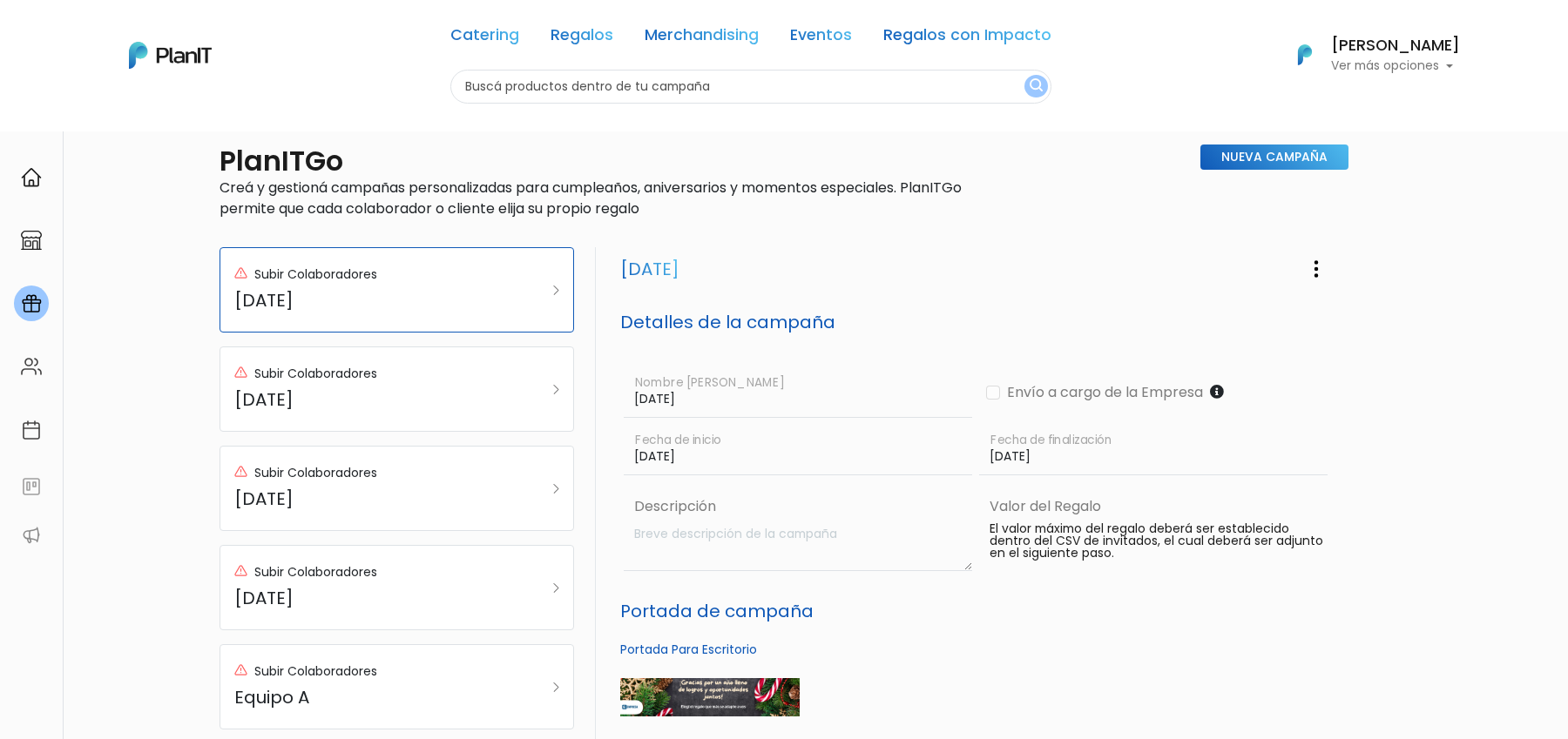
scroll to position [0, 0]
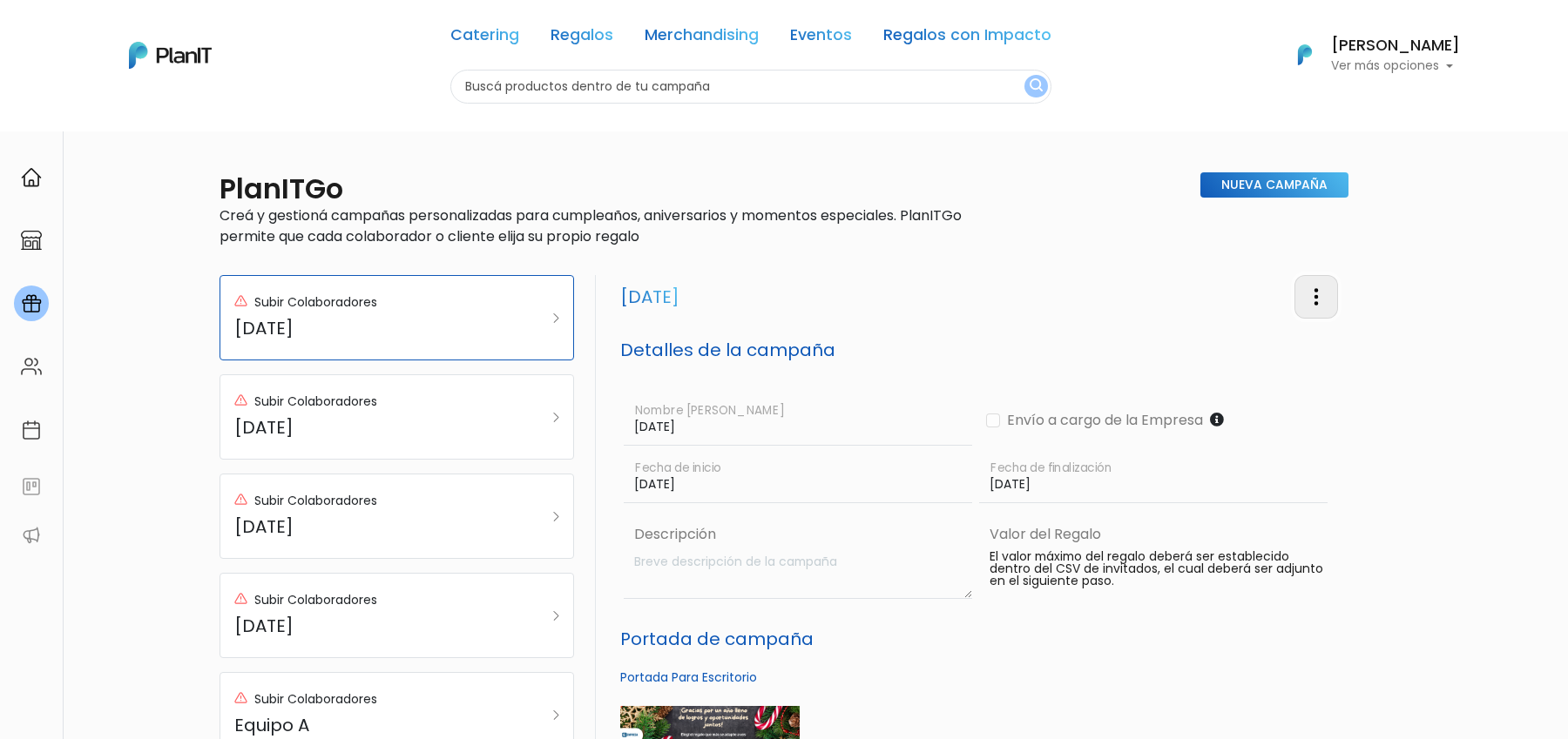
click at [1307, 291] on img "button" at bounding box center [1317, 298] width 21 height 21
click at [1253, 350] on link "Editar Campaña" at bounding box center [1259, 346] width 158 height 38
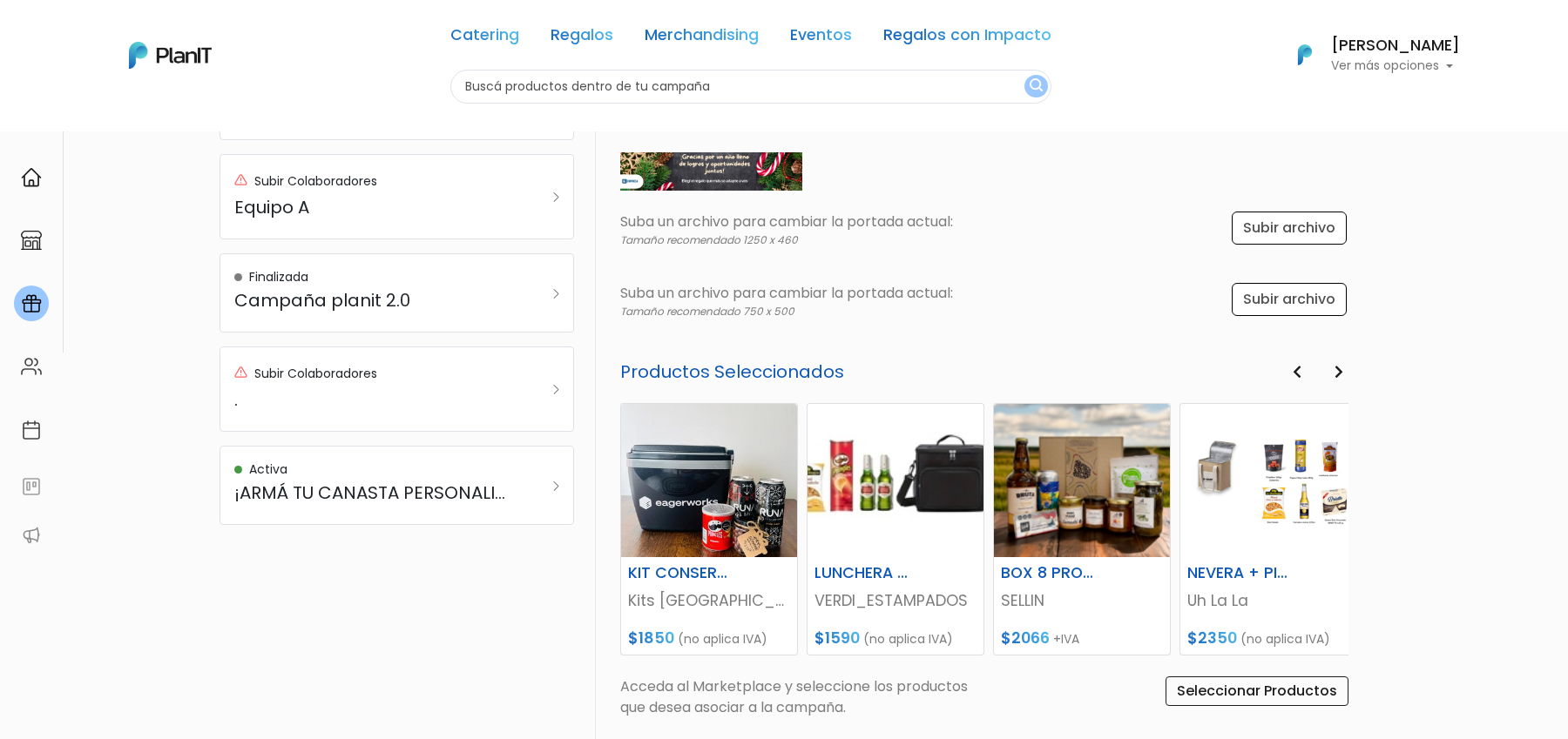
scroll to position [741, 0]
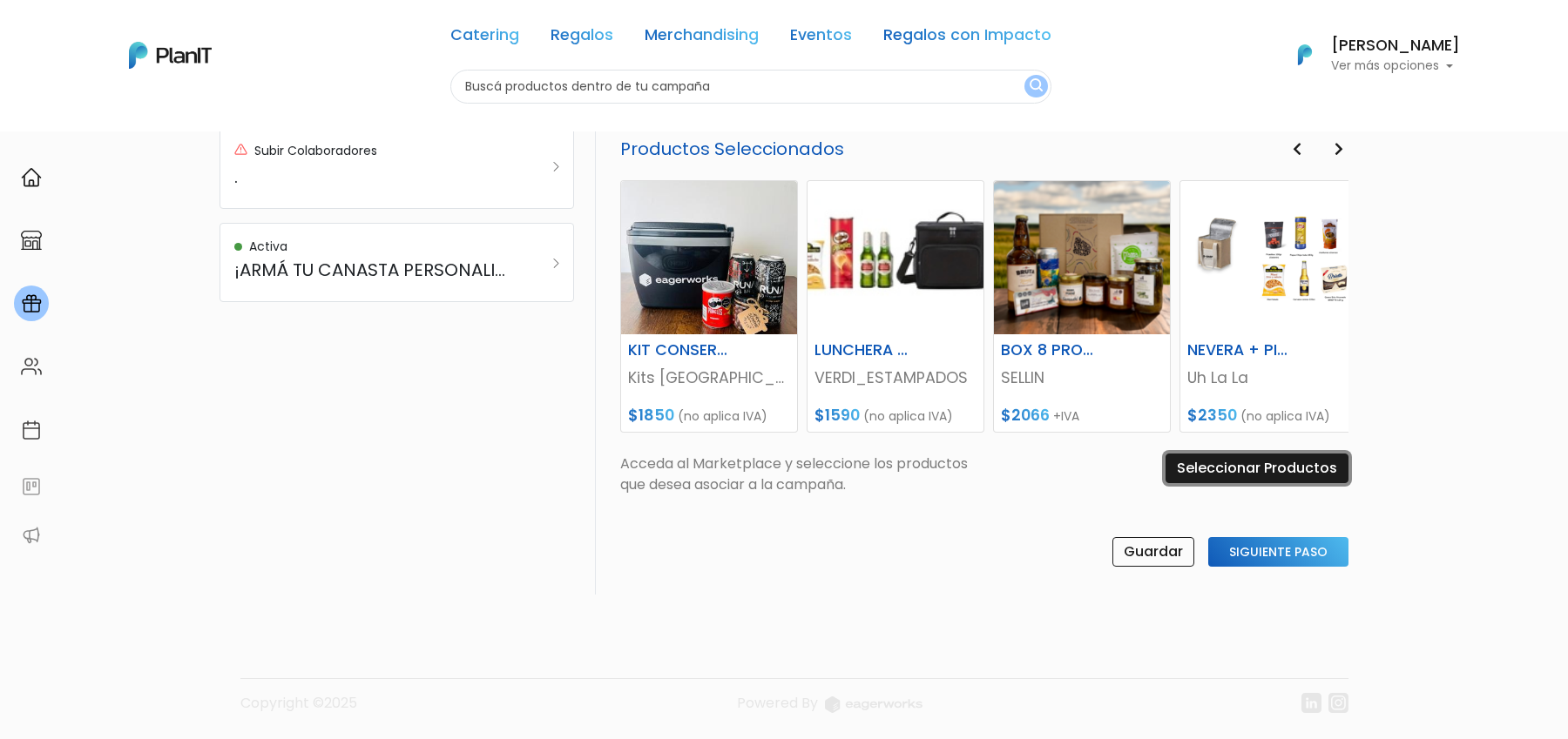
click at [1216, 469] on input "Seleccionar Productos" at bounding box center [1257, 469] width 183 height 30
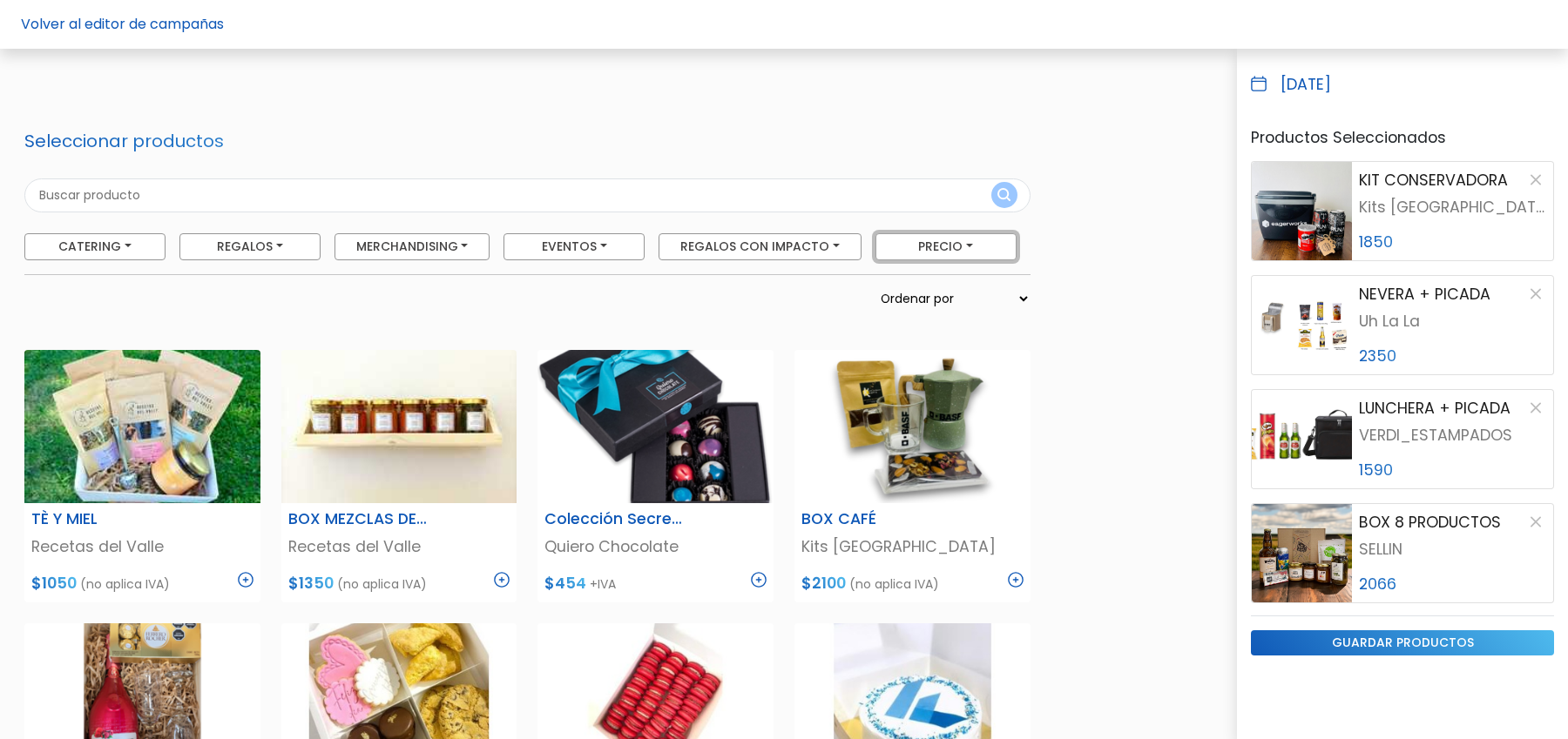
click at [951, 239] on button "Precio" at bounding box center [946, 246] width 141 height 27
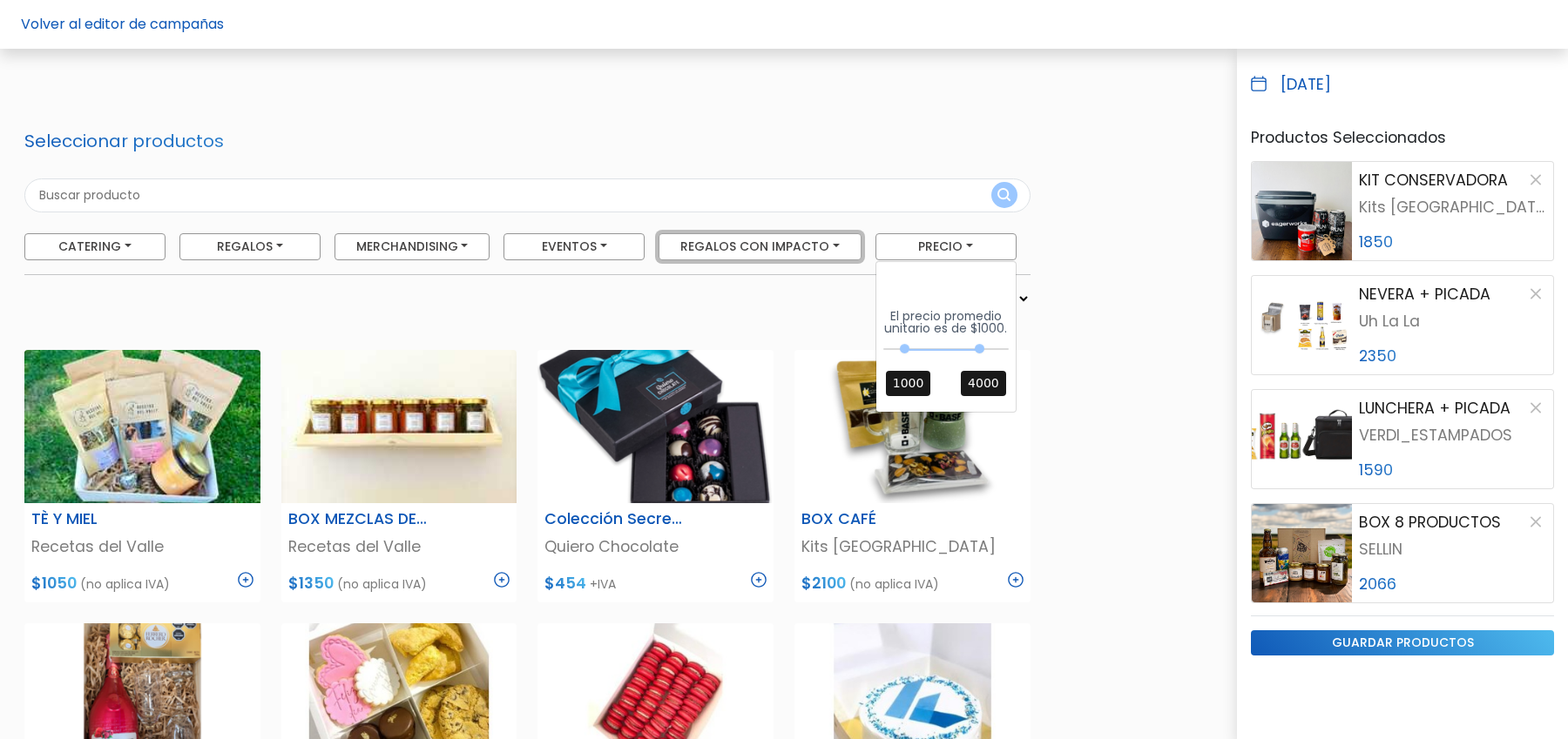
click at [814, 250] on button "Regalos con Impacto" at bounding box center [761, 246] width 203 height 27
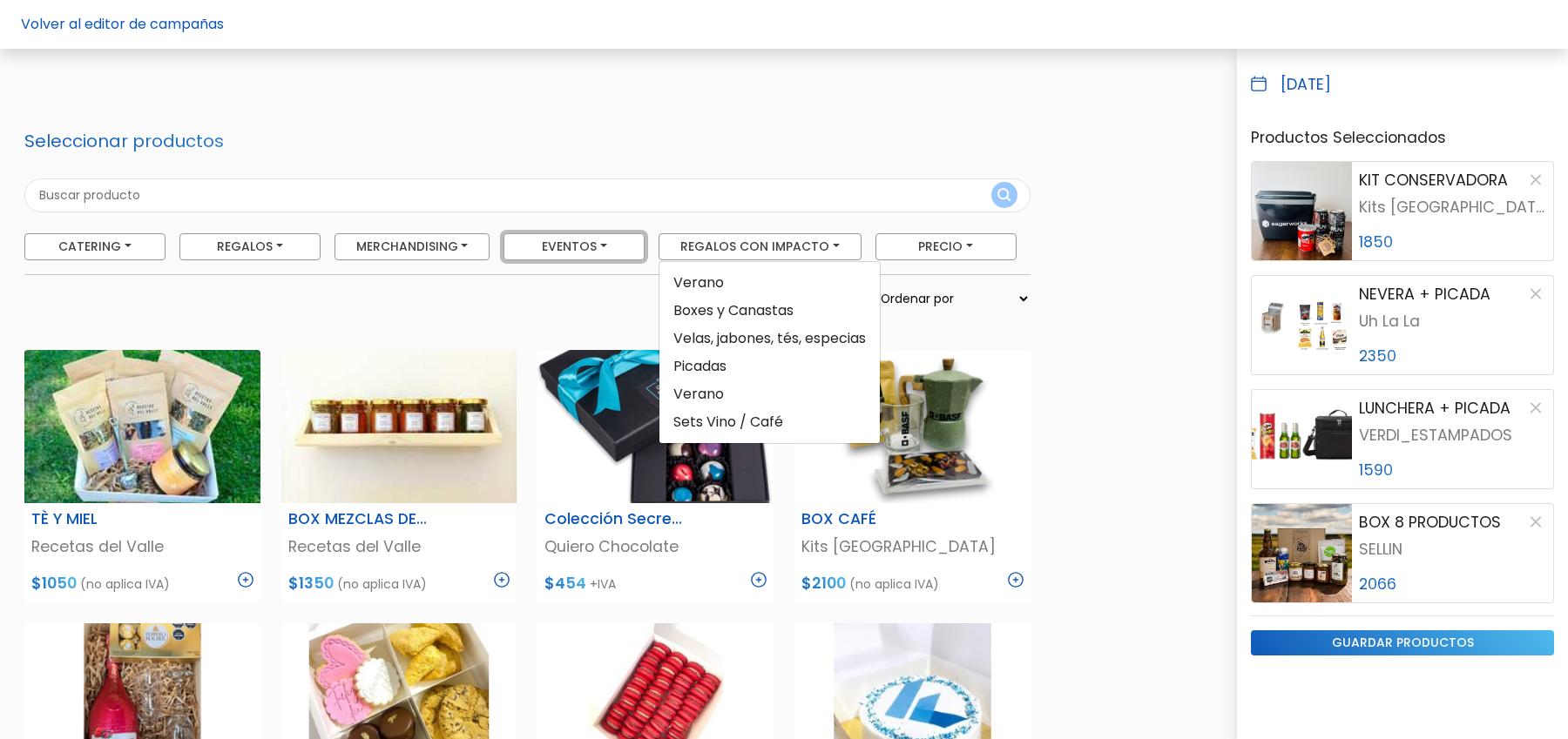
click at [617, 247] on button "Eventos" at bounding box center [574, 246] width 141 height 27
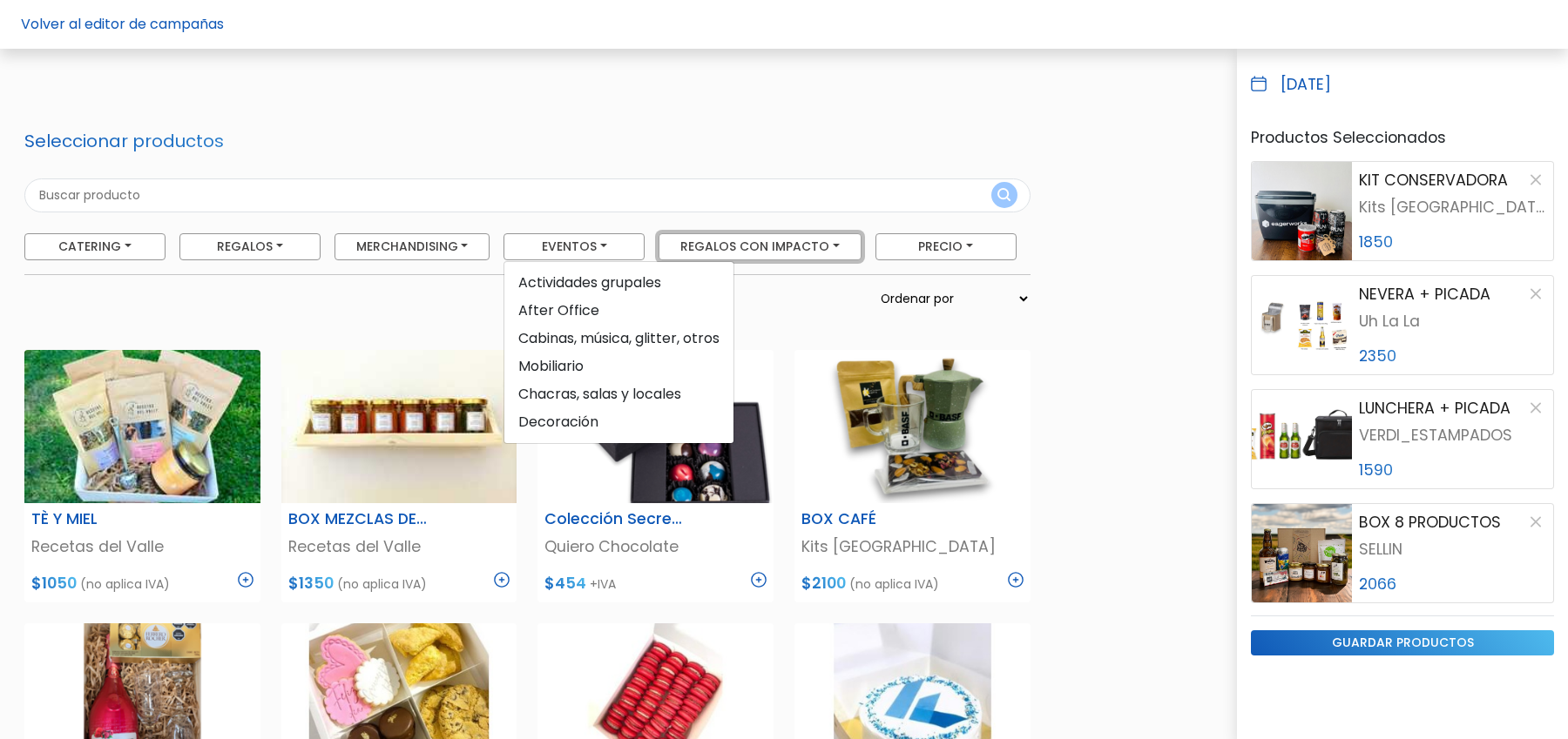
click at [729, 249] on button "Regalos con Impacto" at bounding box center [761, 246] width 203 height 27
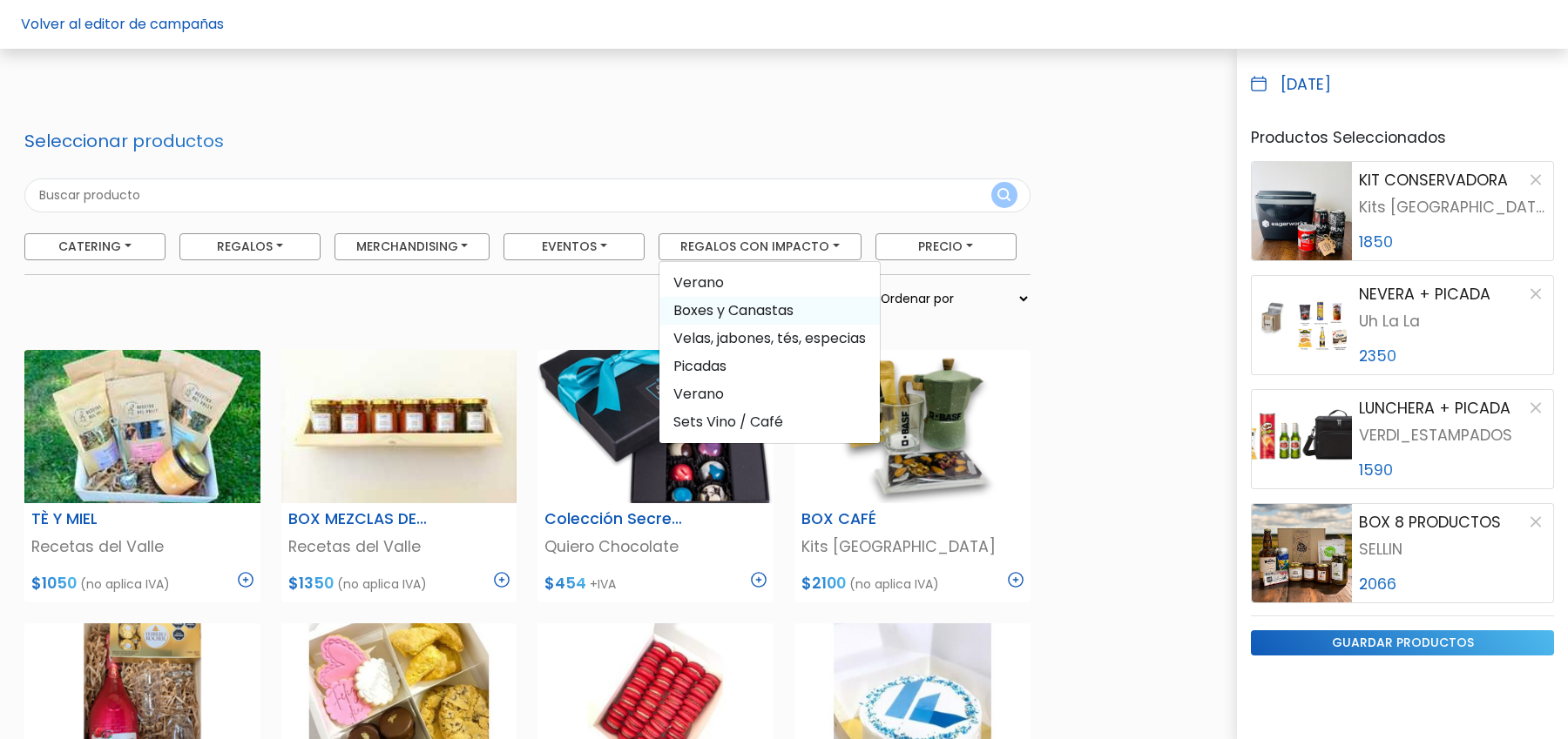
click at [768, 313] on span "Boxes y Canastas" at bounding box center [770, 311] width 221 height 28
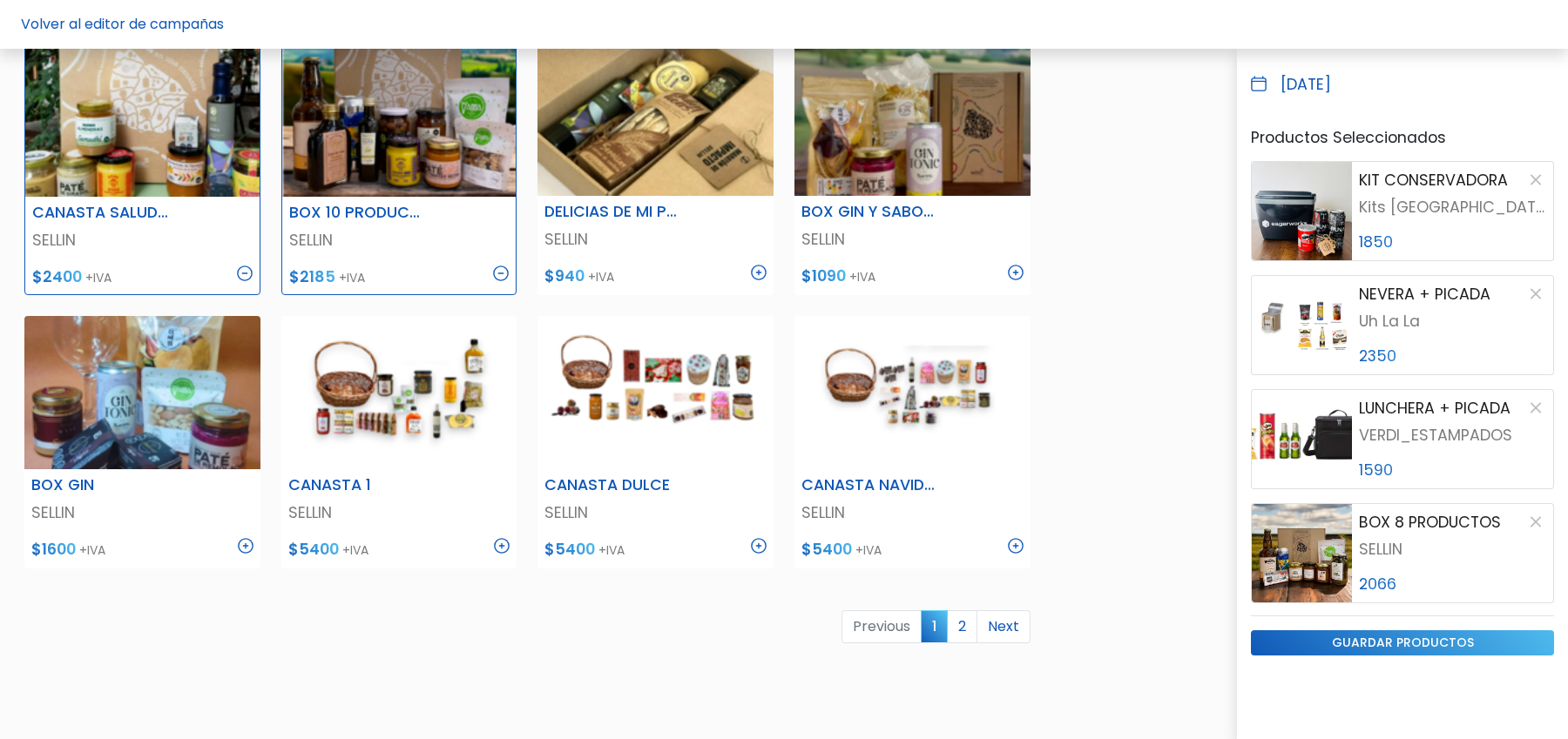
scroll to position [879, 0]
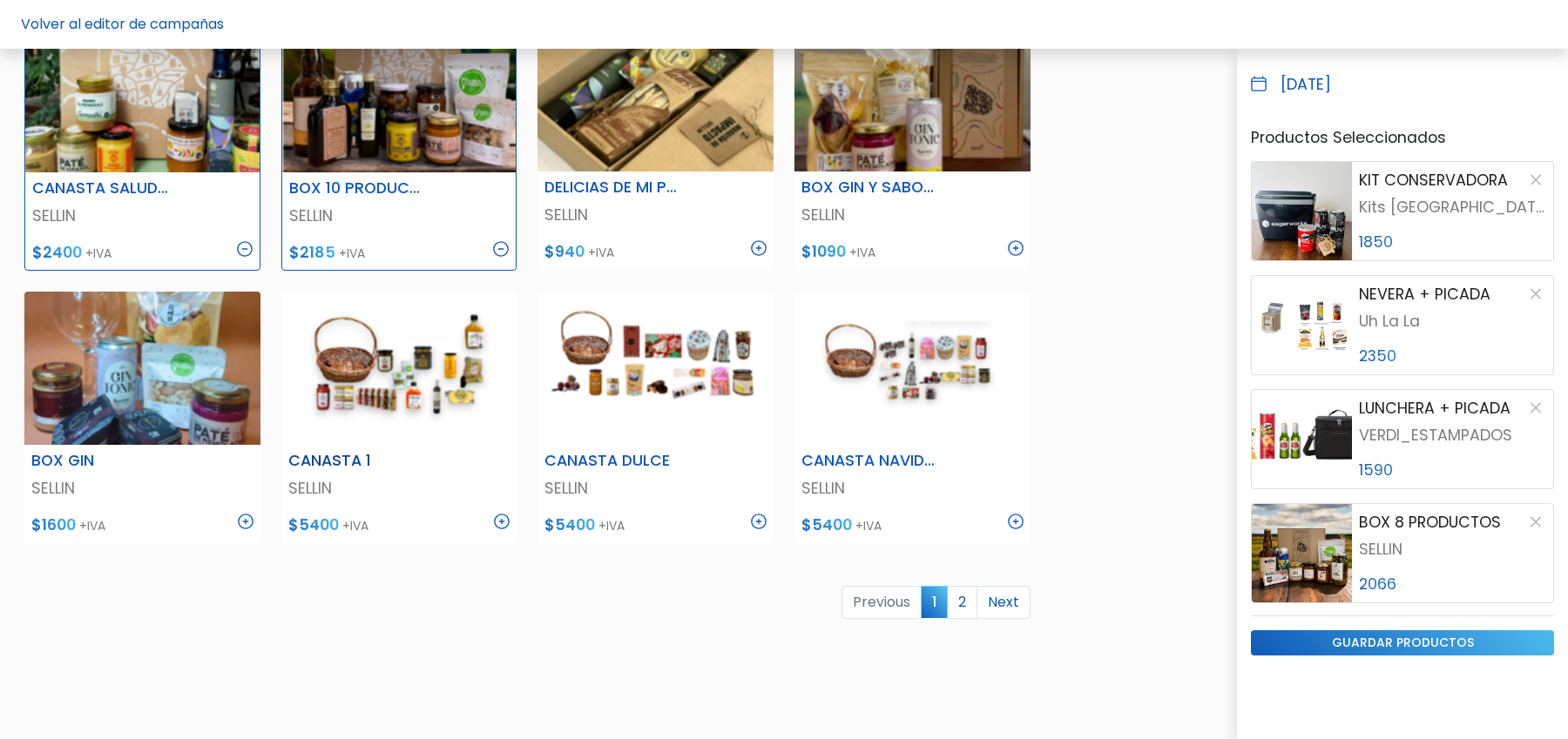
click at [507, 515] on img at bounding box center [502, 522] width 16 height 16
click at [758, 518] on img at bounding box center [759, 522] width 16 height 16
click at [1022, 517] on img at bounding box center [1016, 522] width 16 height 16
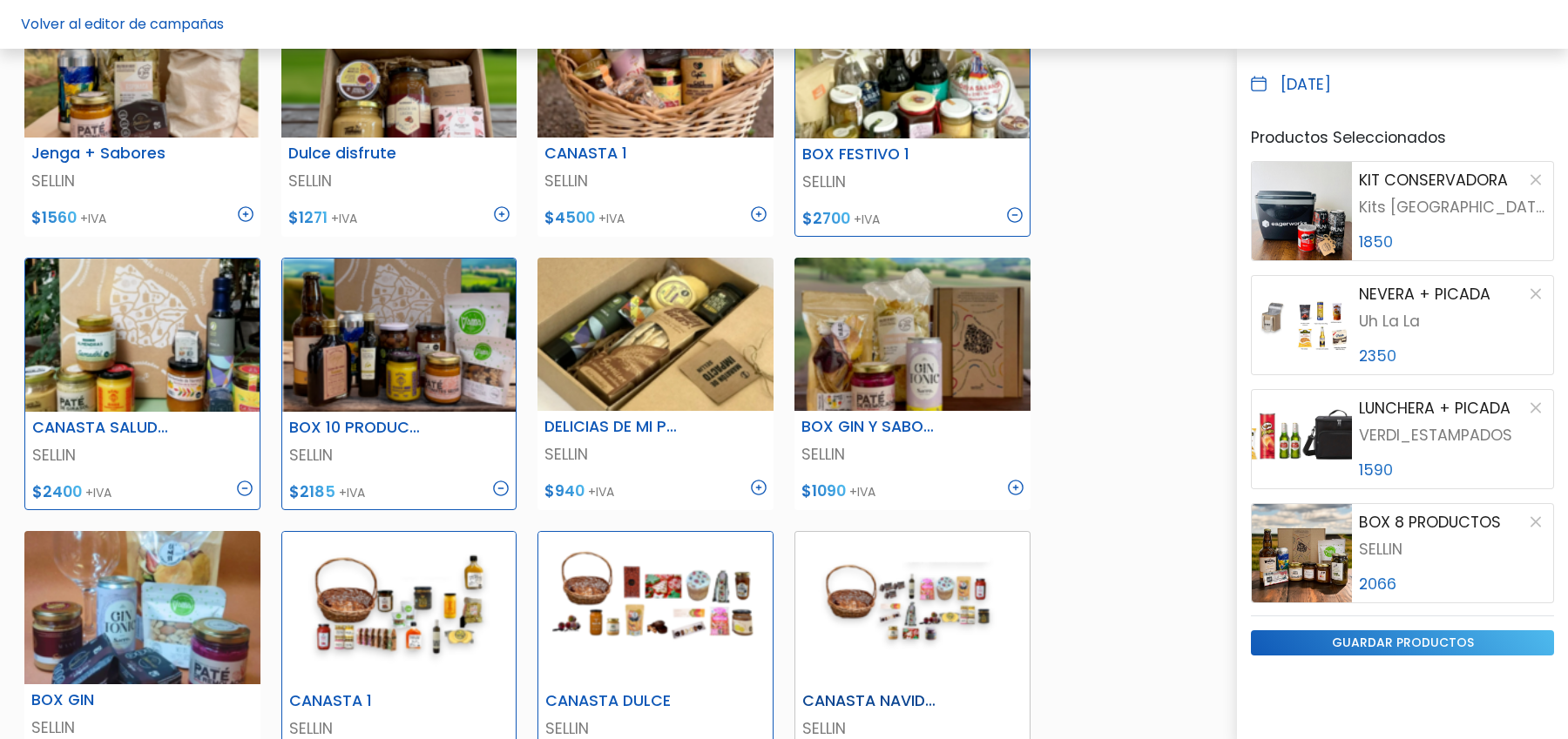
scroll to position [594, 0]
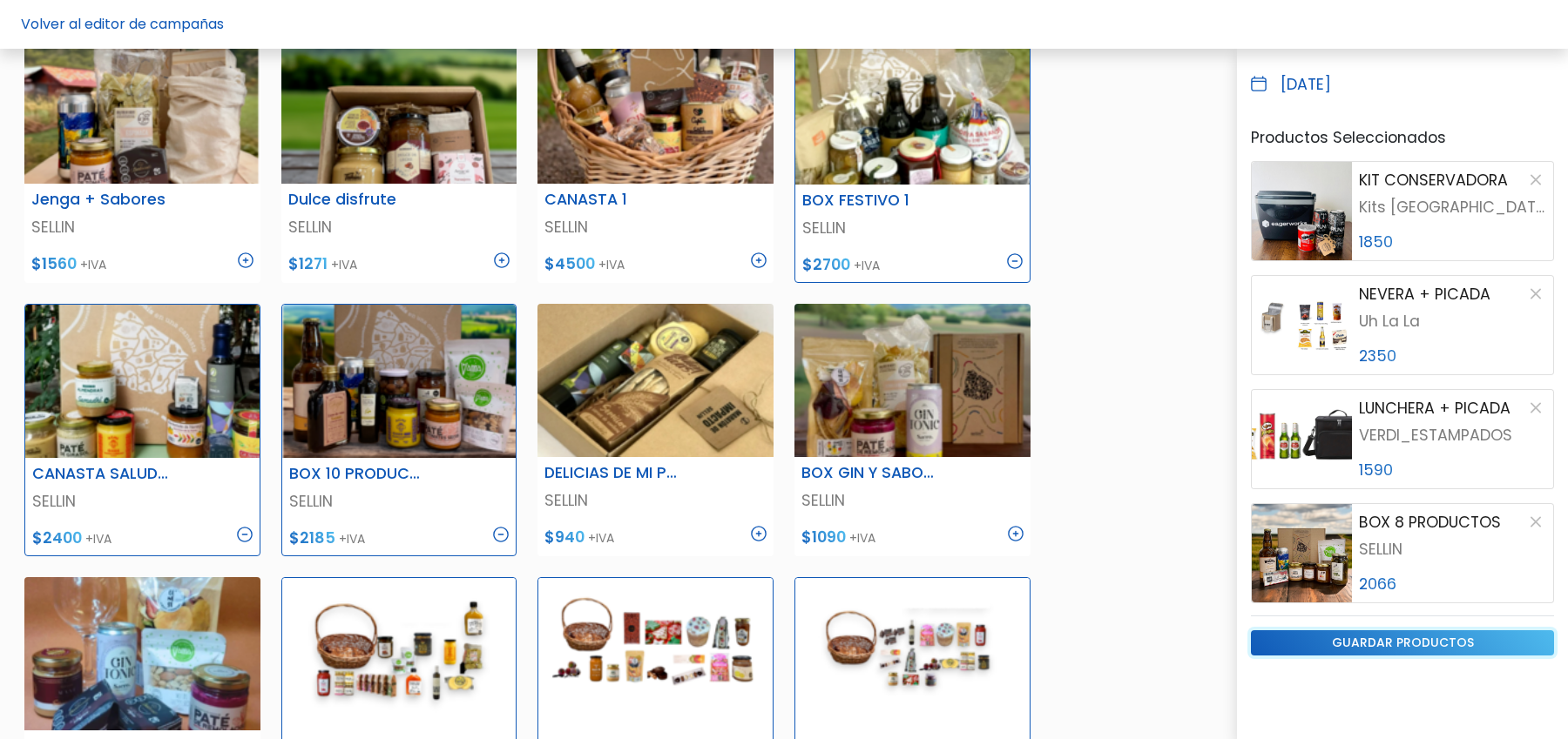
click at [1303, 640] on input "guardar productos" at bounding box center [1402, 643] width 303 height 26
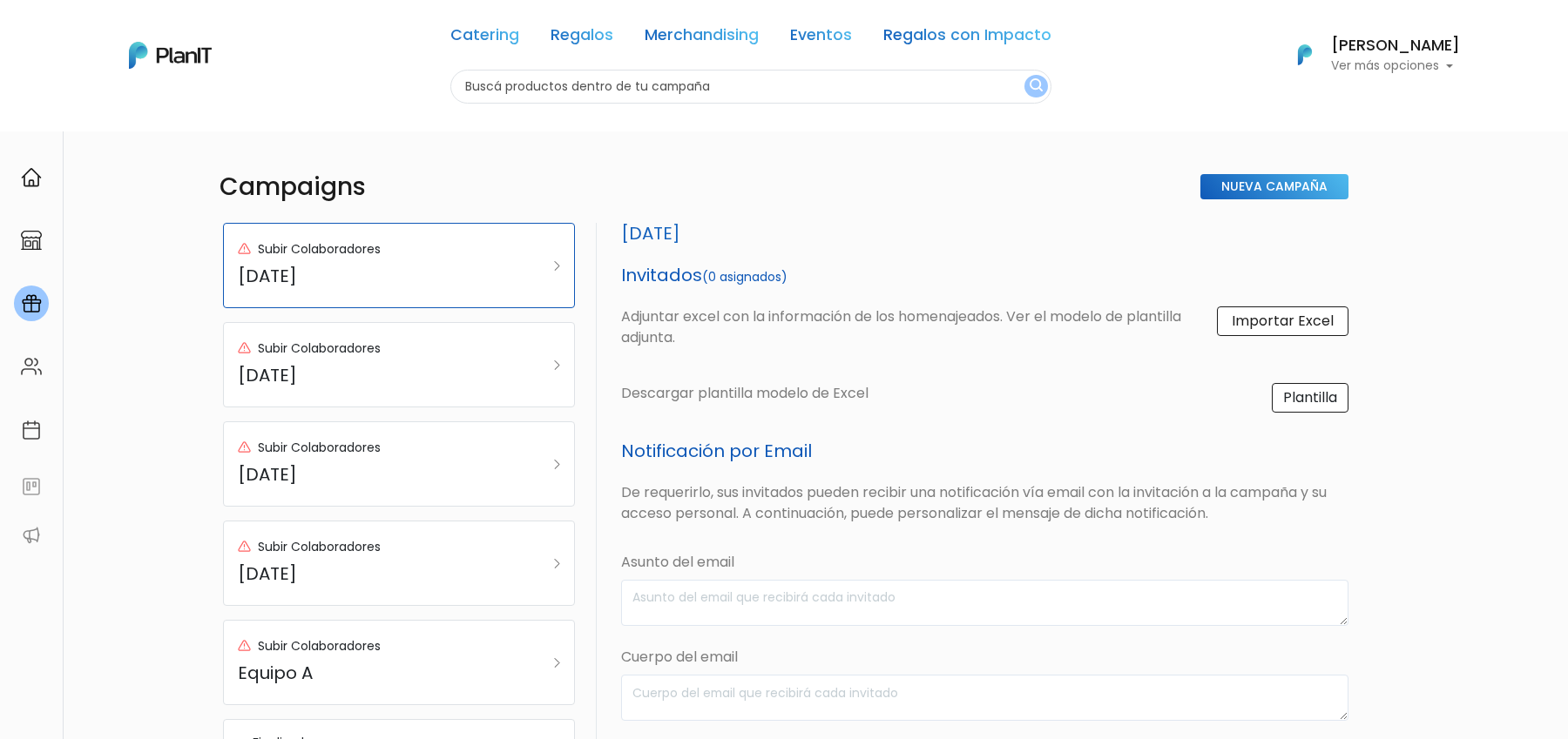
select select "custom"
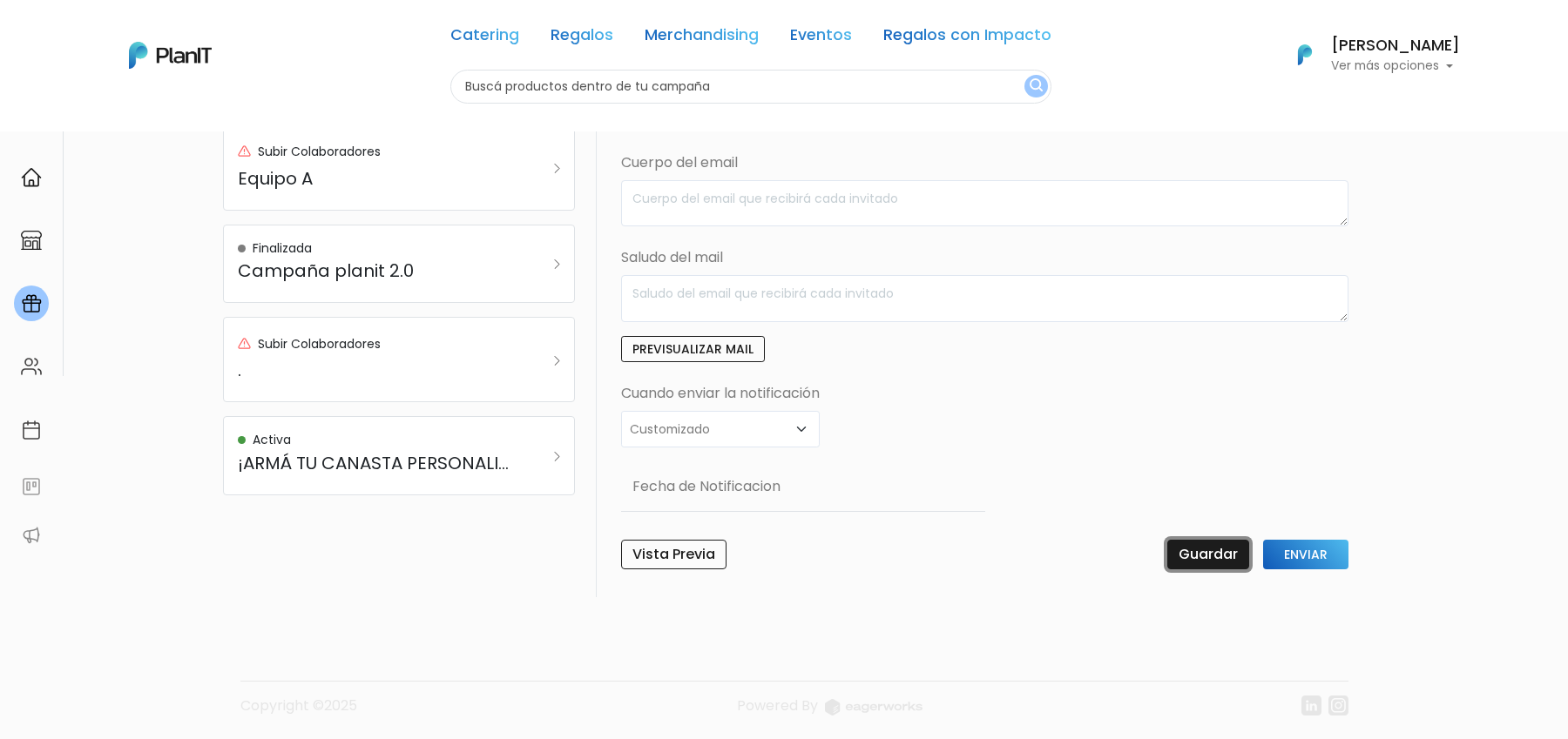
click at [1187, 553] on input "Guardar" at bounding box center [1208, 555] width 82 height 30
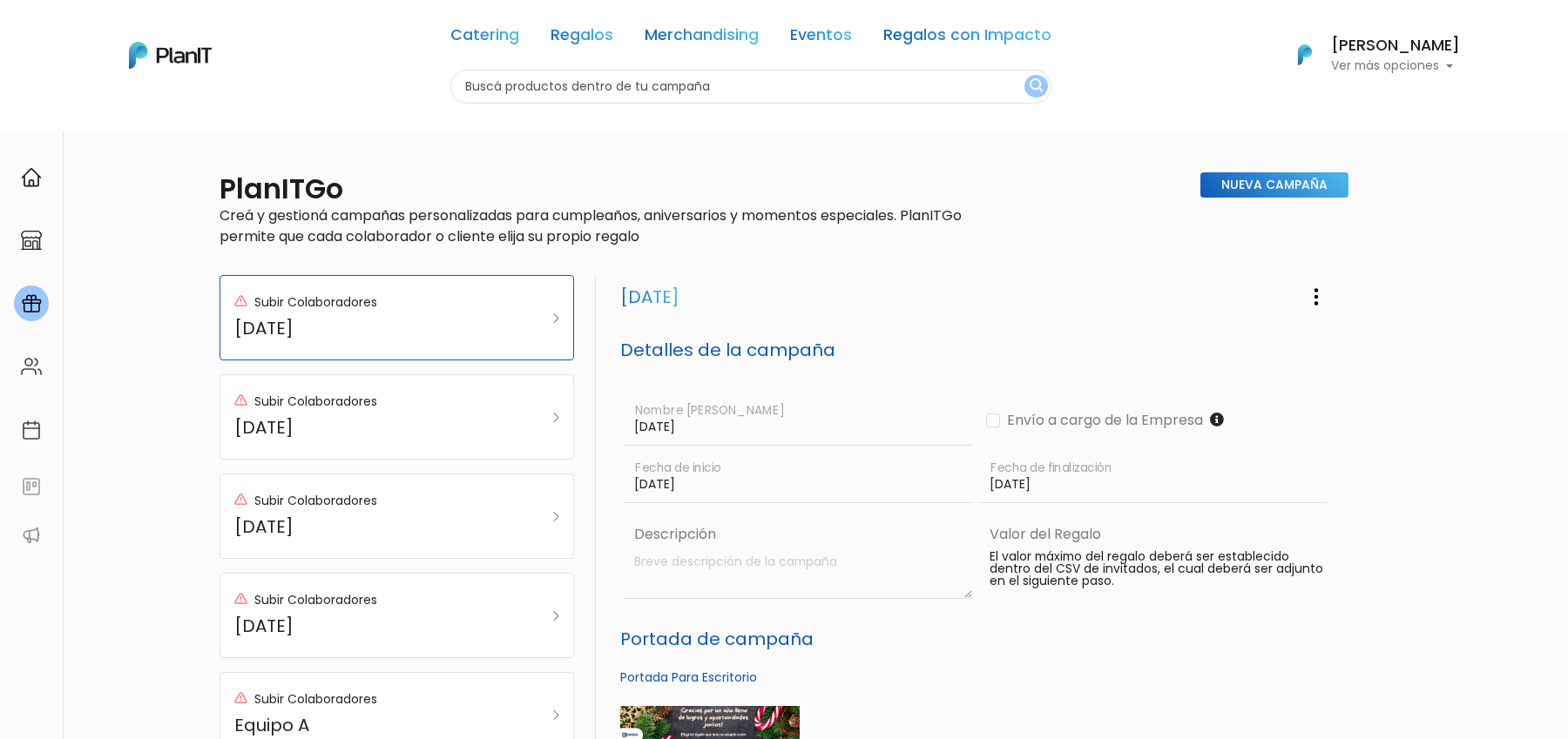
scroll to position [717, 0]
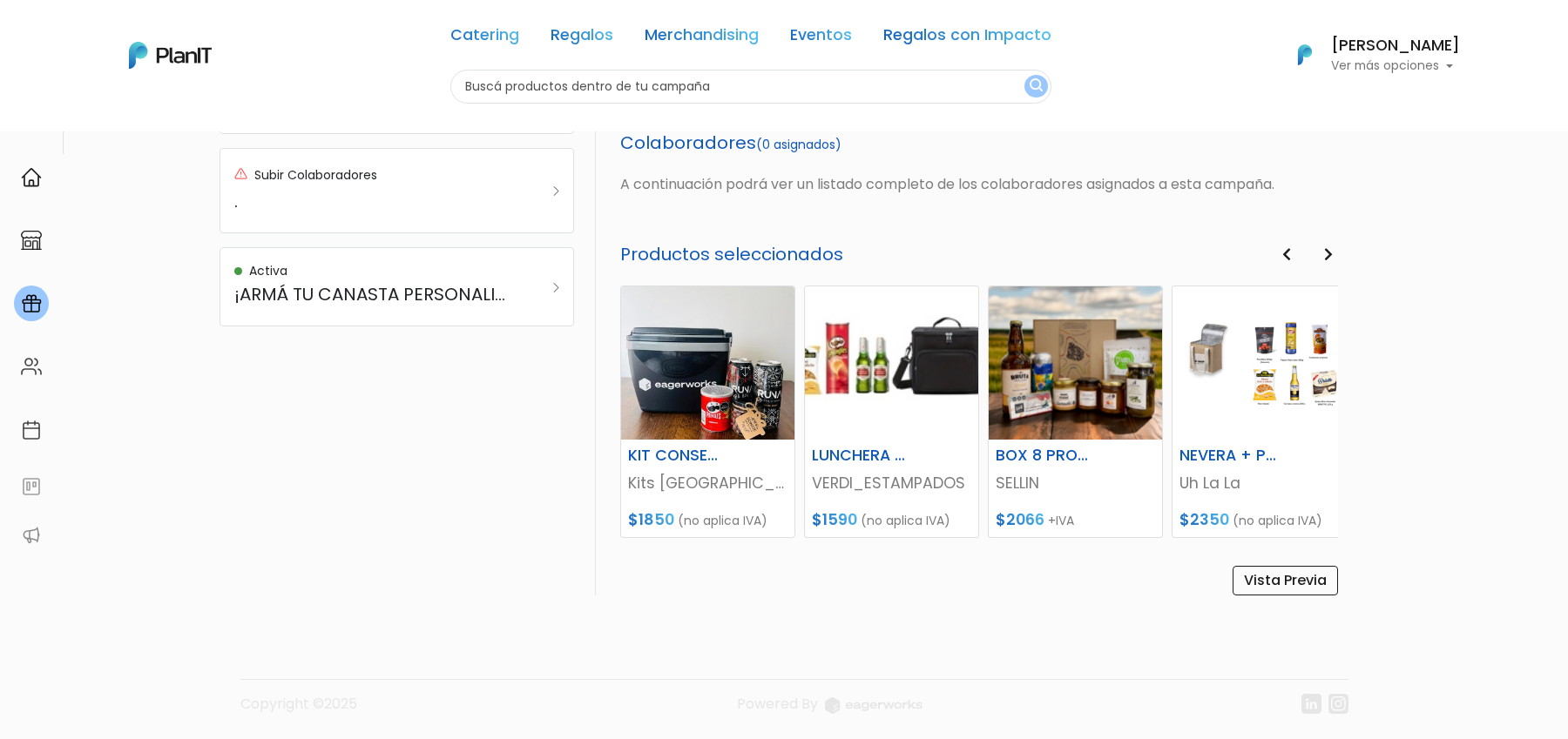
click at [1267, 596] on footer "Copyright ©2025 Powered By" at bounding box center [784, 669] width 1150 height 147
click at [1294, 566] on link "Vista Previa" at bounding box center [1285, 581] width 105 height 30
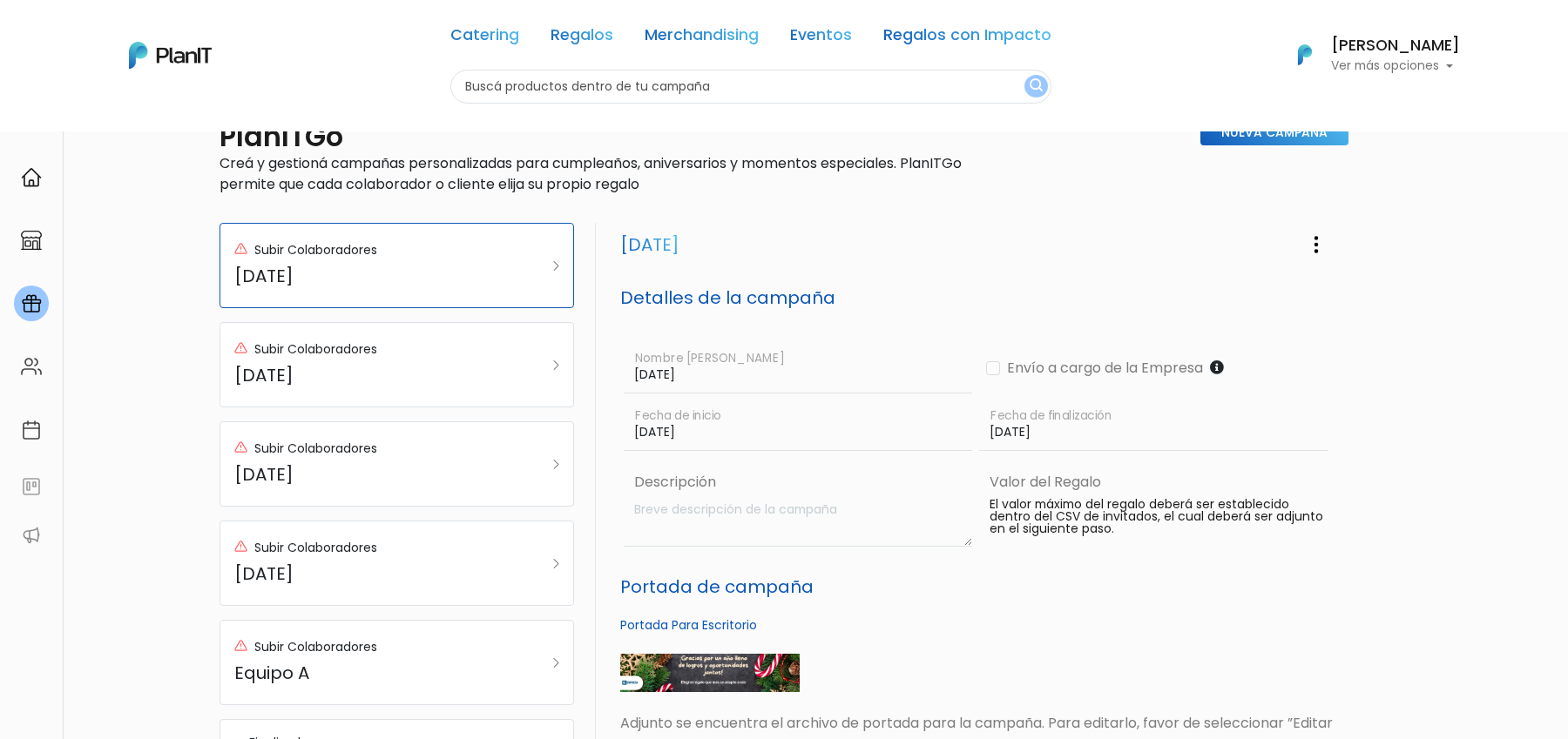
scroll to position [0, 0]
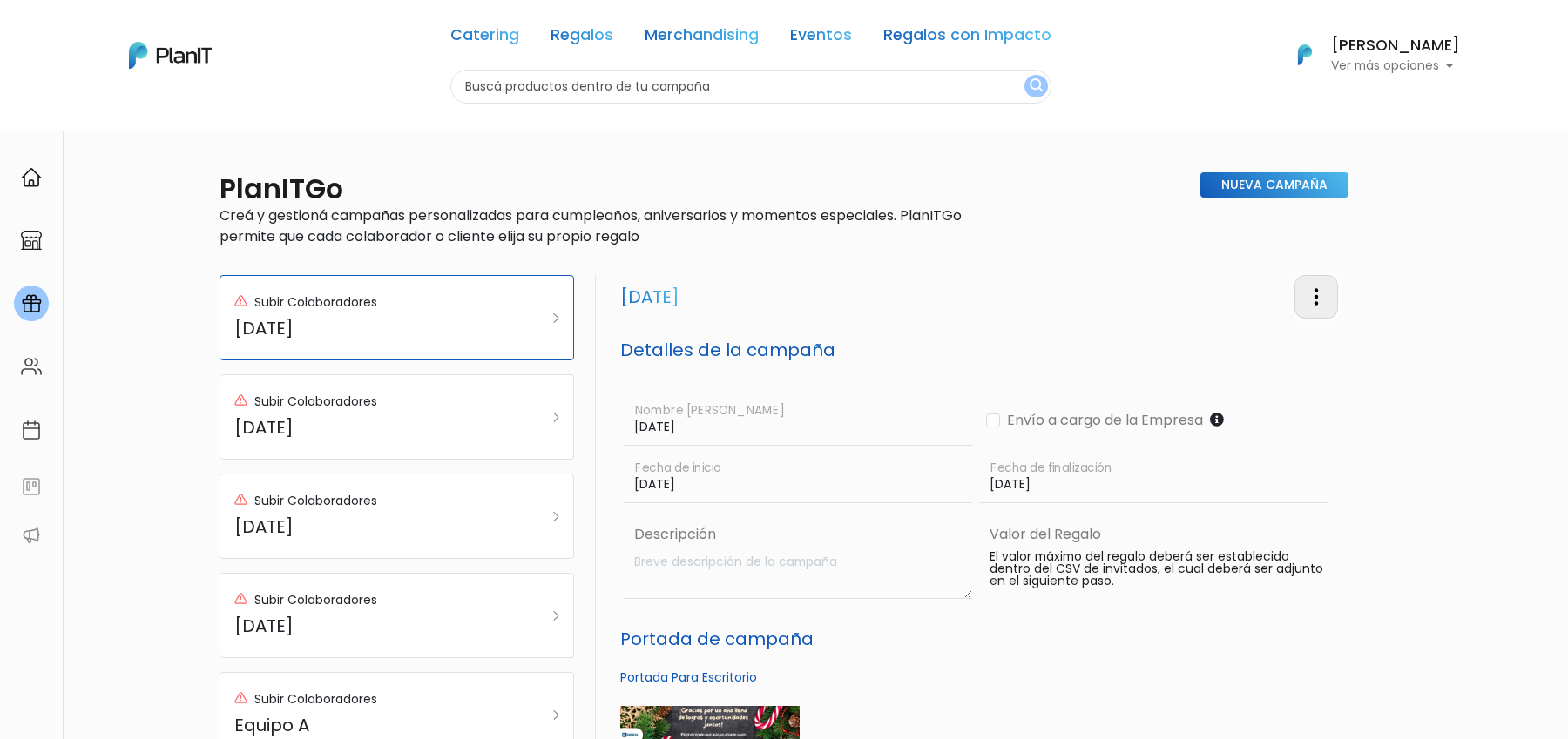
click at [1314, 307] on button "button" at bounding box center [1316, 297] width 43 height 42
click at [1235, 345] on link "Editar Campaña" at bounding box center [1259, 346] width 158 height 38
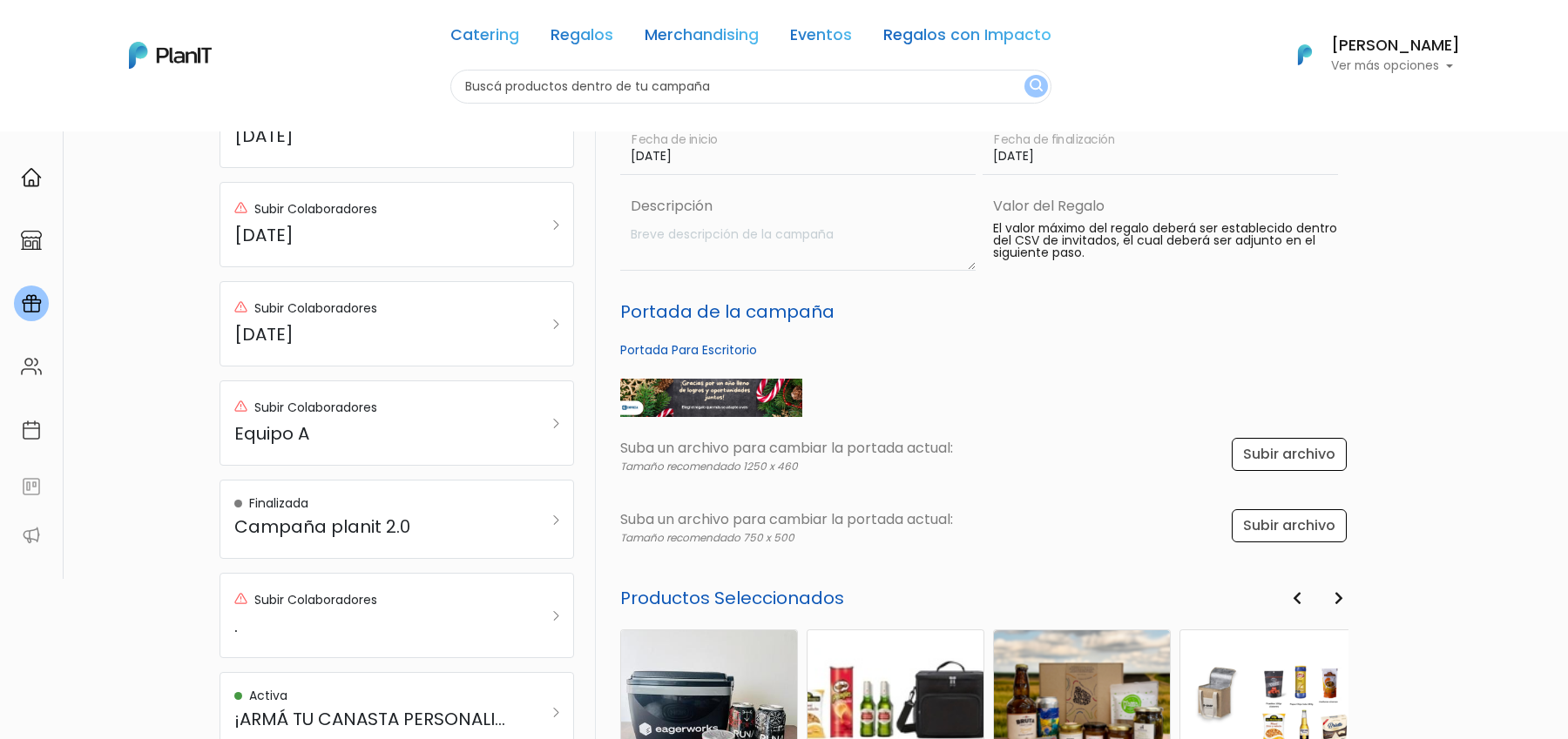
scroll to position [615, 0]
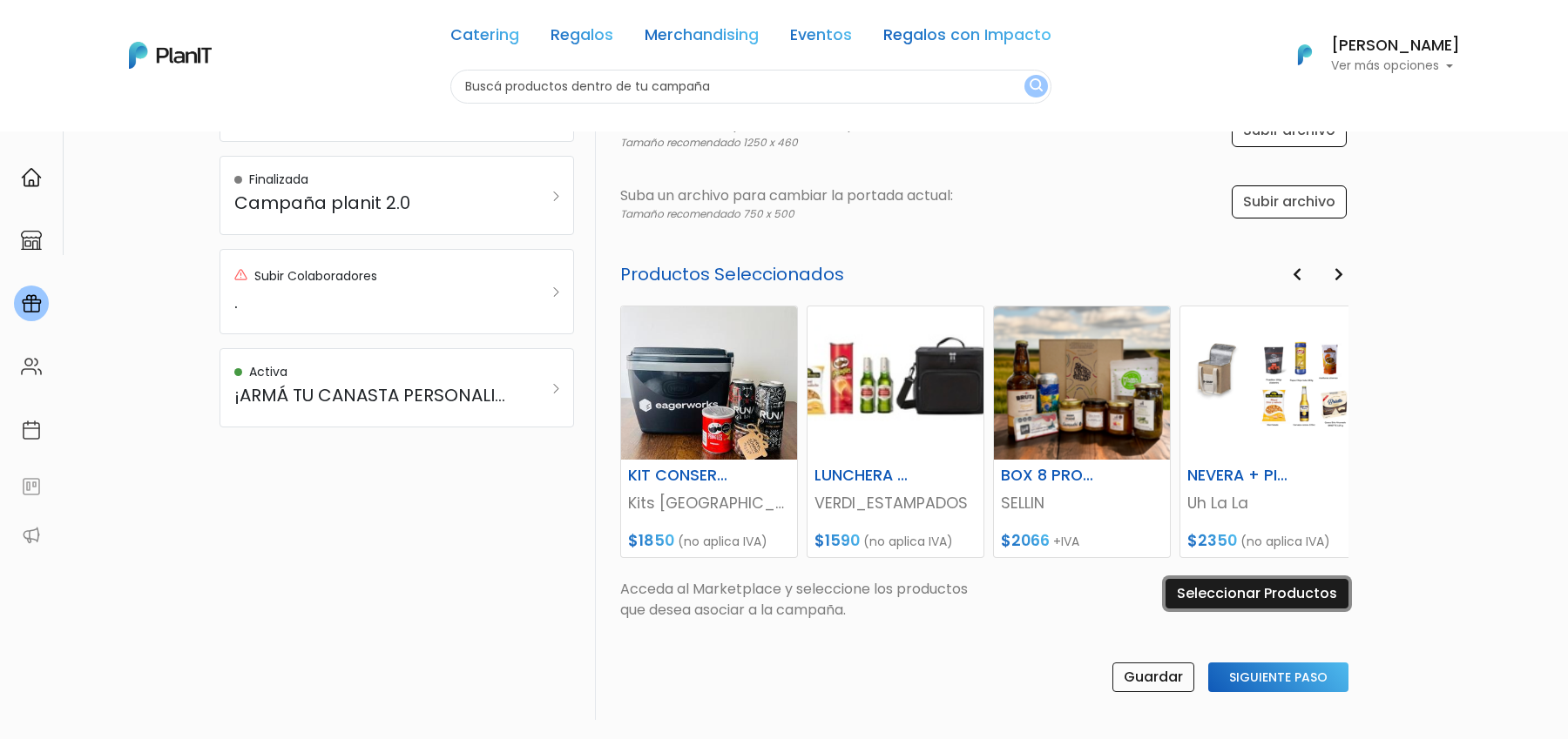
click at [1221, 598] on input "Seleccionar Productos" at bounding box center [1257, 594] width 183 height 30
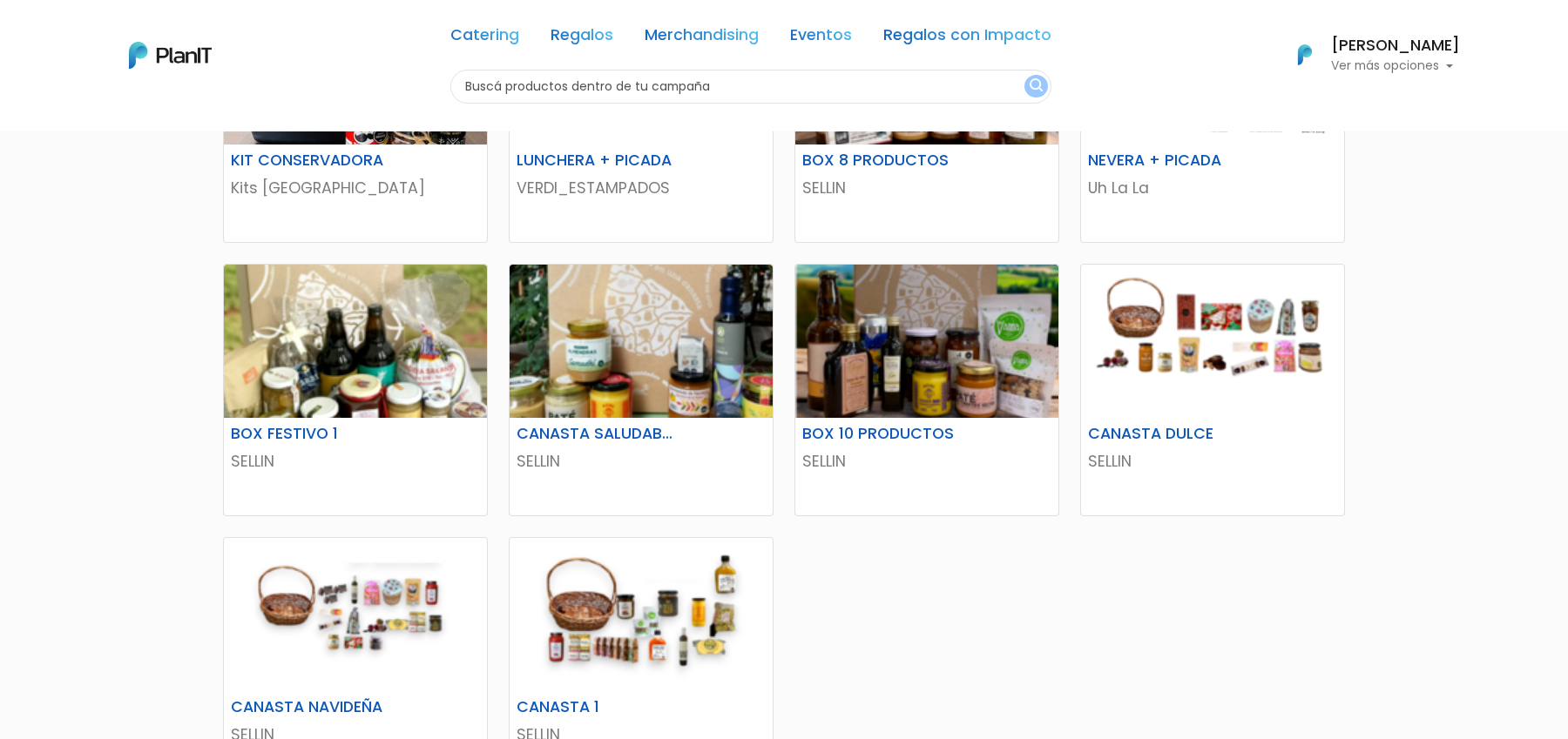
scroll to position [422, 0]
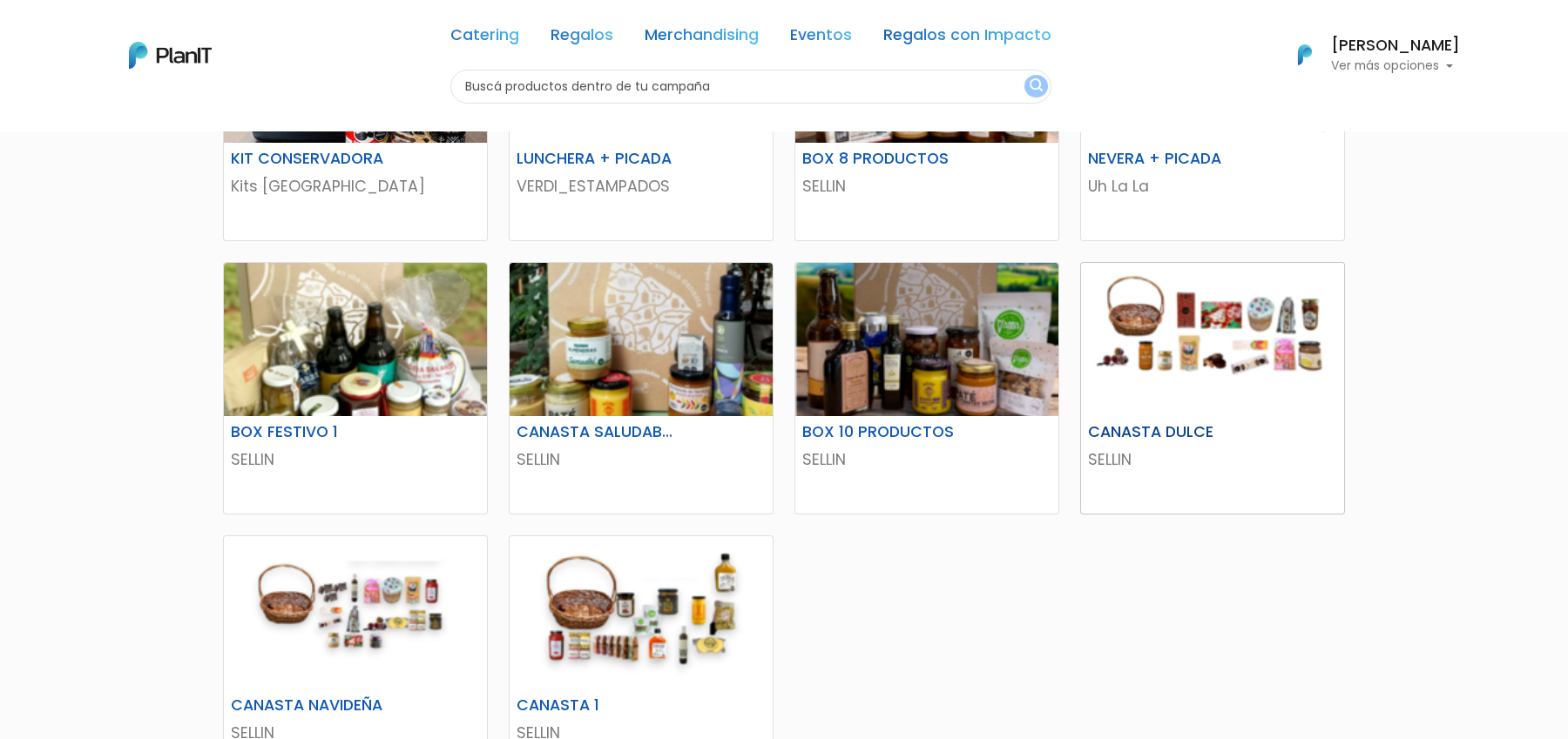
click at [1273, 343] on img at bounding box center [1213, 340] width 263 height 154
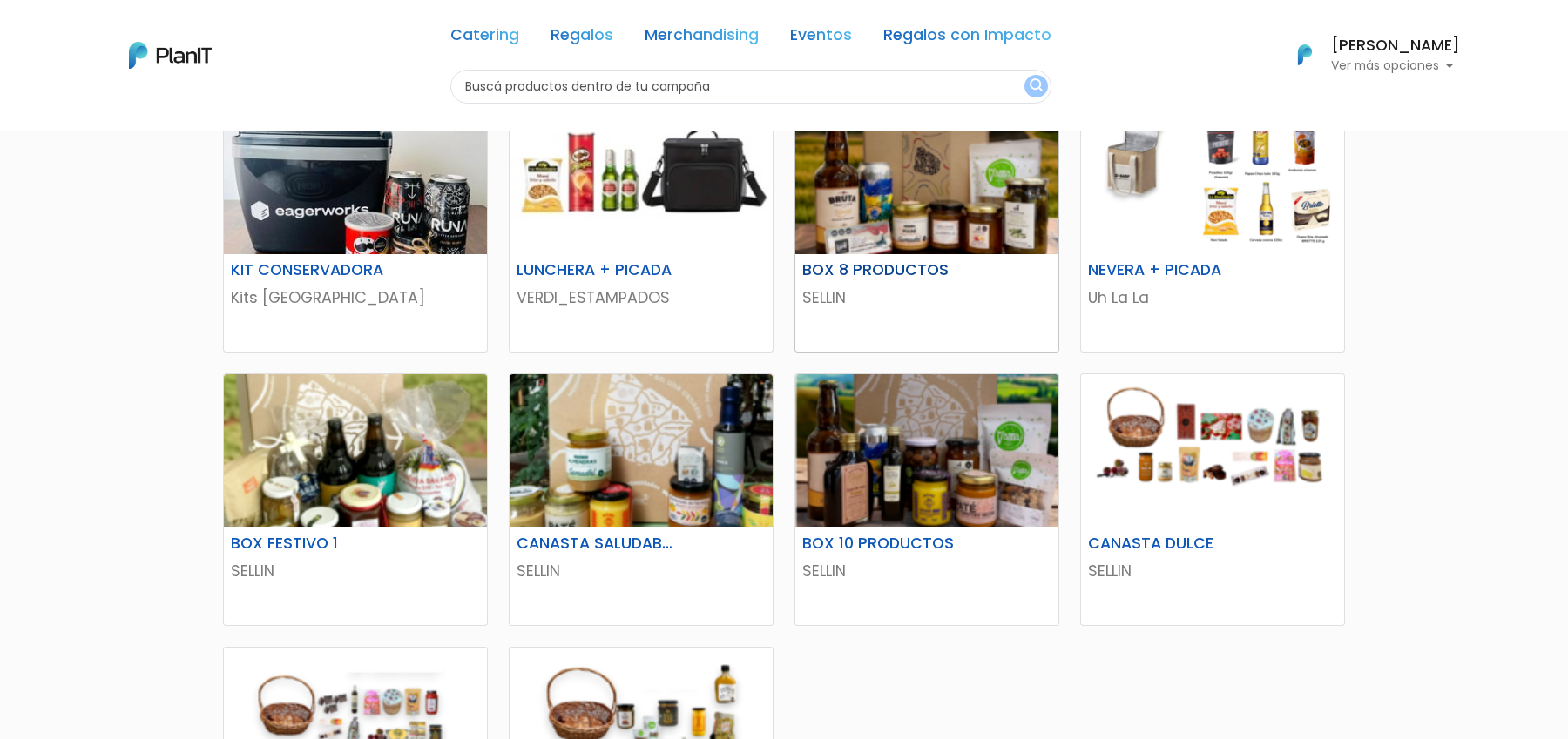
scroll to position [0, 0]
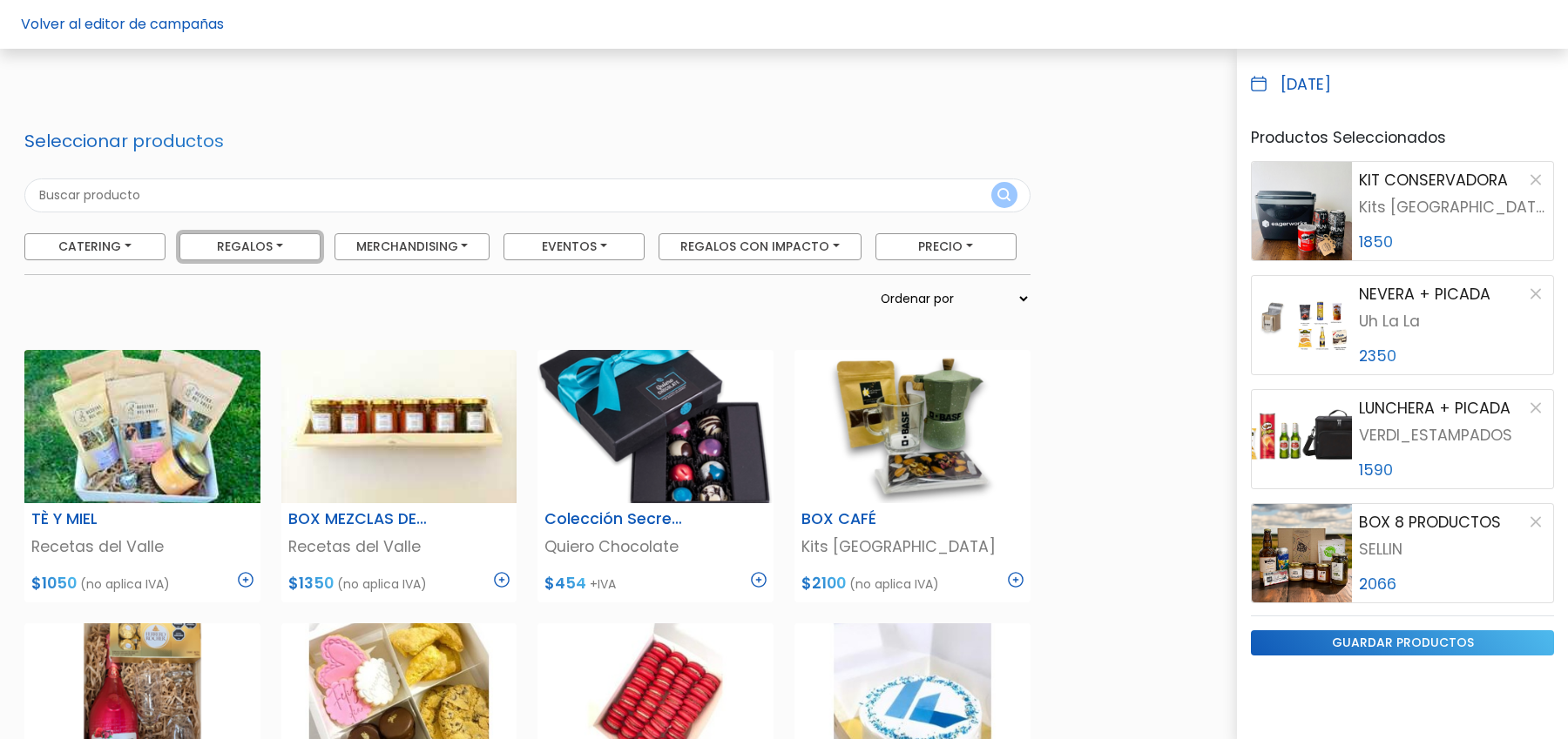
click at [289, 256] on button "Regalos" at bounding box center [250, 246] width 141 height 27
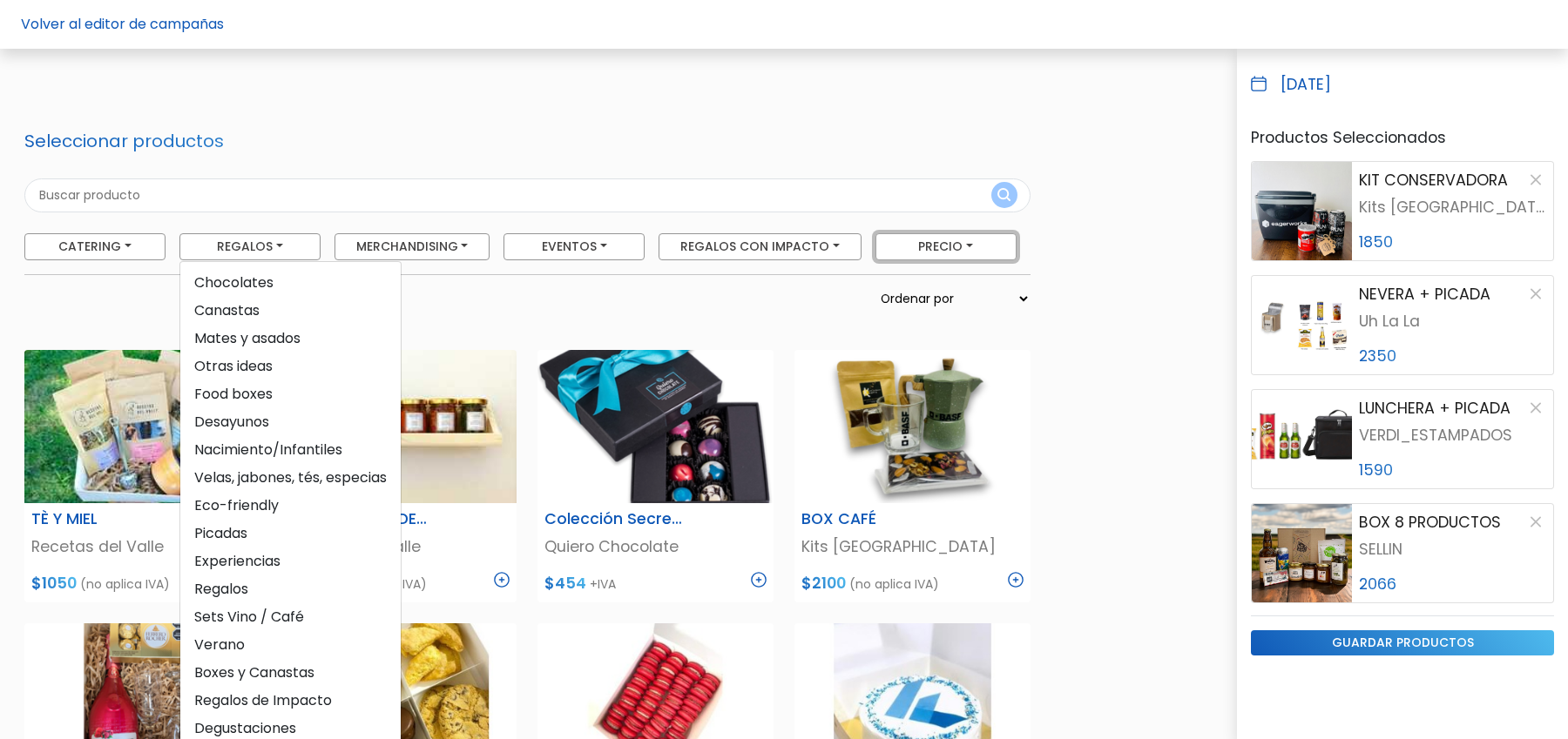
click at [966, 238] on button "Precio" at bounding box center [946, 246] width 141 height 27
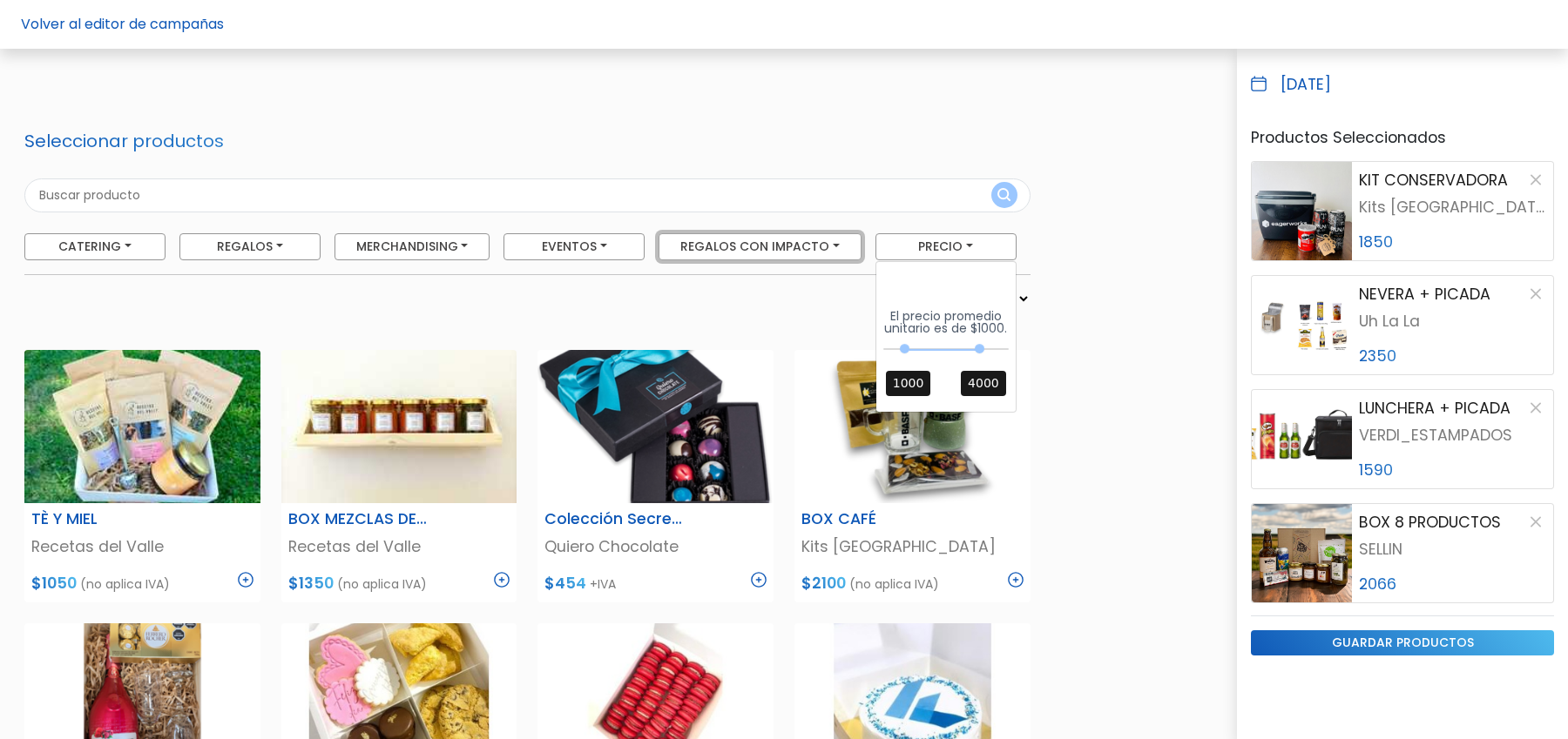
click at [800, 251] on button "Regalos con Impacto" at bounding box center [761, 246] width 203 height 27
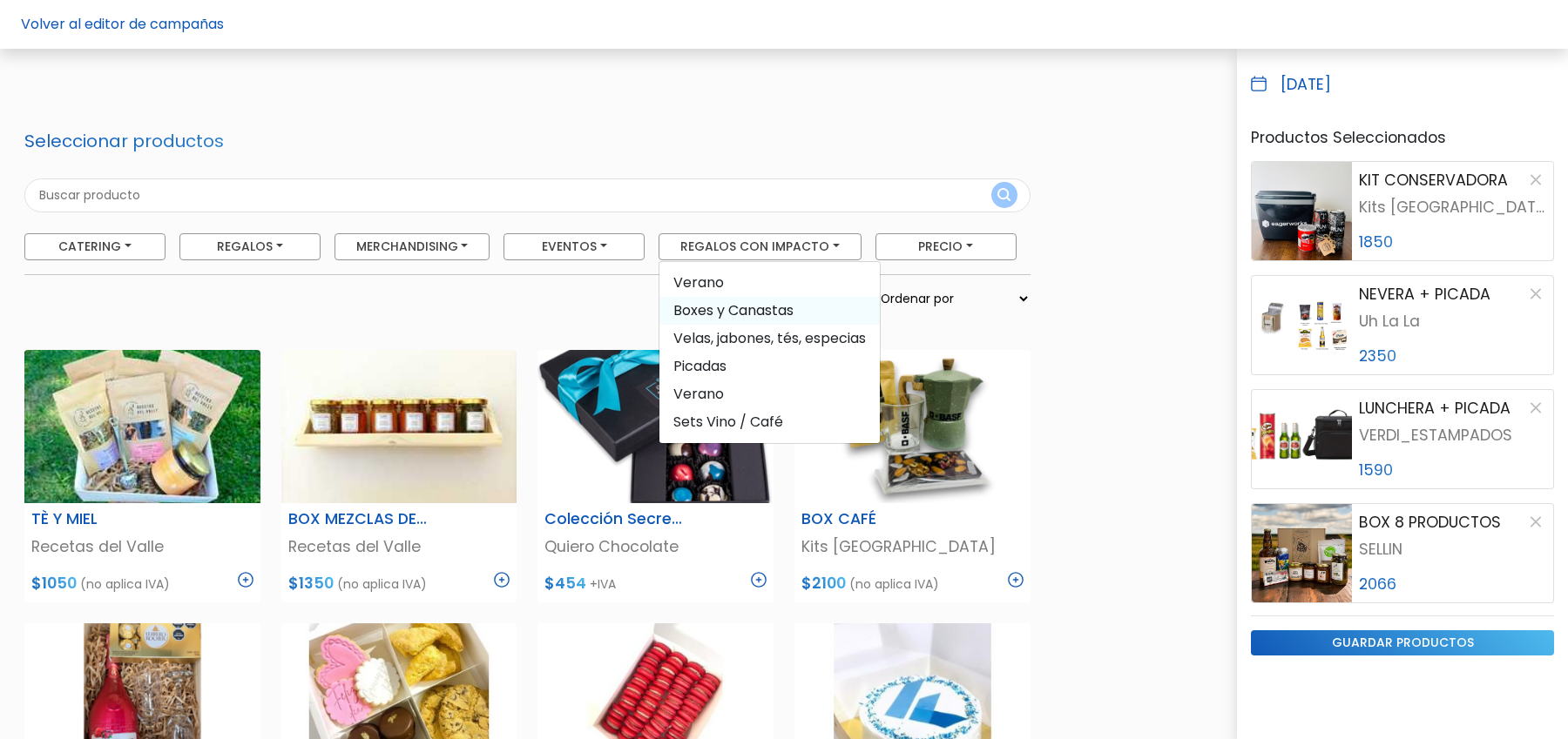
click at [754, 313] on span "Boxes y Canastas" at bounding box center [770, 311] width 221 height 28
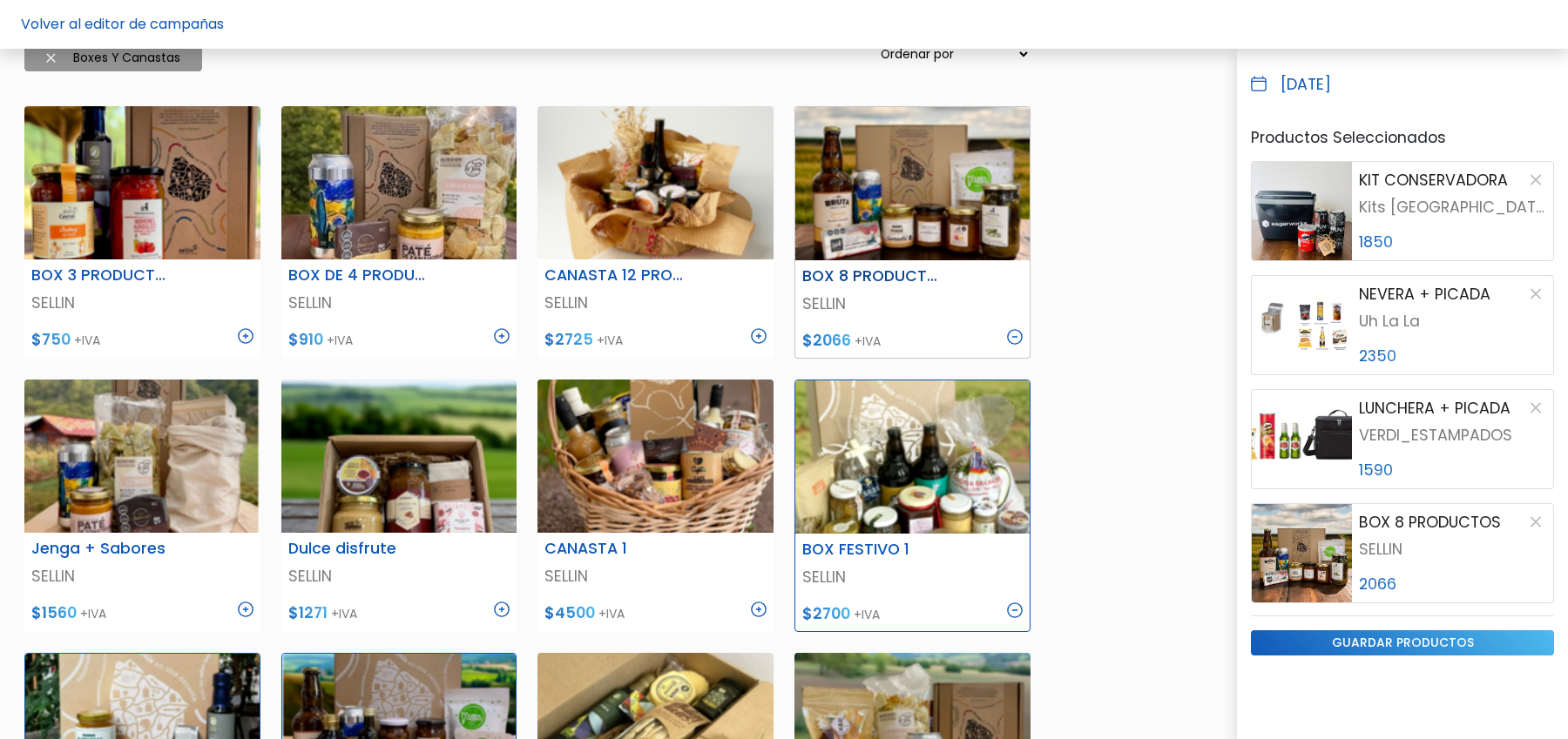
scroll to position [286, 0]
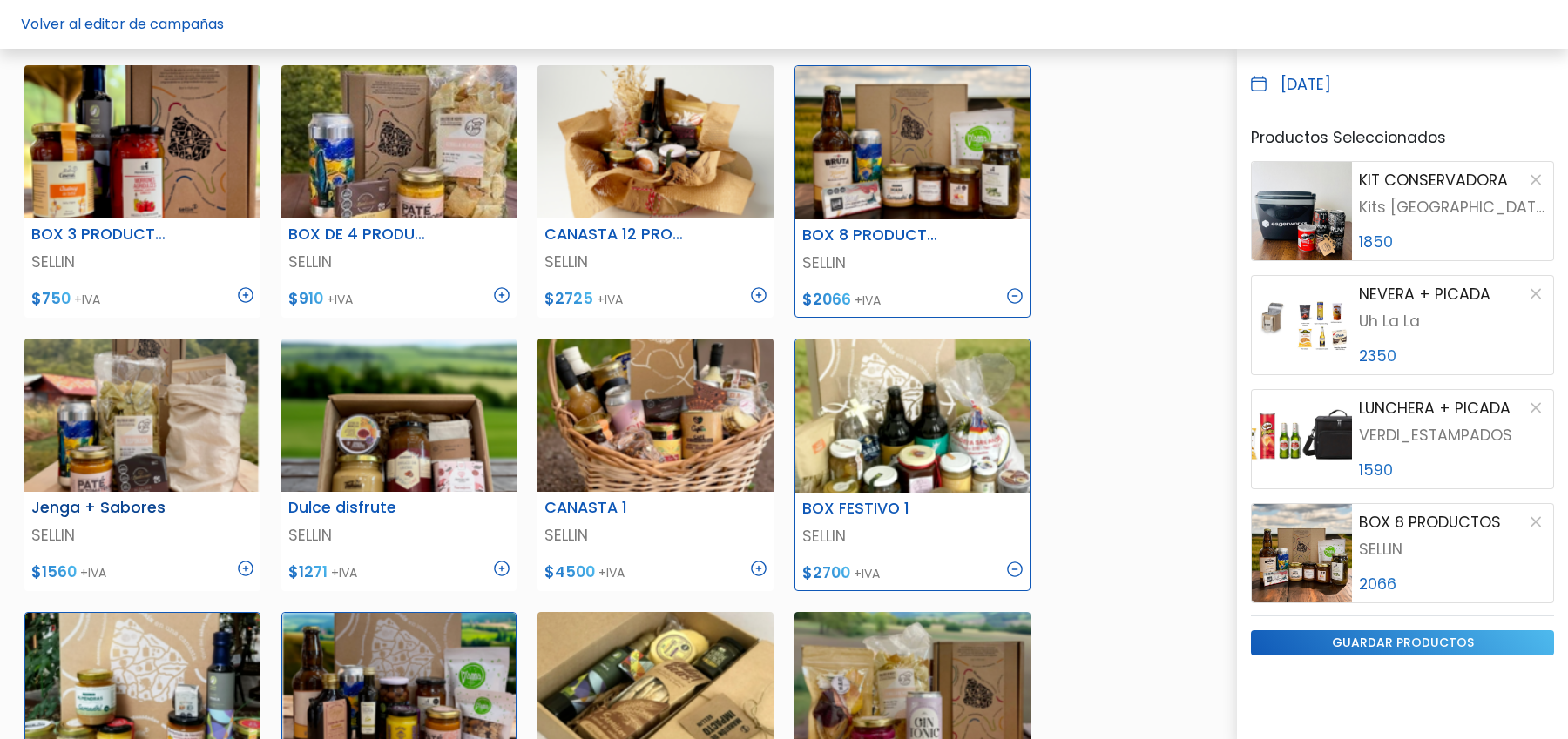
click at [243, 564] on img at bounding box center [246, 569] width 16 height 16
click at [759, 566] on img at bounding box center [759, 569] width 16 height 16
click at [1432, 637] on input "guardar productos" at bounding box center [1402, 643] width 303 height 26
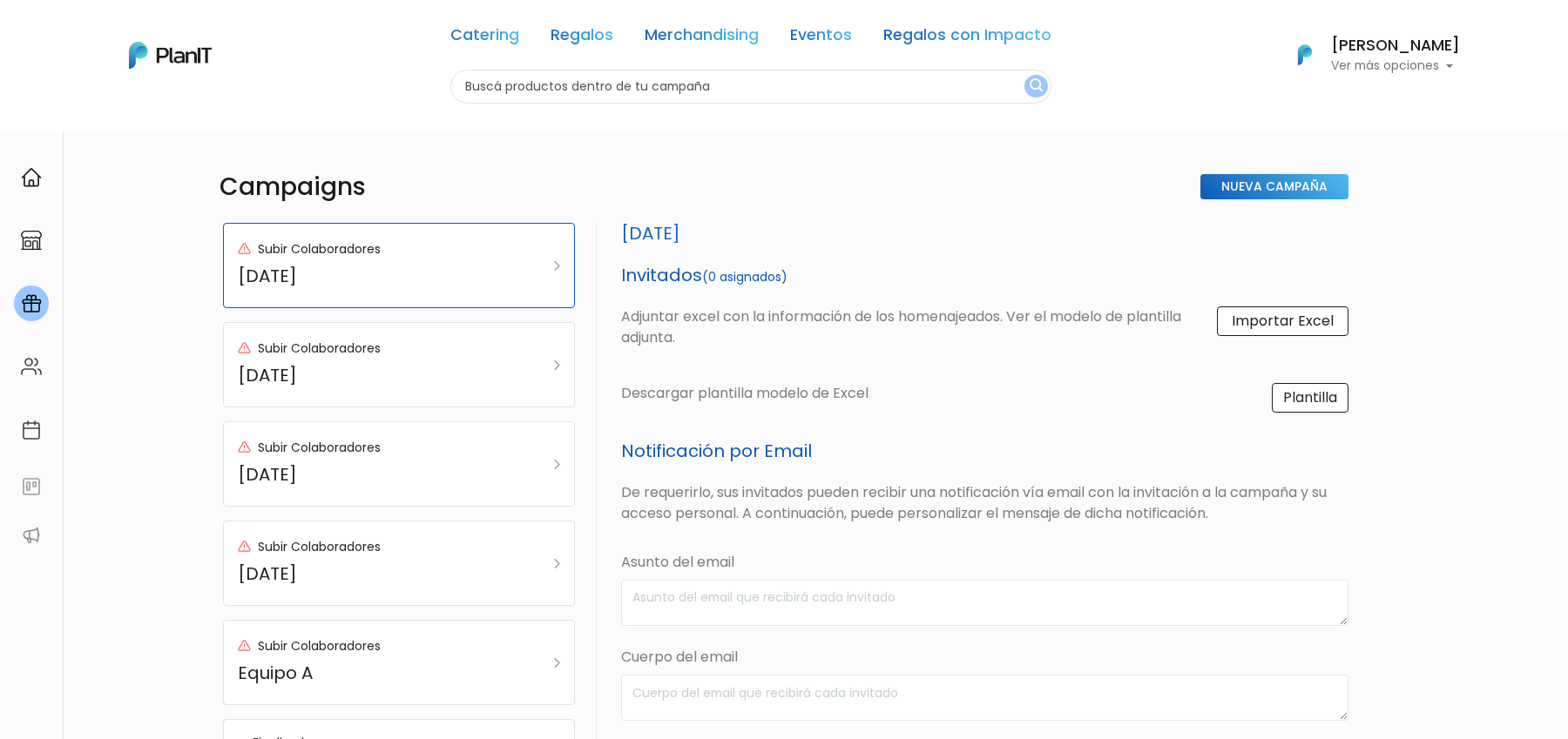
select select "custom"
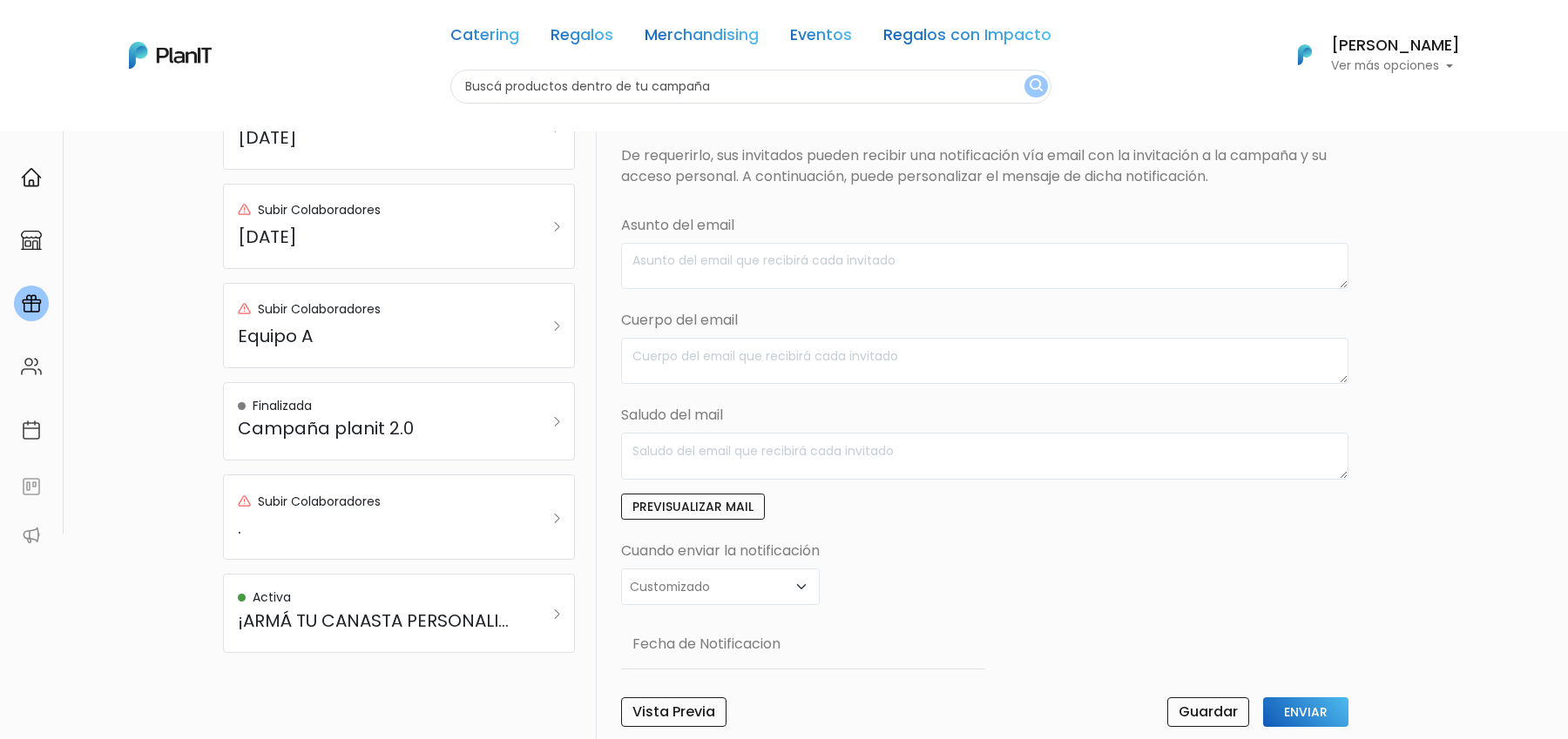
scroll to position [494, 0]
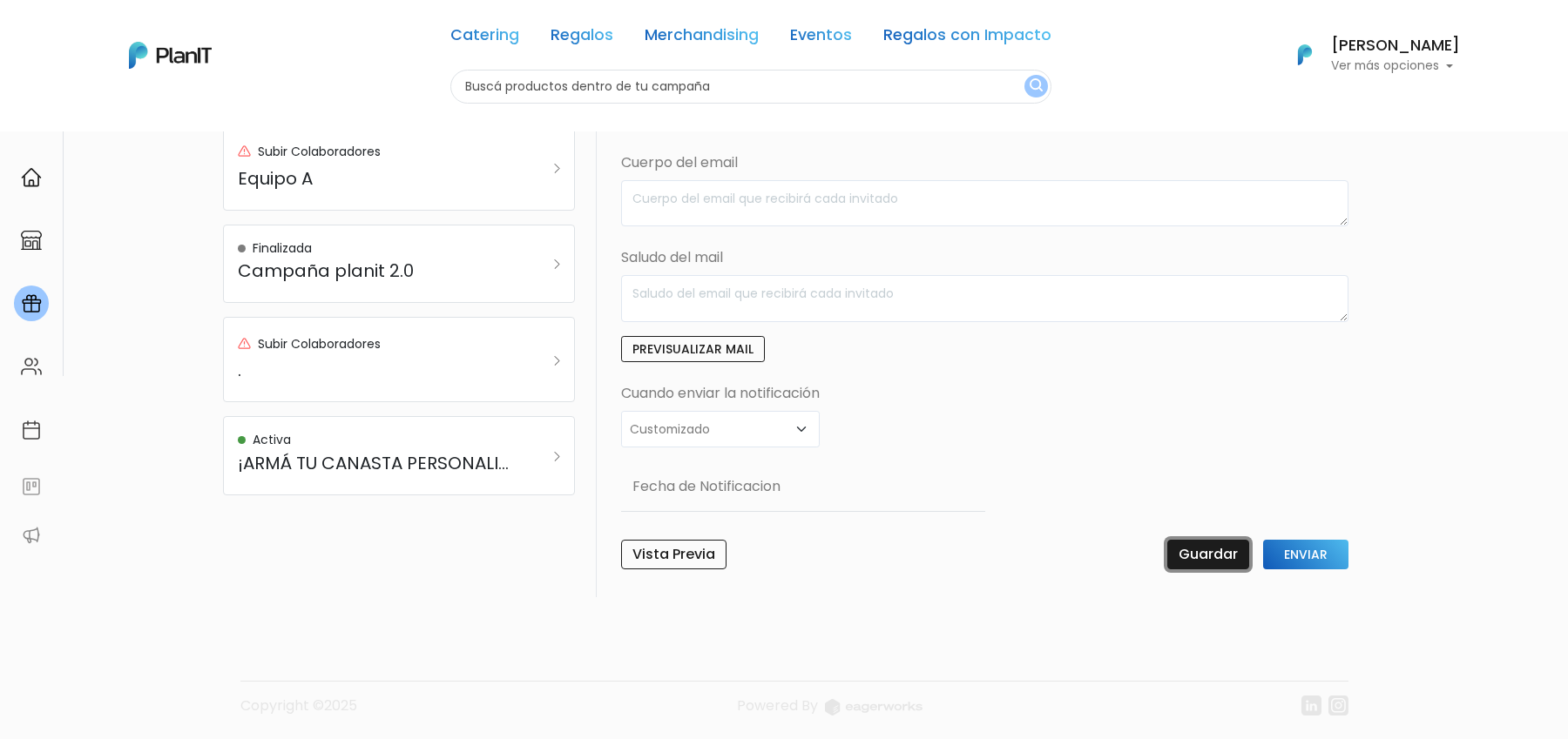
click at [1198, 550] on input "Guardar" at bounding box center [1208, 555] width 82 height 30
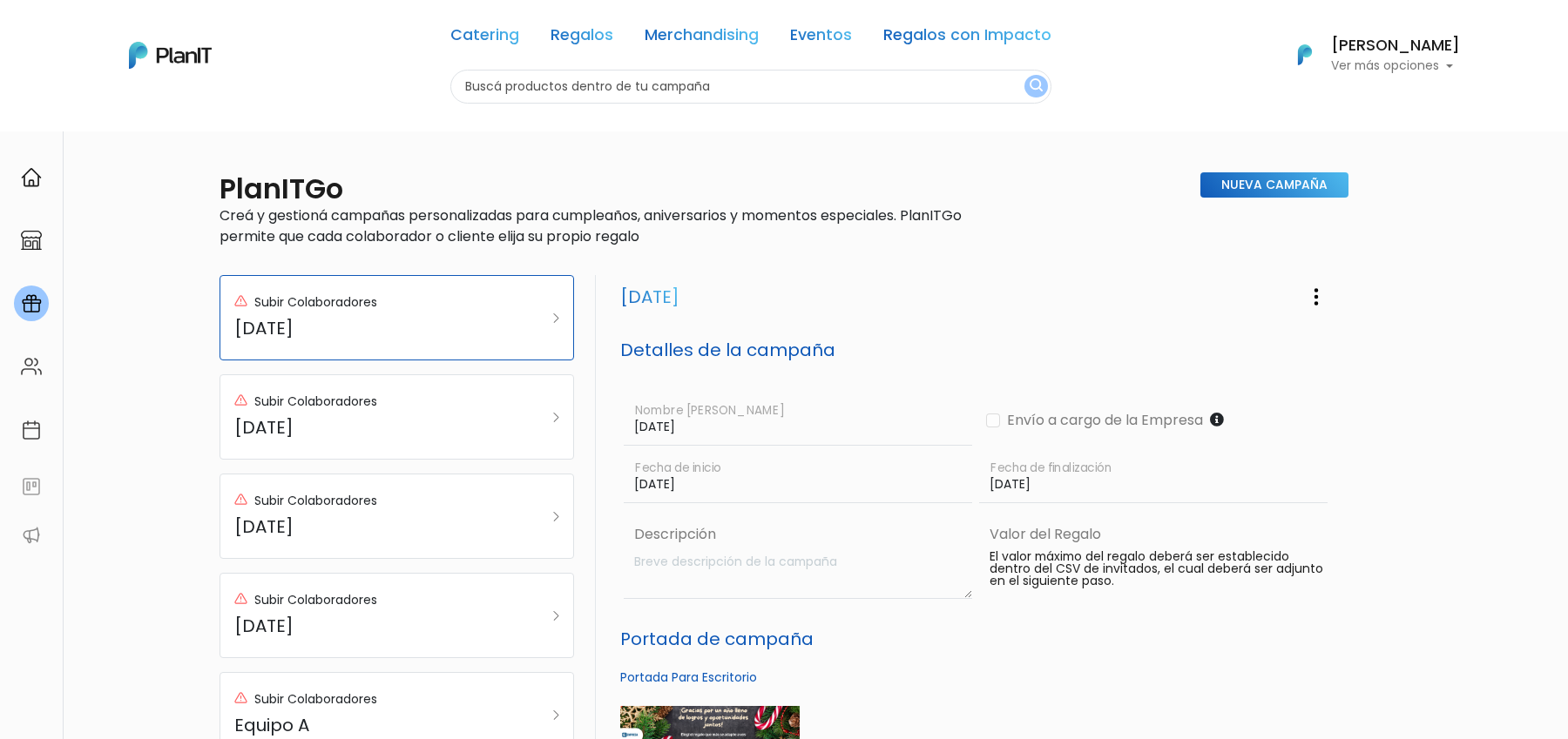
scroll to position [717, 0]
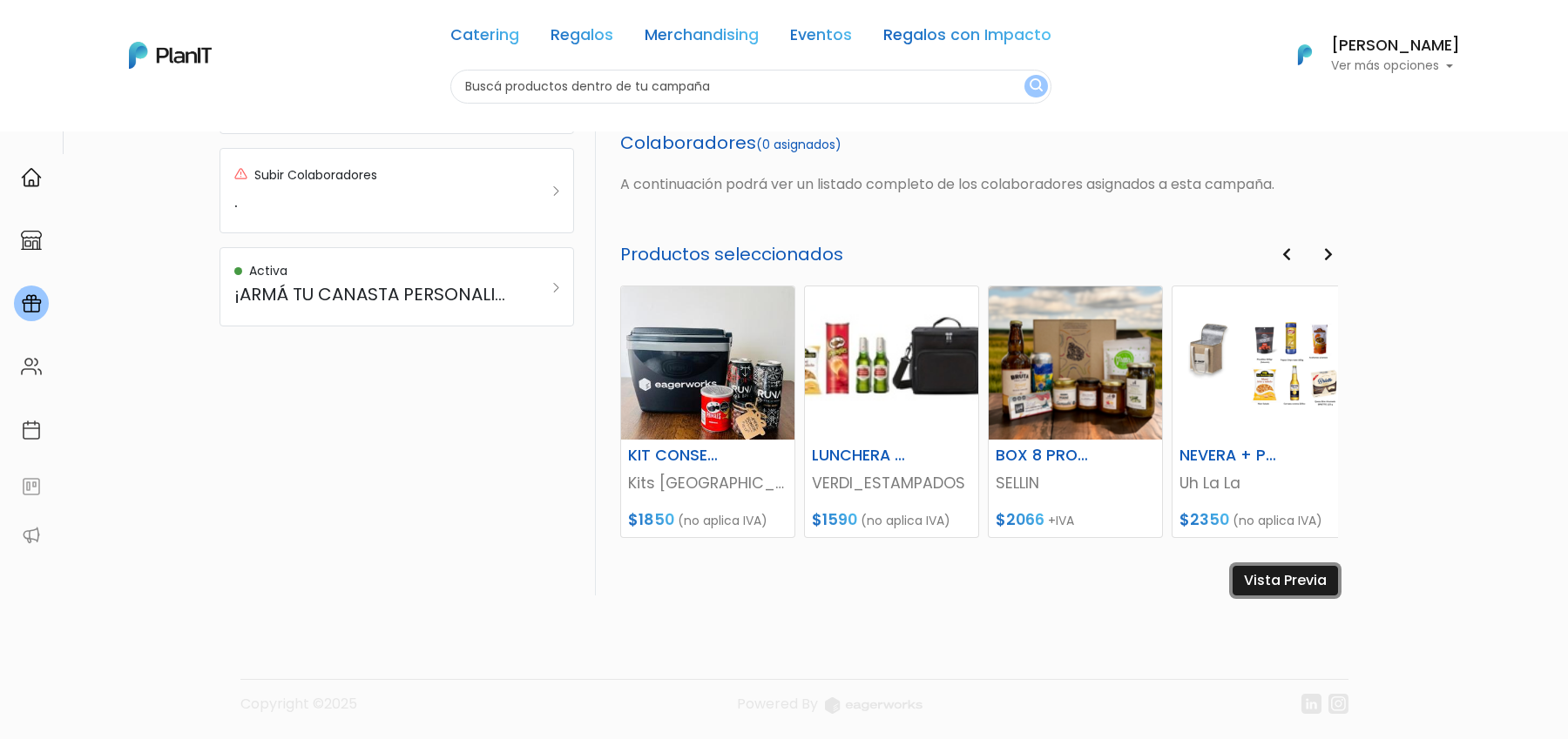
click at [1283, 571] on link "Vista Previa" at bounding box center [1285, 581] width 105 height 30
